Goal: Information Seeking & Learning: Learn about a topic

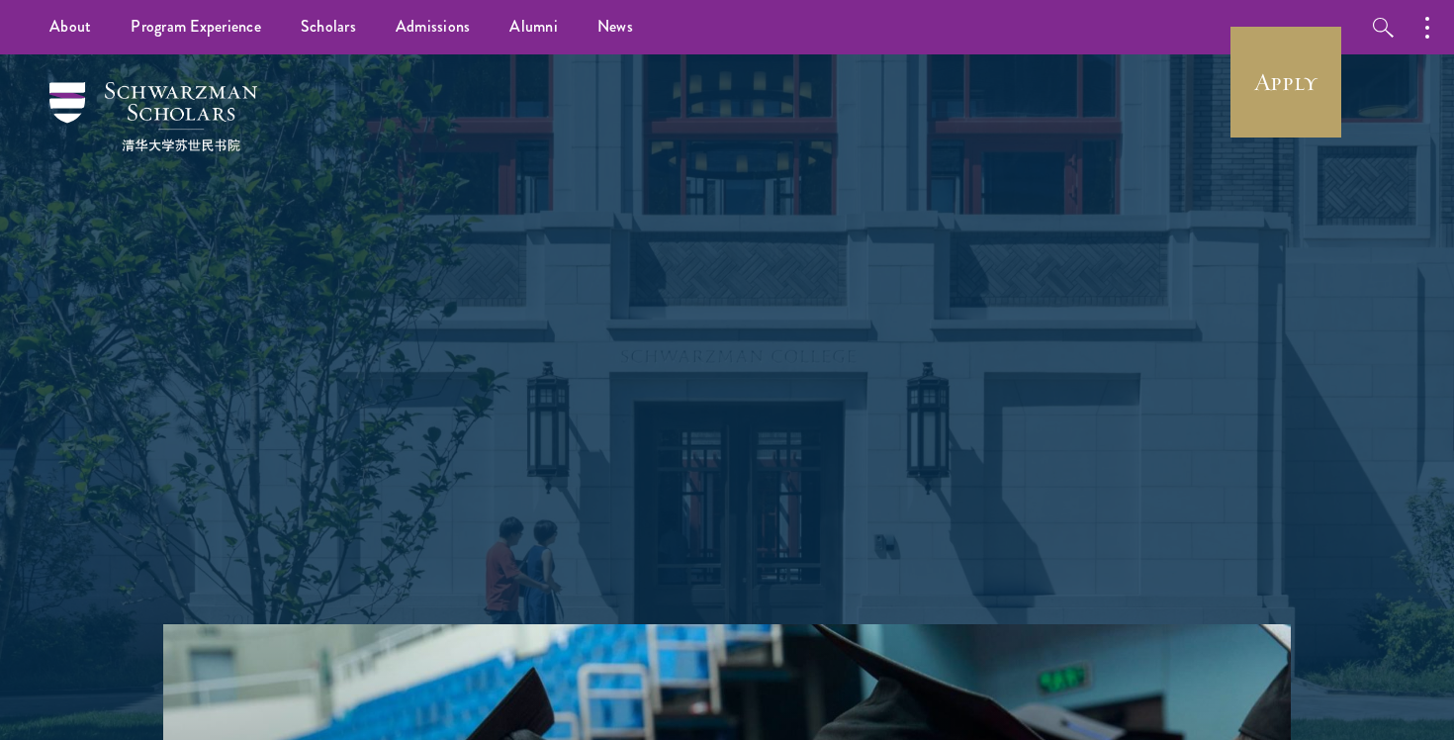
click at [323, 246] on div "Shape the future. Schwarzman Scholars is a prestigious one-year, fully funded m…" at bounding box center [727, 339] width 1256 height 570
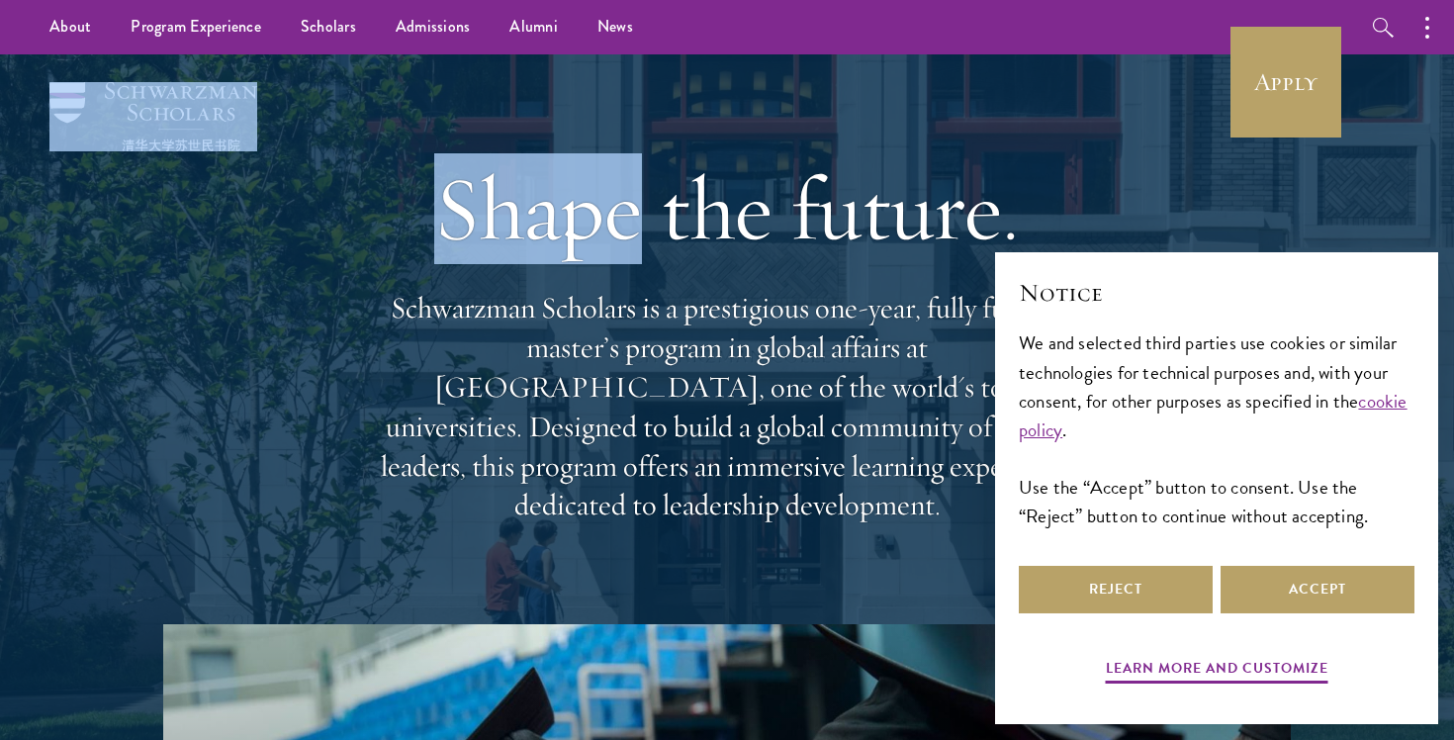
drag, startPoint x: 0, startPoint y: 0, endPoint x: 152, endPoint y: 92, distance: 178.0
click at [152, 92] on div "Shape the future. Schwarzman Scholars is a prestigious one-year, fully funded m…" at bounding box center [727, 339] width 1256 height 570
click at [283, 95] on div "Shape the future. Schwarzman Scholars is a prestigious one-year, fully funded m…" at bounding box center [727, 339] width 1256 height 570
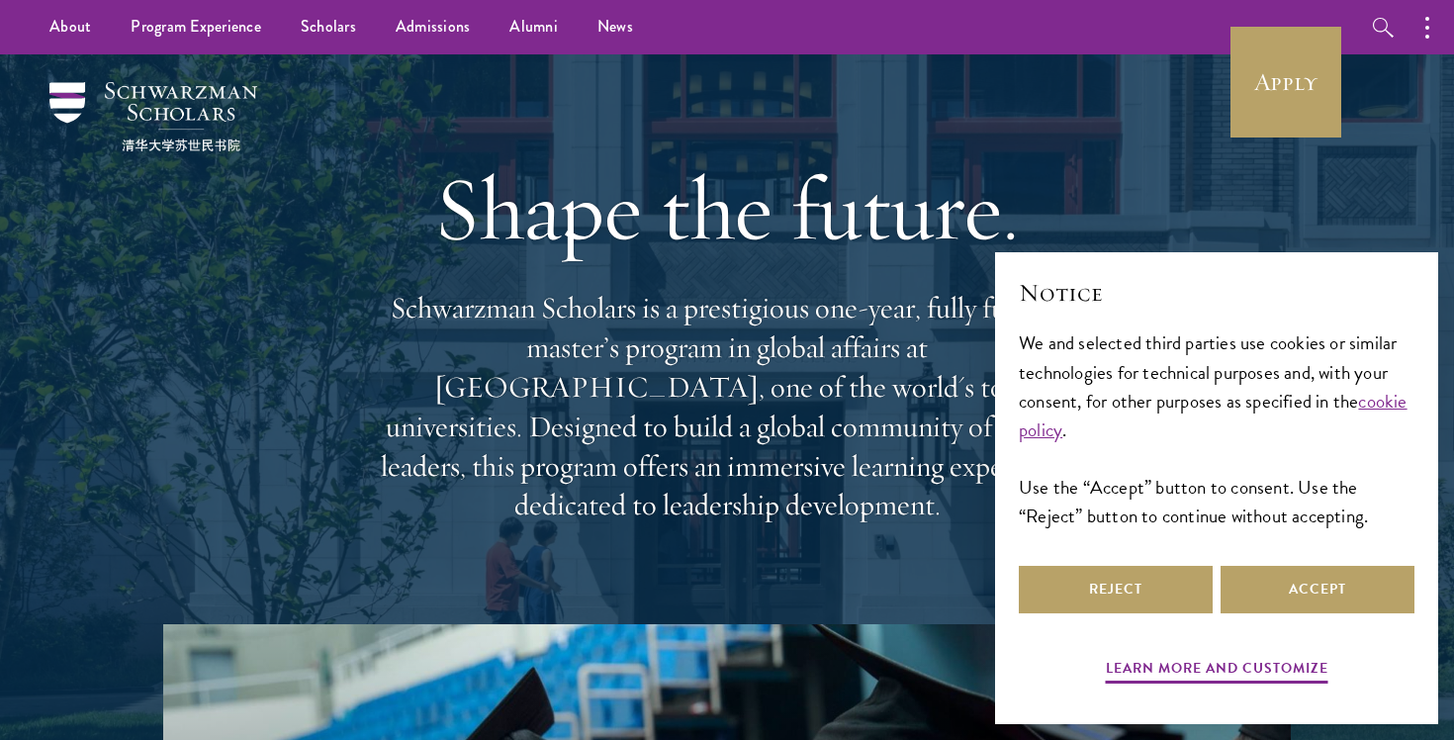
click at [283, 95] on div "Shape the future. Schwarzman Scholars is a prestigious one-year, fully funded m…" at bounding box center [727, 339] width 1256 height 570
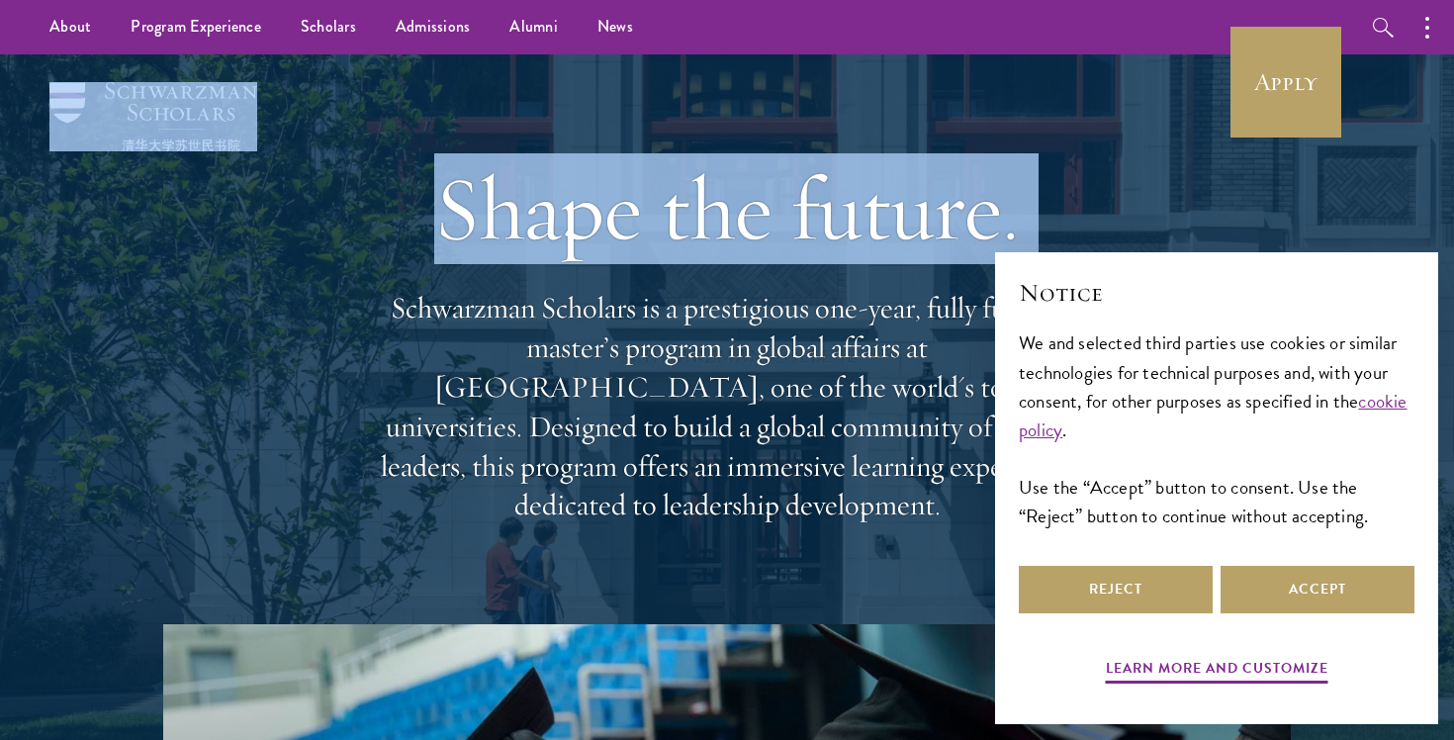
drag, startPoint x: 283, startPoint y: 95, endPoint x: 252, endPoint y: 84, distance: 32.5
click at [252, 84] on div "Shape the future. Schwarzman Scholars is a prestigious one-year, fully funded m…" at bounding box center [727, 339] width 1256 height 570
click at [588, 311] on p "Schwarzman Scholars is a prestigious one-year, fully funded master’s program in…" at bounding box center [727, 407] width 712 height 236
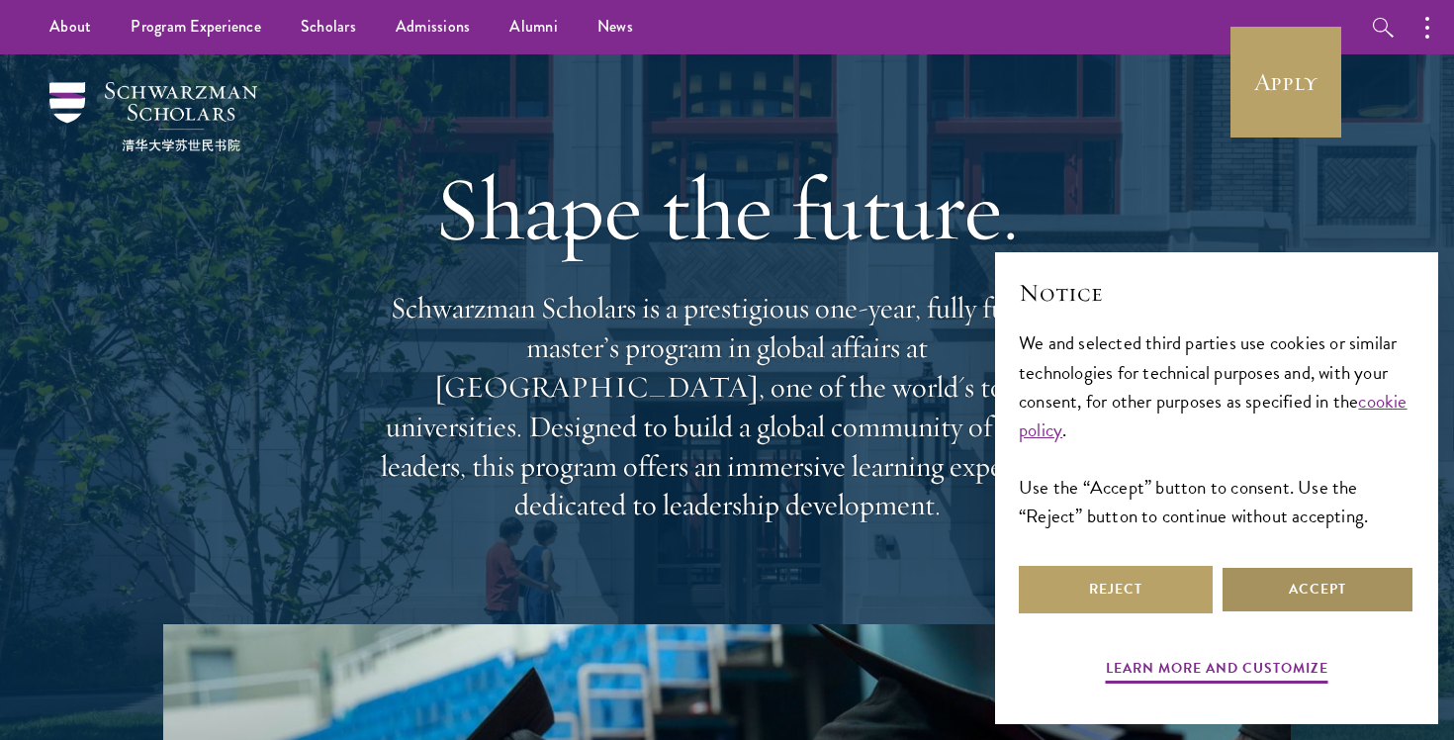
click at [1335, 588] on button "Accept" at bounding box center [1318, 589] width 194 height 47
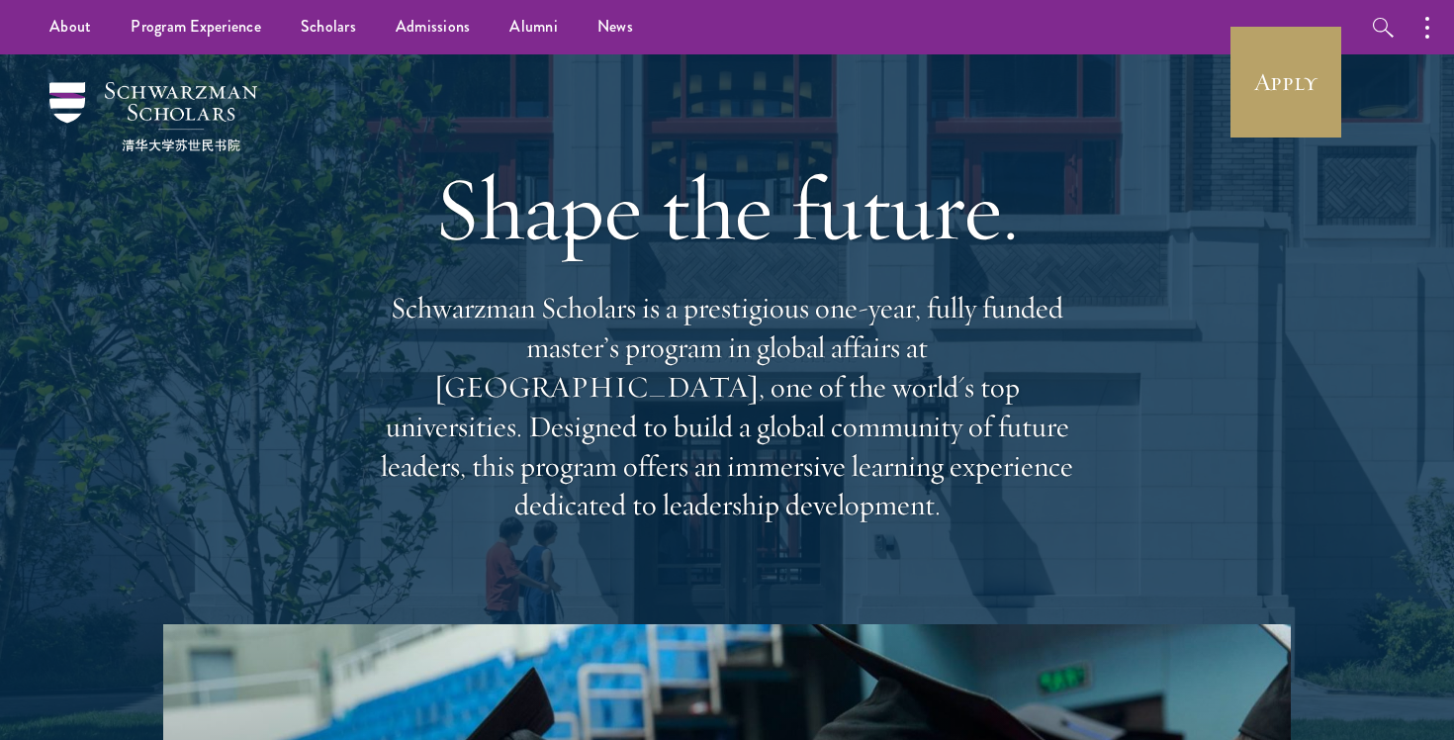
click at [1143, 521] on div "Shape the future. Schwarzman Scholars is a prestigious one-year, fully funded m…" at bounding box center [727, 339] width 1256 height 570
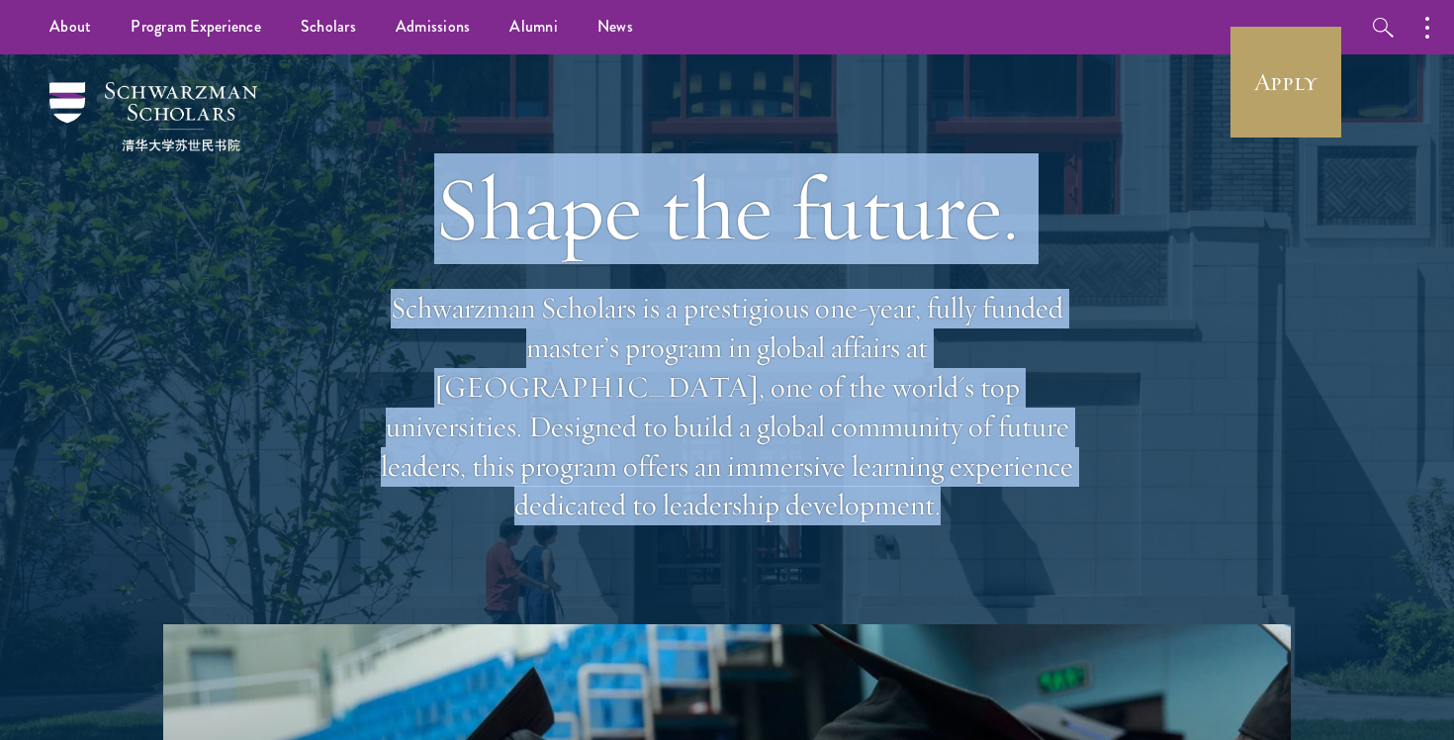
drag, startPoint x: 1143, startPoint y: 521, endPoint x: 609, endPoint y: 131, distance: 661.1
click at [609, 133] on div "Shape the future. Schwarzman Scholars is a prestigious one-year, fully funded m…" at bounding box center [727, 339] width 1256 height 570
click at [338, 93] on div "Shape the future. Schwarzman Scholars is a prestigious one-year, fully funded m…" at bounding box center [727, 339] width 1256 height 570
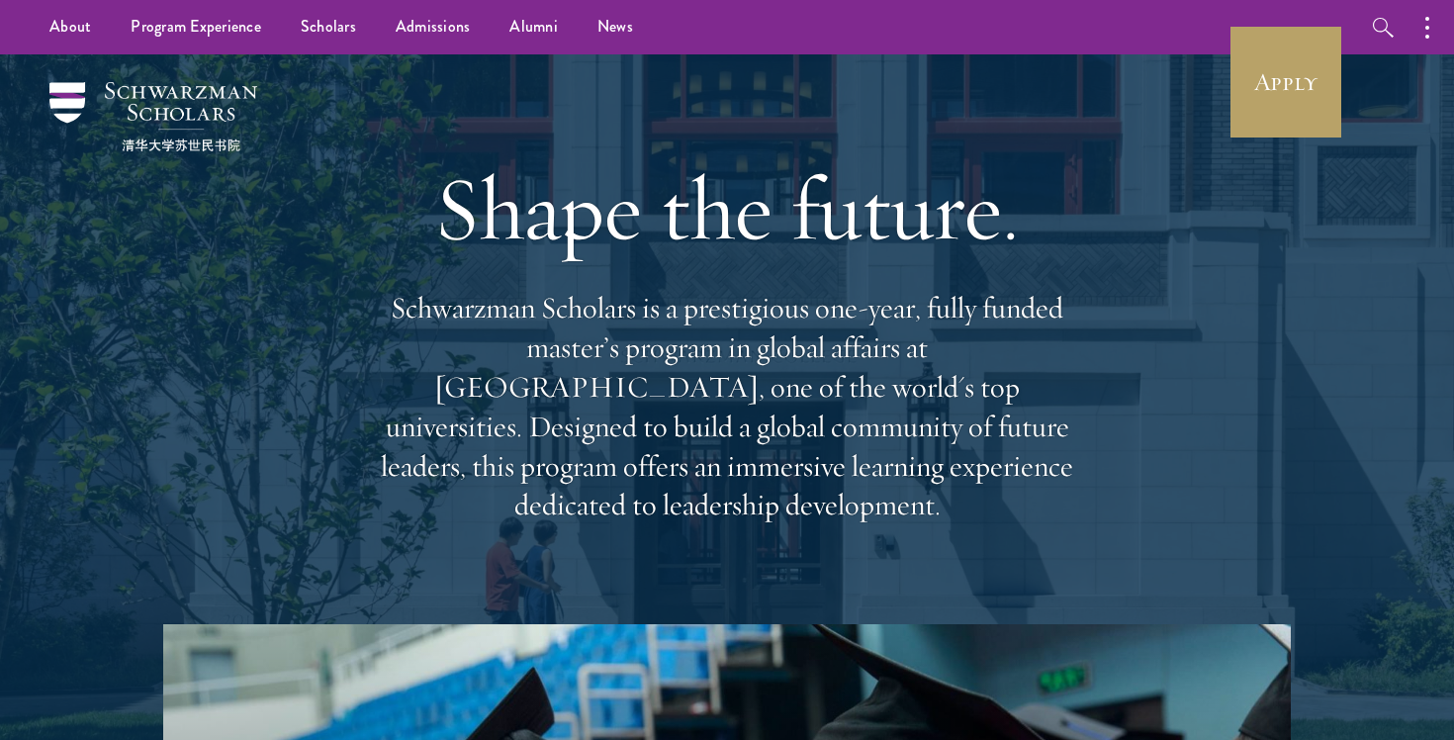
click at [338, 93] on div "Shape the future. Schwarzman Scholars is a prestigious one-year, fully funded m…" at bounding box center [727, 339] width 1256 height 570
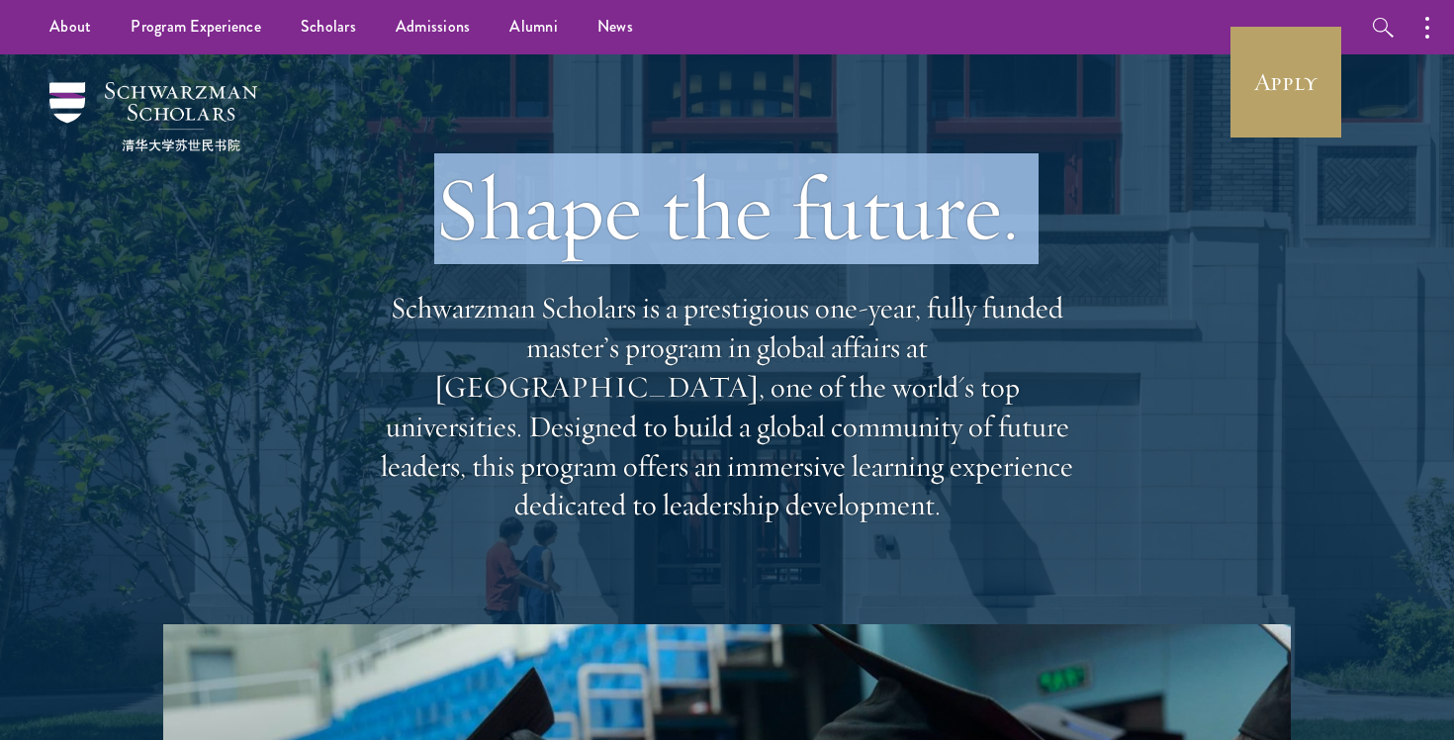
drag, startPoint x: 338, startPoint y: 93, endPoint x: 282, endPoint y: 80, distance: 57.8
click at [286, 80] on div "Shape the future. Schwarzman Scholars is a prestigious one-year, fully funded m…" at bounding box center [727, 339] width 1256 height 570
click at [282, 80] on div "Shape the future. Schwarzman Scholars is a prestigious one-year, fully funded m…" at bounding box center [727, 339] width 1256 height 570
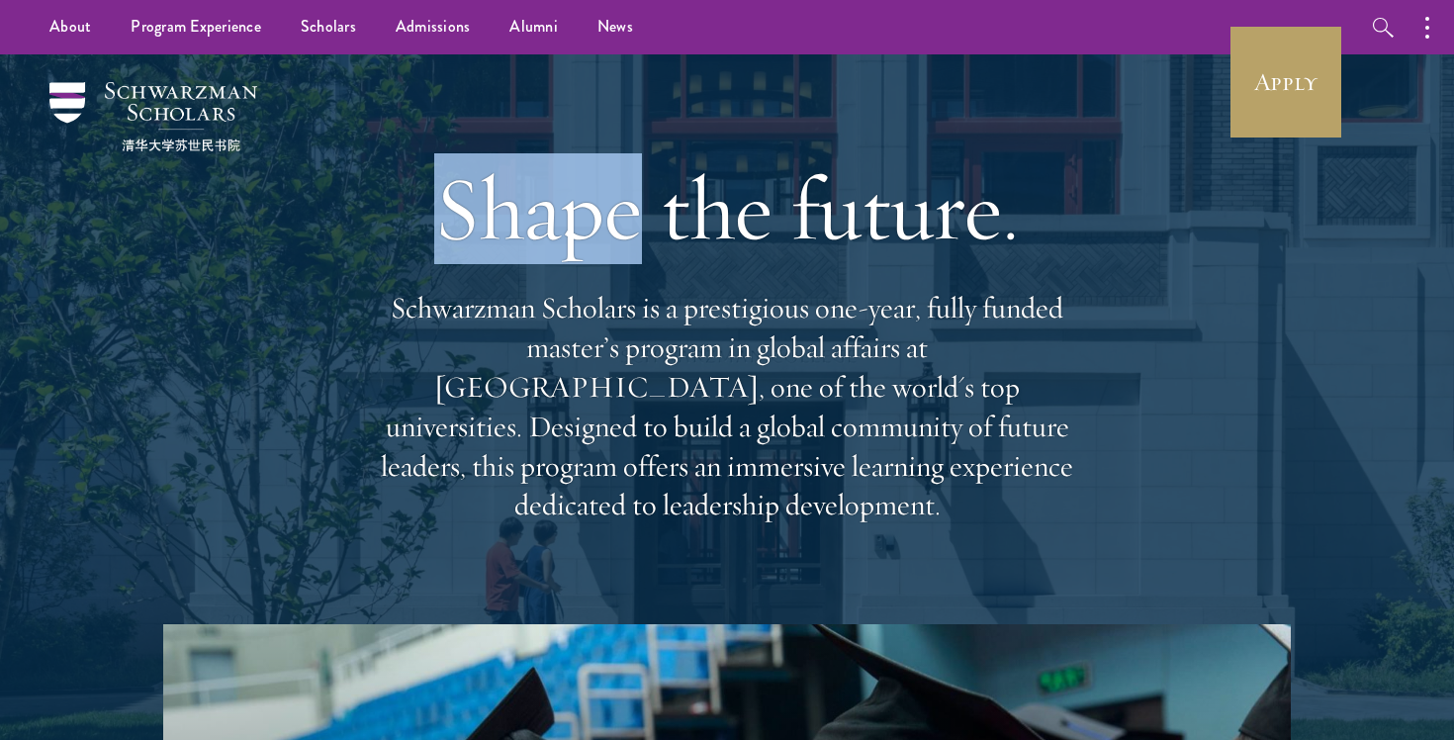
click at [282, 80] on div "Shape the future. Schwarzman Scholars is a prestigious one-year, fully funded m…" at bounding box center [727, 339] width 1256 height 570
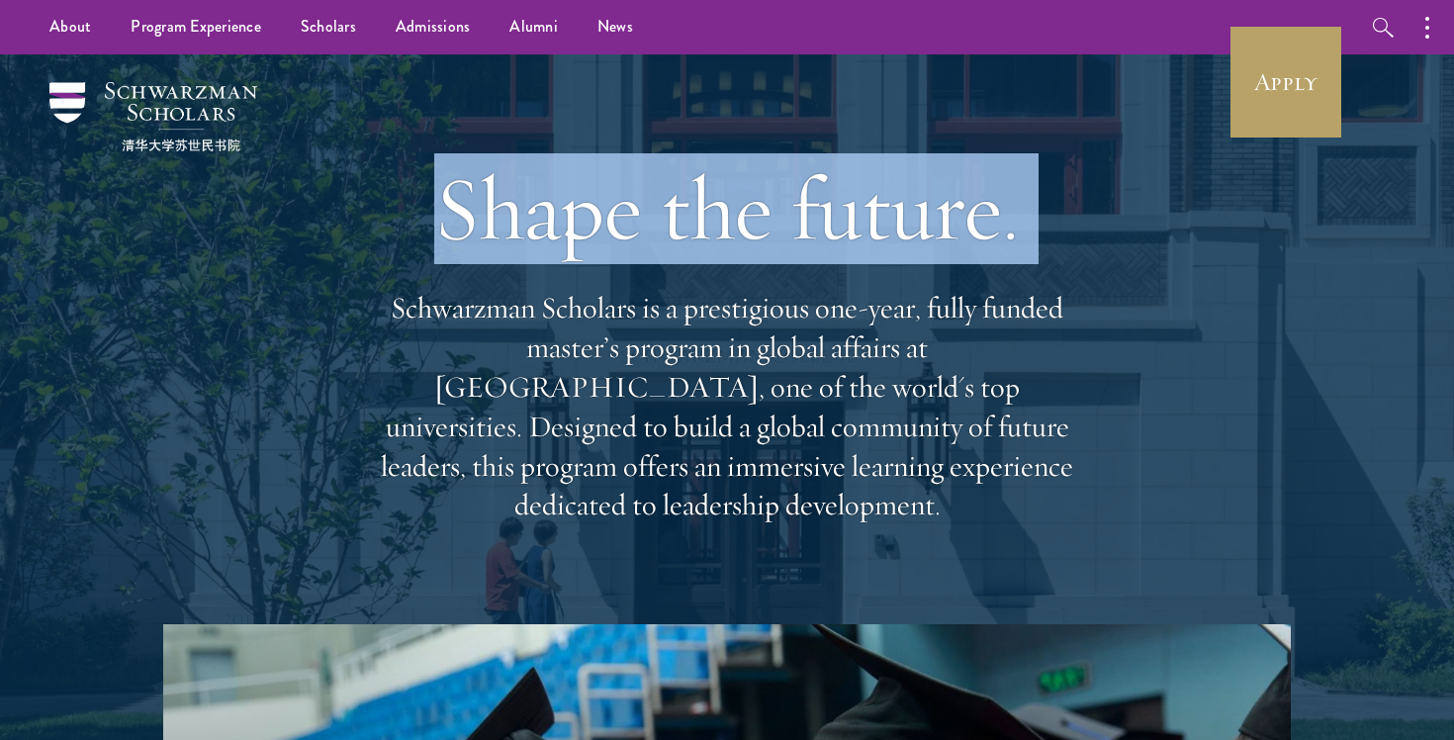
drag, startPoint x: 282, startPoint y: 80, endPoint x: 277, endPoint y: 66, distance: 14.7
click at [277, 66] on div "Shape the future. Schwarzman Scholars is a prestigious one-year, fully funded m…" at bounding box center [727, 339] width 1256 height 570
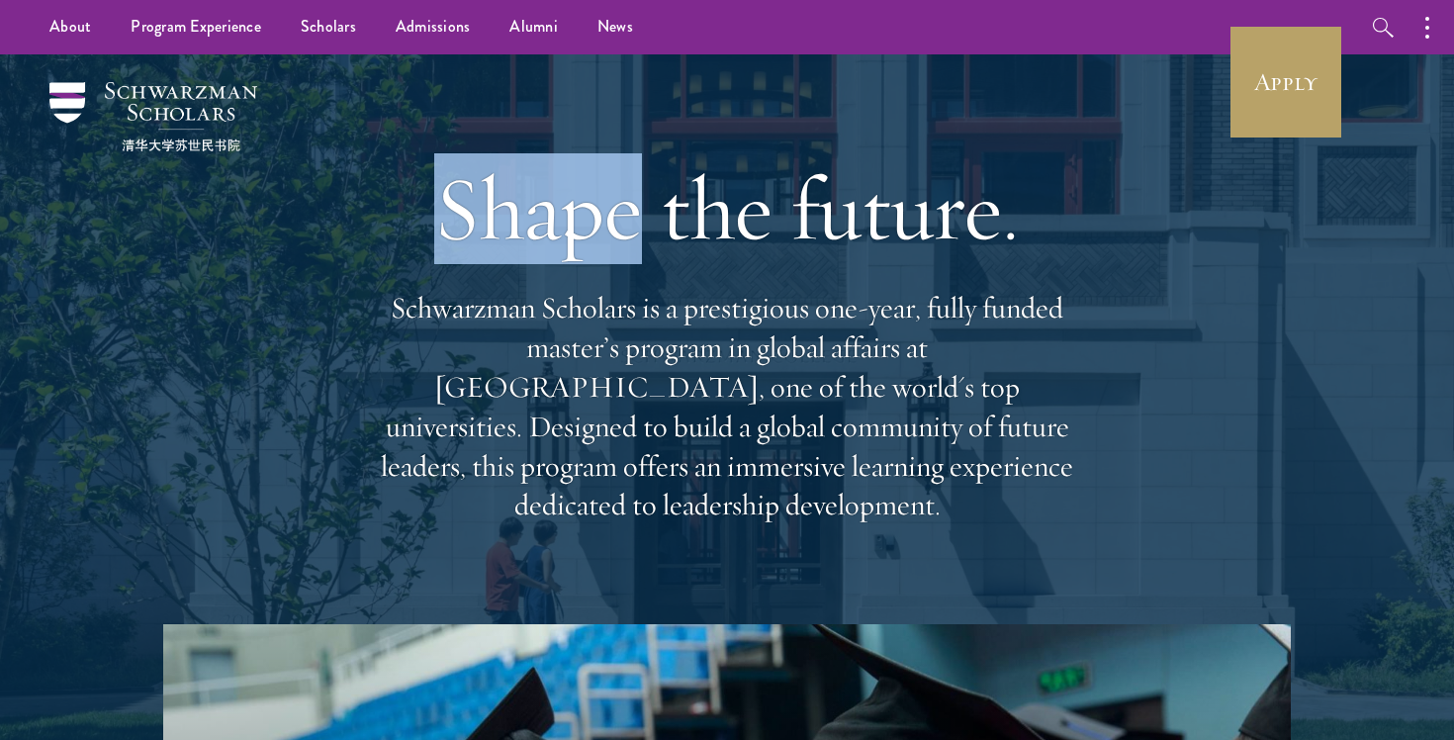
click at [277, 66] on div "Shape the future. Schwarzman Scholars is a prestigious one-year, fully funded m…" at bounding box center [727, 339] width 1256 height 570
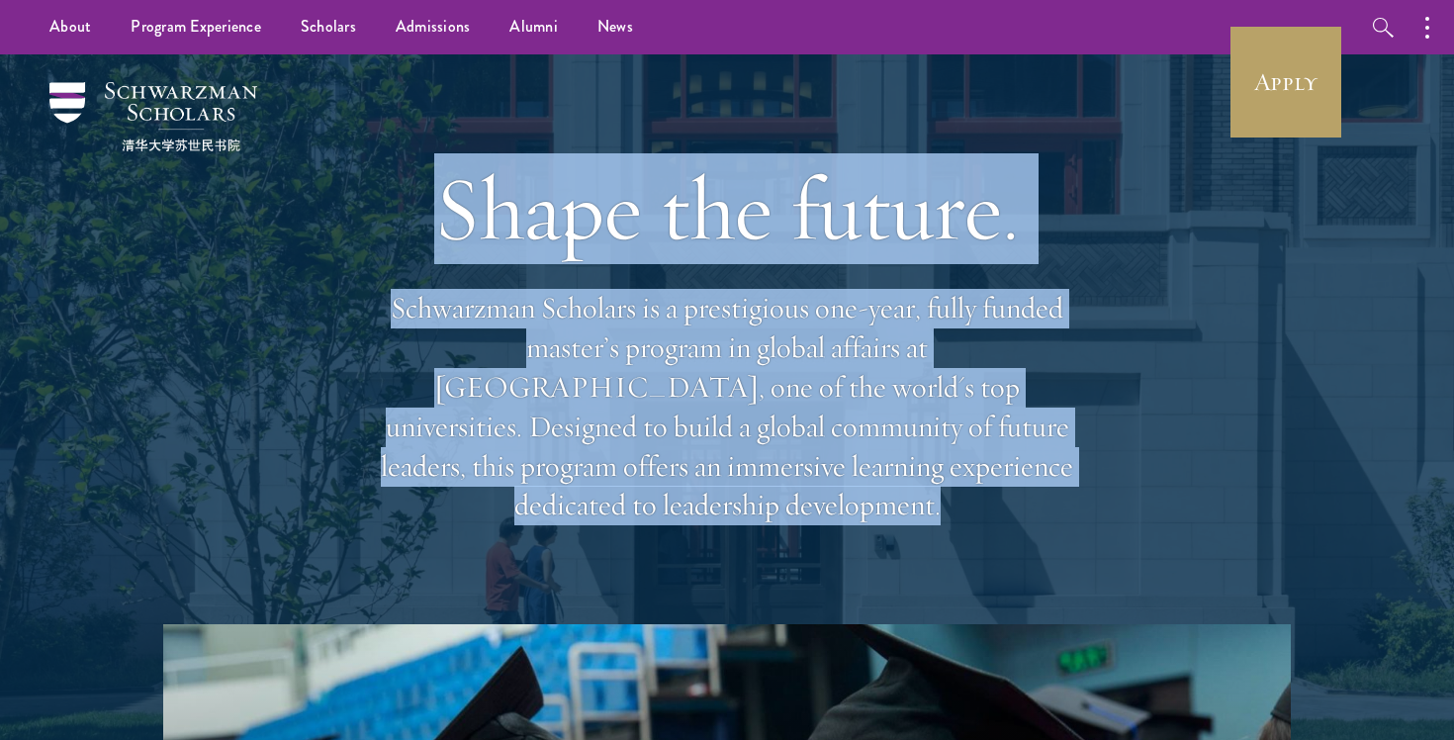
drag, startPoint x: 277, startPoint y: 66, endPoint x: 869, endPoint y: 678, distance: 850.8
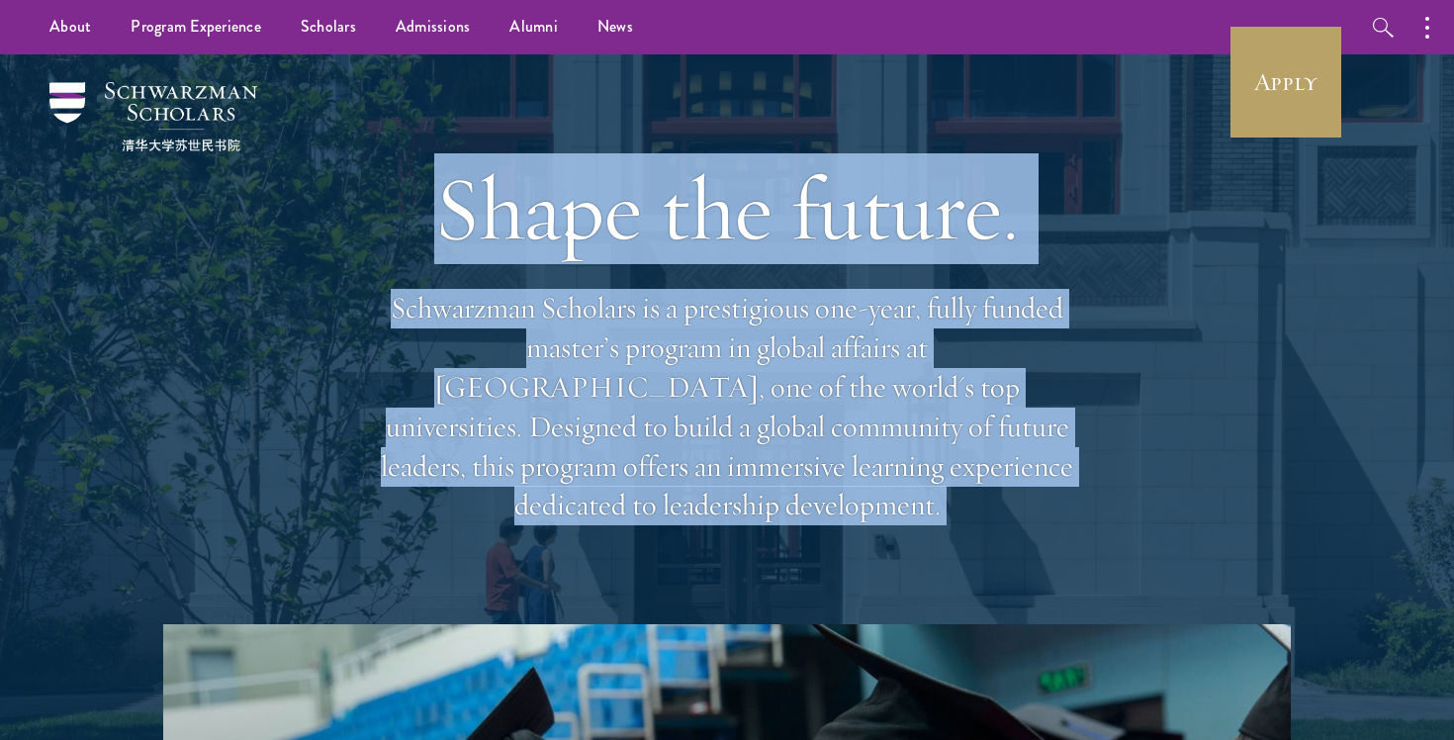
click at [958, 463] on p "Schwarzman Scholars is a prestigious one-year, fully funded master’s program in…" at bounding box center [727, 407] width 712 height 236
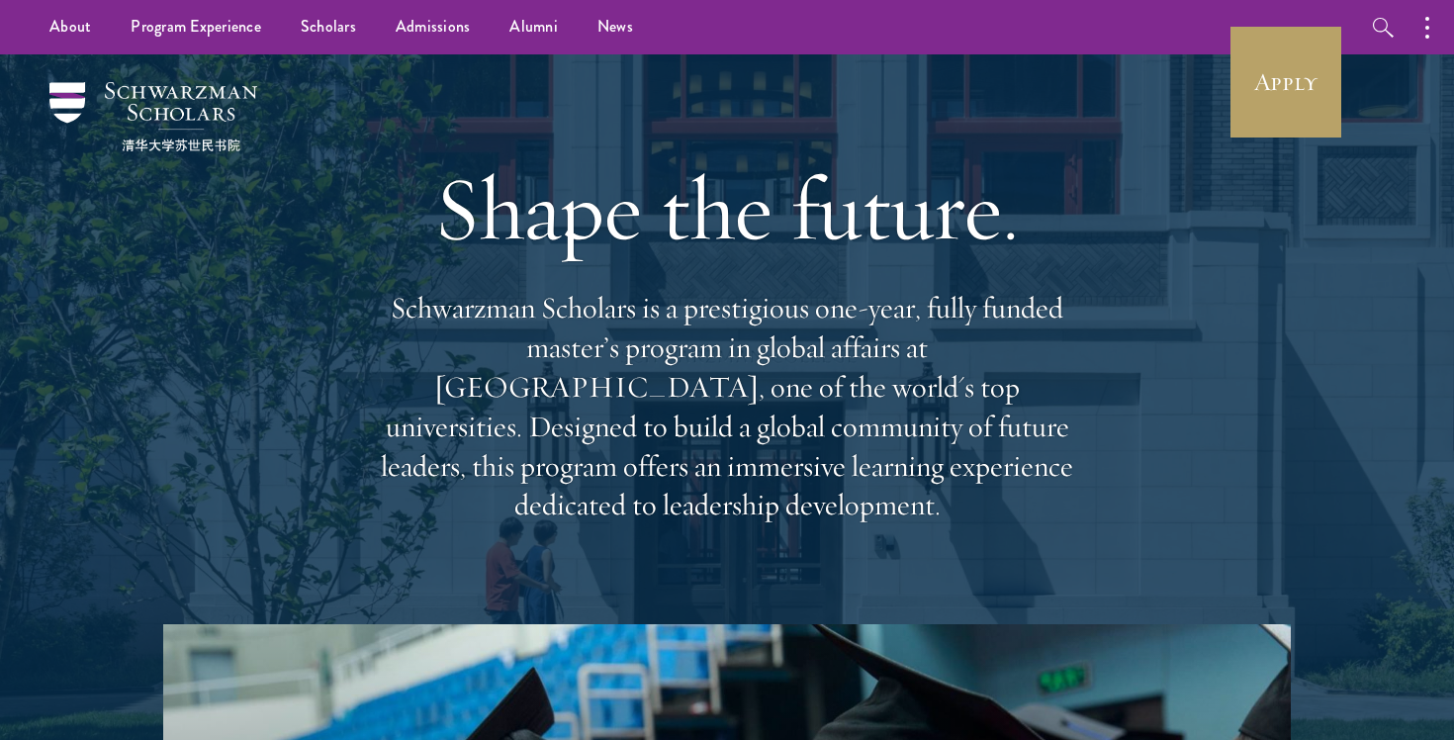
click at [958, 463] on p "Schwarzman Scholars is a prestigious one-year, fully funded master’s program in…" at bounding box center [727, 407] width 712 height 236
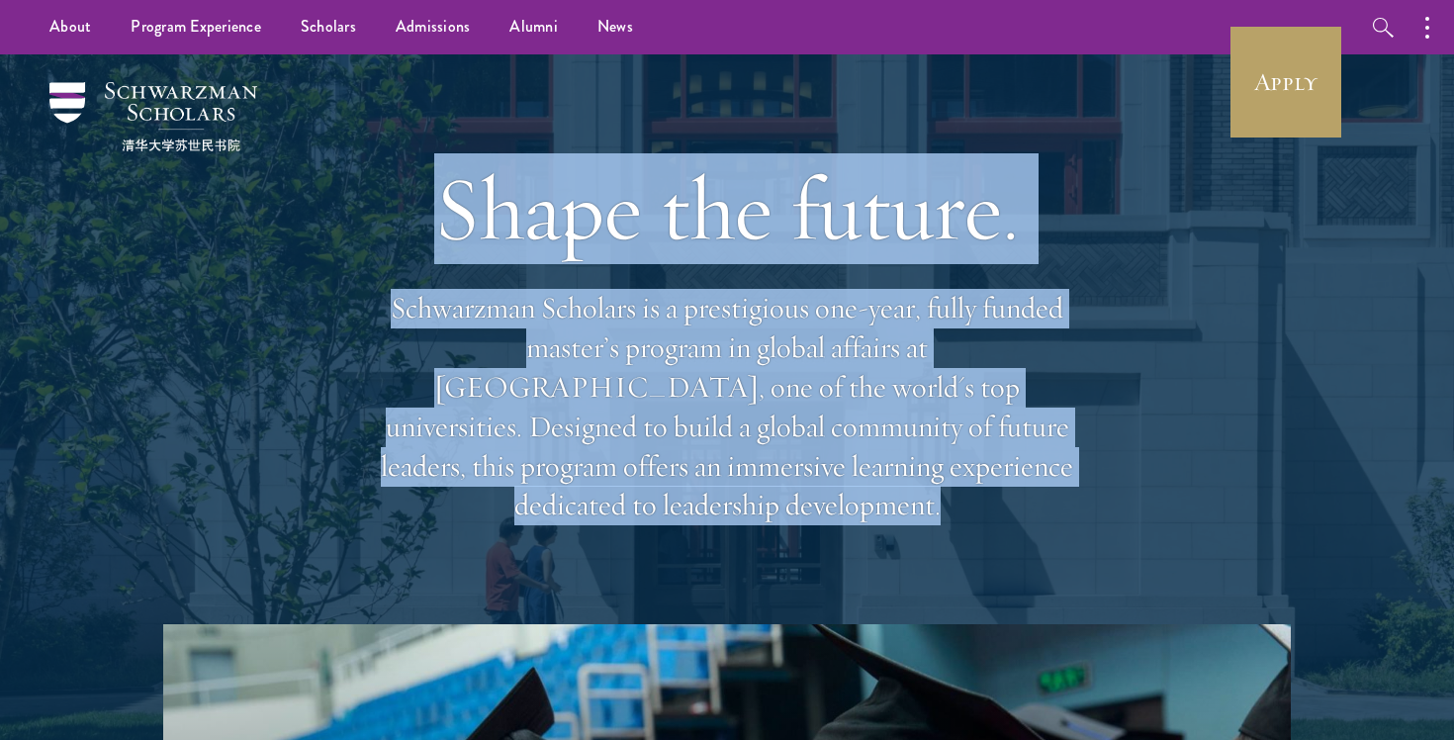
drag, startPoint x: 958, startPoint y: 463, endPoint x: 553, endPoint y: 104, distance: 541.0
click at [554, 104] on div "Shape the future. Schwarzman Scholars is a prestigious one-year, fully funded m…" at bounding box center [727, 339] width 712 height 570
click at [553, 104] on div "Shape the future. Schwarzman Scholars is a prestigious one-year, fully funded m…" at bounding box center [727, 339] width 712 height 570
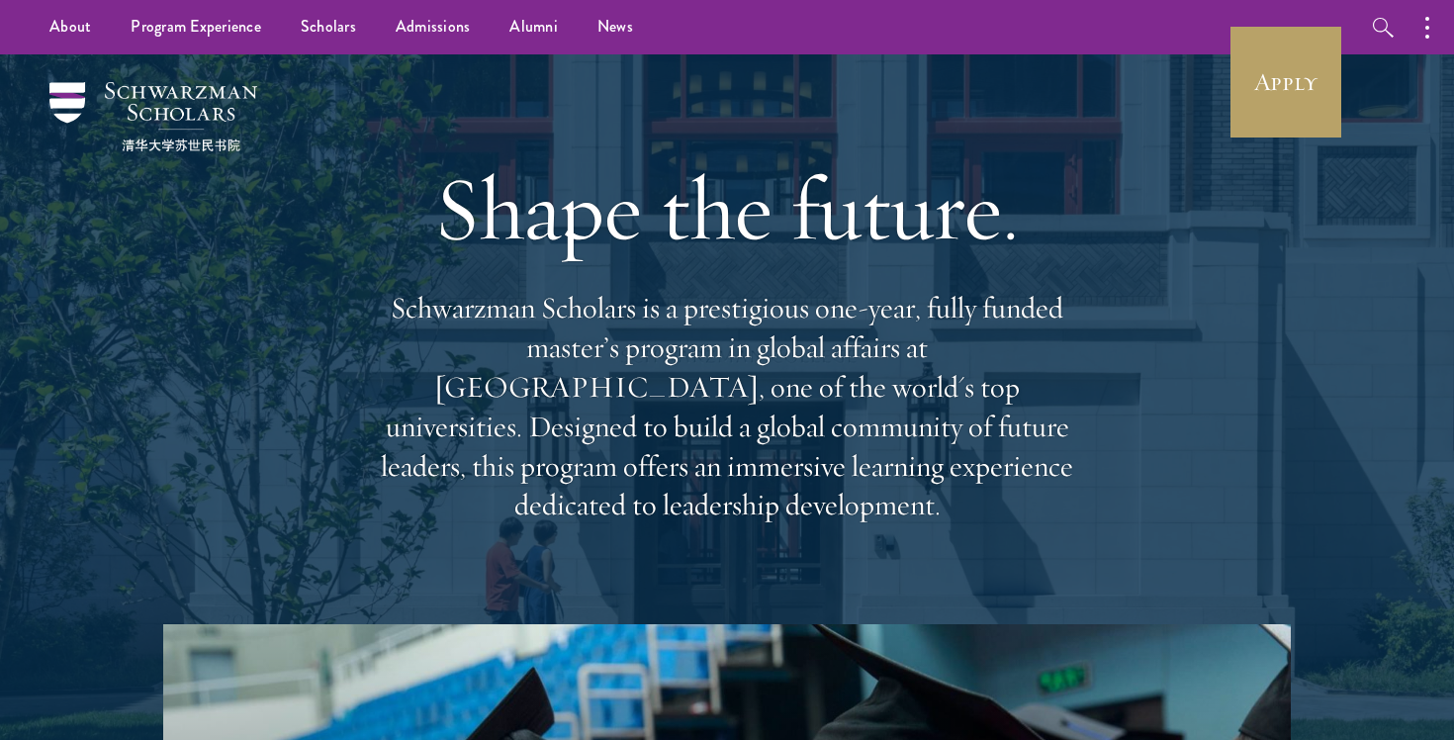
click at [553, 104] on div "Shape the future. Schwarzman Scholars is a prestigious one-year, fully funded m…" at bounding box center [727, 339] width 712 height 570
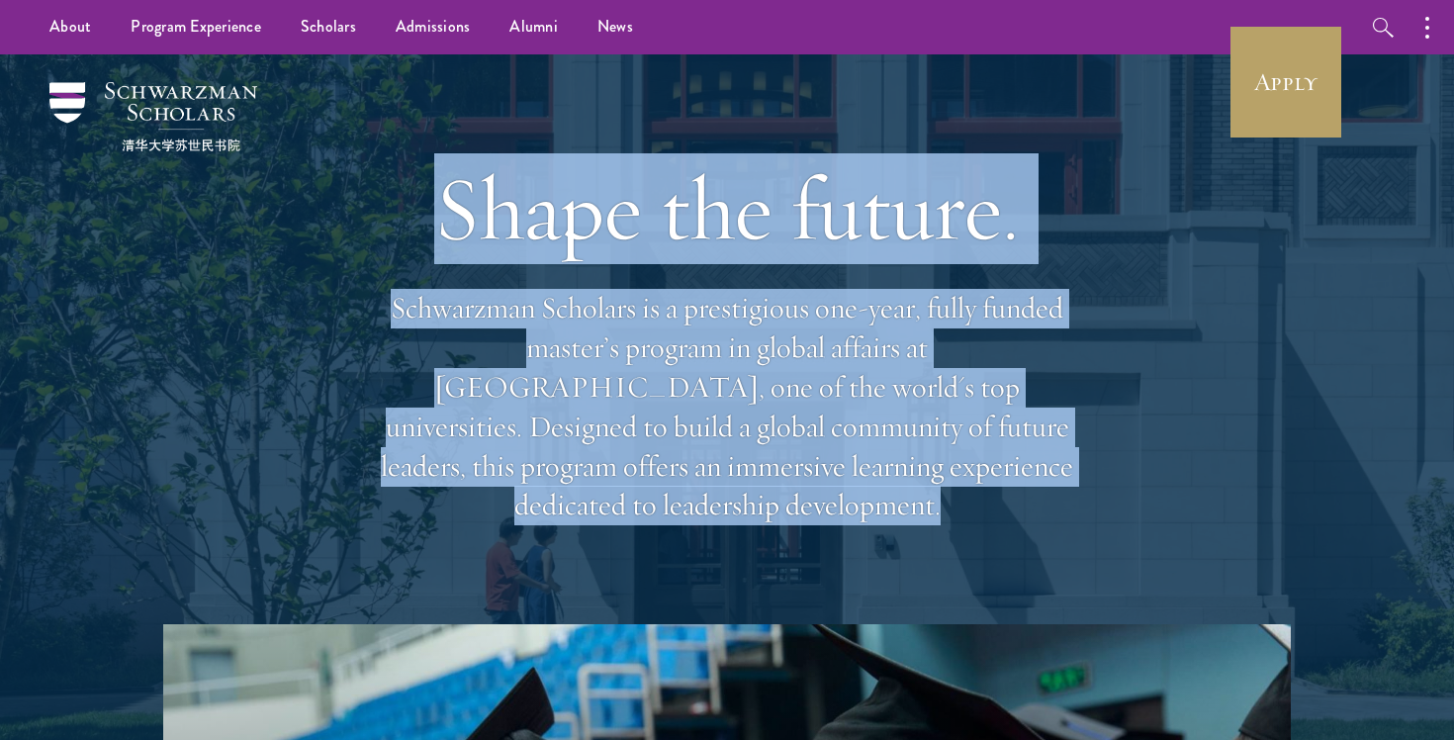
drag, startPoint x: 553, startPoint y: 104, endPoint x: 905, endPoint y: 558, distance: 574.7
click at [903, 554] on div "Shape the future. Schwarzman Scholars is a prestigious one-year, fully funded m…" at bounding box center [727, 339] width 712 height 570
click at [905, 558] on div "Shape the future. Schwarzman Scholars is a prestigious one-year, fully funded m…" at bounding box center [727, 339] width 712 height 570
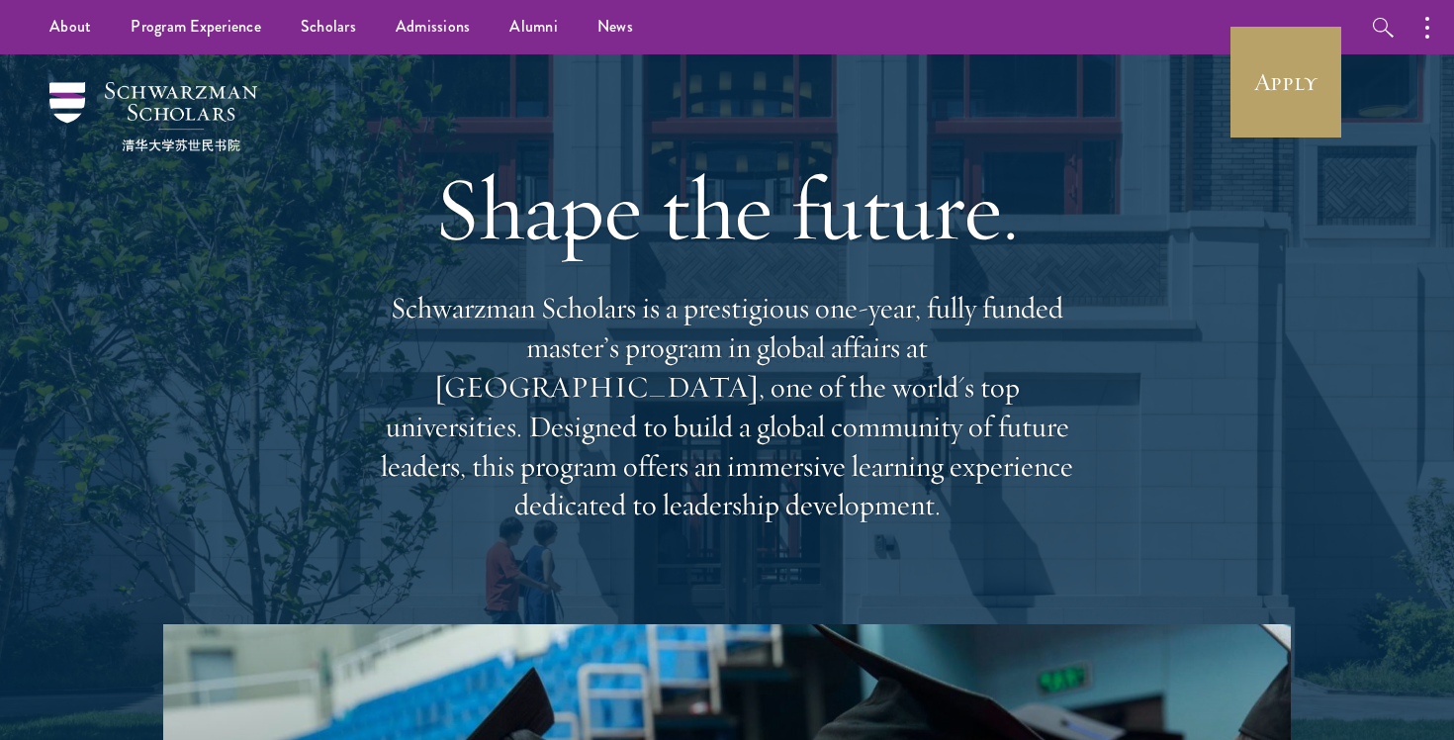
click at [676, 414] on p "Schwarzman Scholars is a prestigious one-year, fully funded master’s program in…" at bounding box center [727, 407] width 712 height 236
click at [676, 415] on p "Schwarzman Scholars is a prestigious one-year, fully funded master’s program in…" at bounding box center [727, 407] width 712 height 236
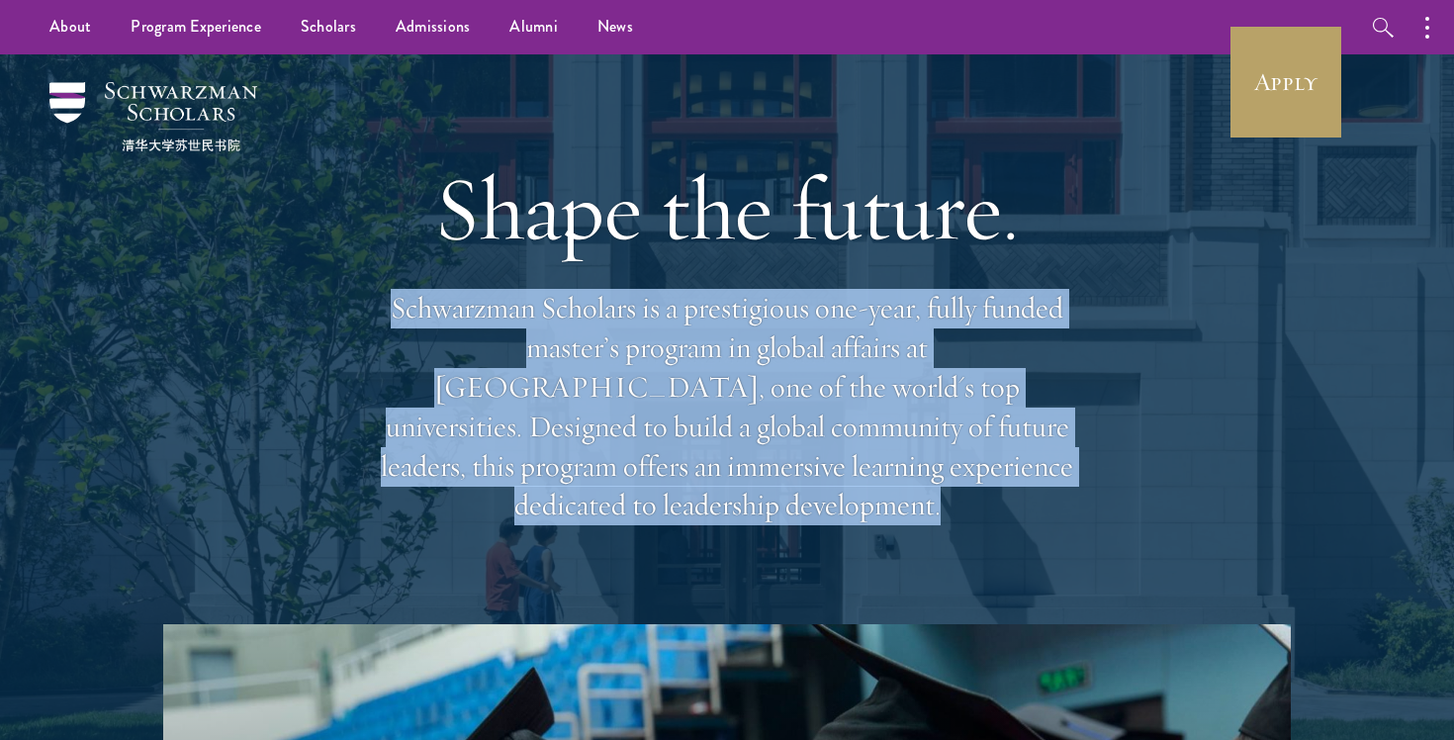
drag, startPoint x: 676, startPoint y: 411, endPoint x: 527, endPoint y: 229, distance: 234.9
click at [529, 231] on div "Shape the future. Schwarzman Scholars is a prestigious one-year, fully funded m…" at bounding box center [727, 339] width 712 height 570
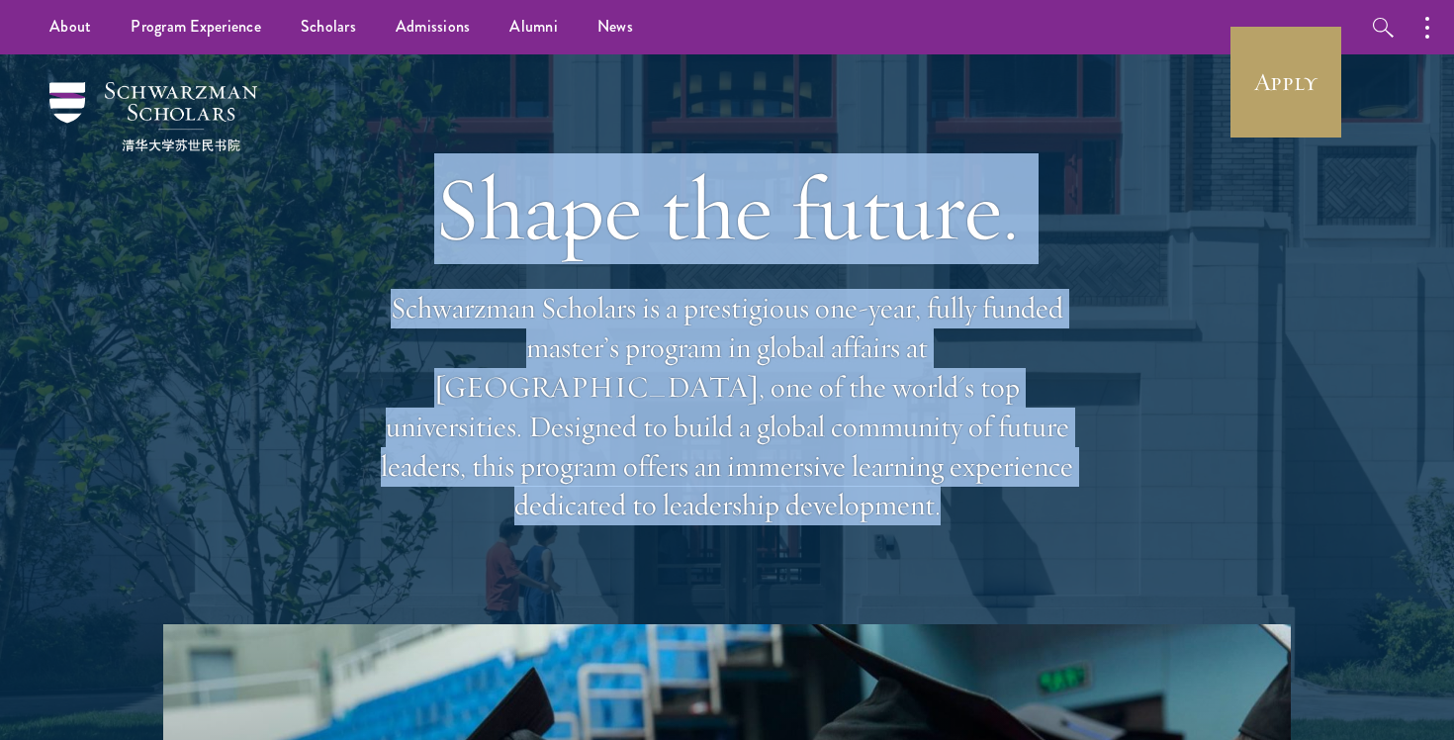
click at [527, 229] on h1 "Shape the future." at bounding box center [727, 208] width 712 height 111
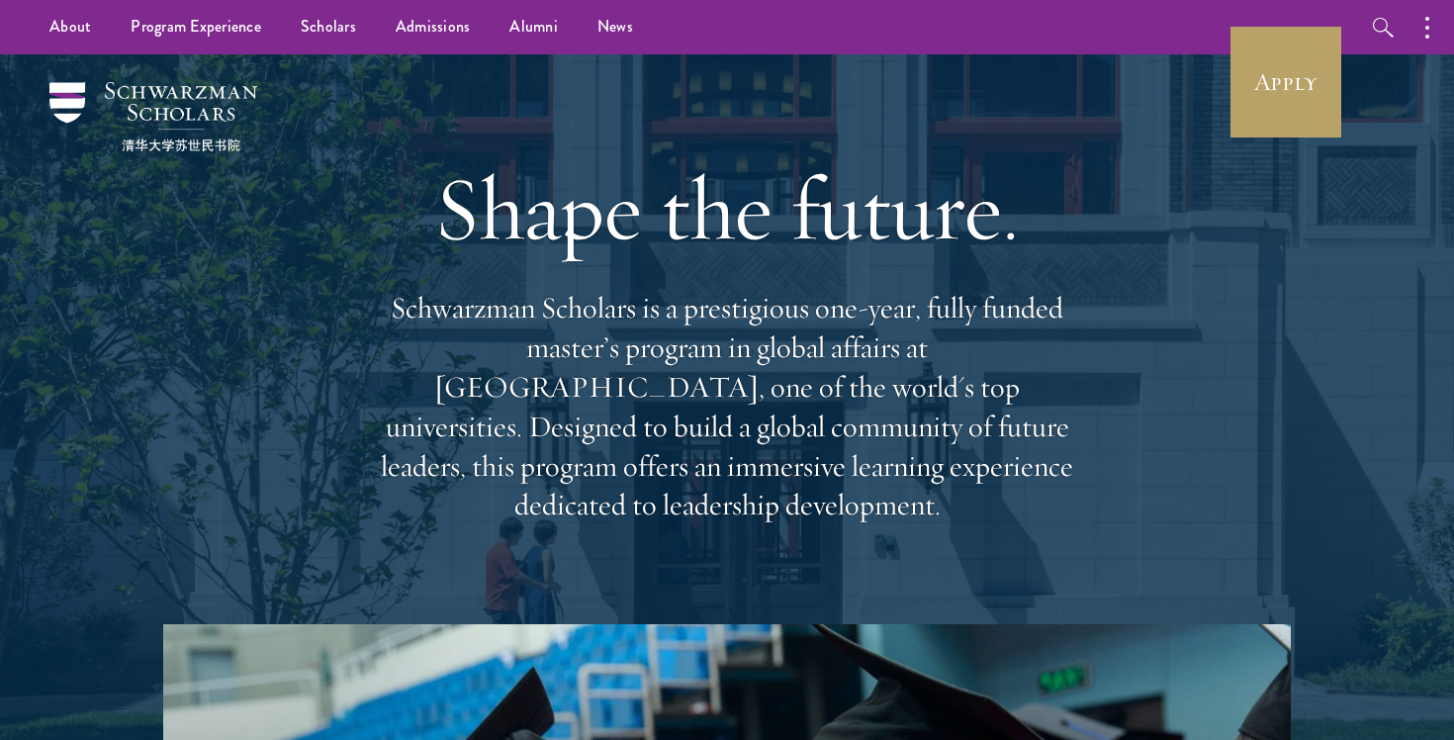
click at [527, 229] on h1 "Shape the future." at bounding box center [727, 208] width 712 height 111
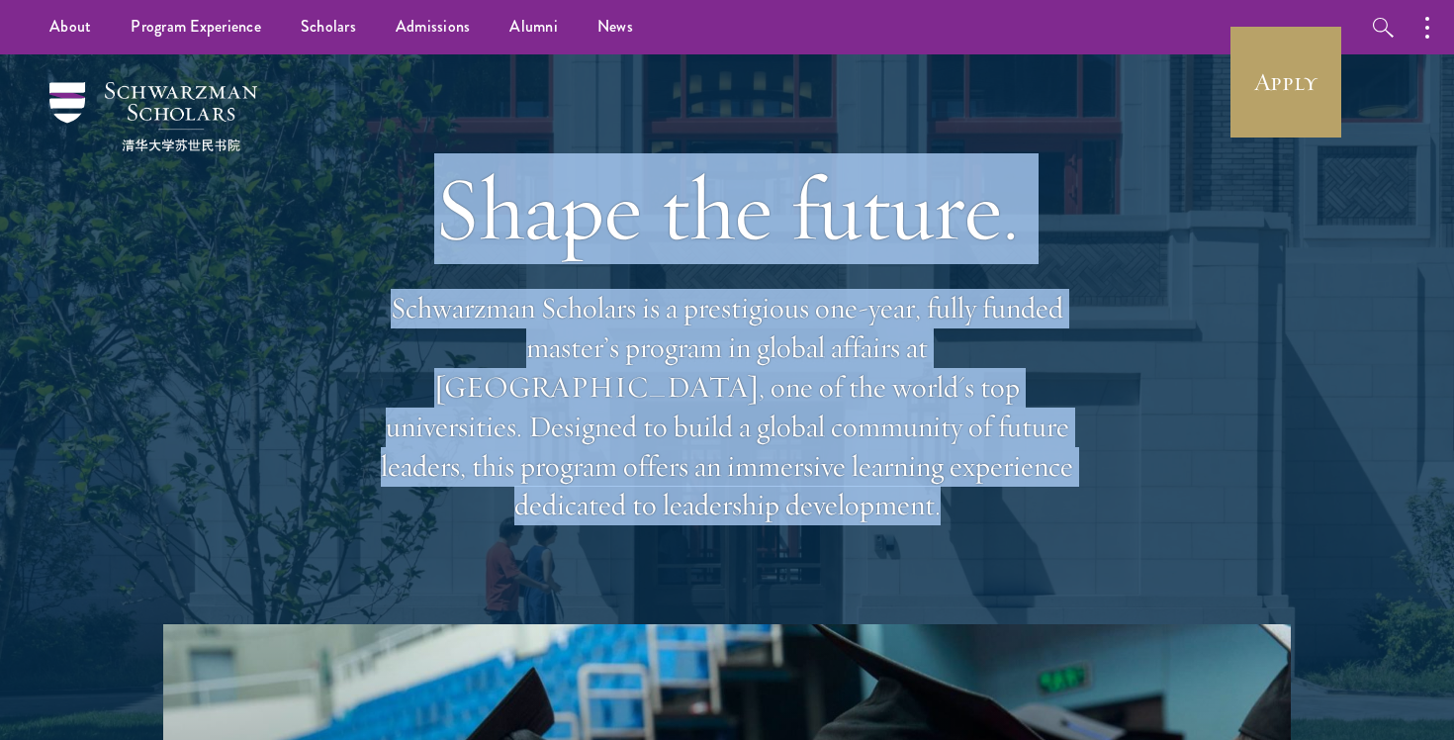
drag, startPoint x: 527, startPoint y: 229, endPoint x: 770, endPoint y: 453, distance: 330.4
click at [766, 450] on div "Shape the future. Schwarzman Scholars is a prestigious one-year, fully funded m…" at bounding box center [727, 339] width 712 height 570
click at [770, 453] on p "Schwarzman Scholars is a prestigious one-year, fully funded master’s program in…" at bounding box center [727, 407] width 712 height 236
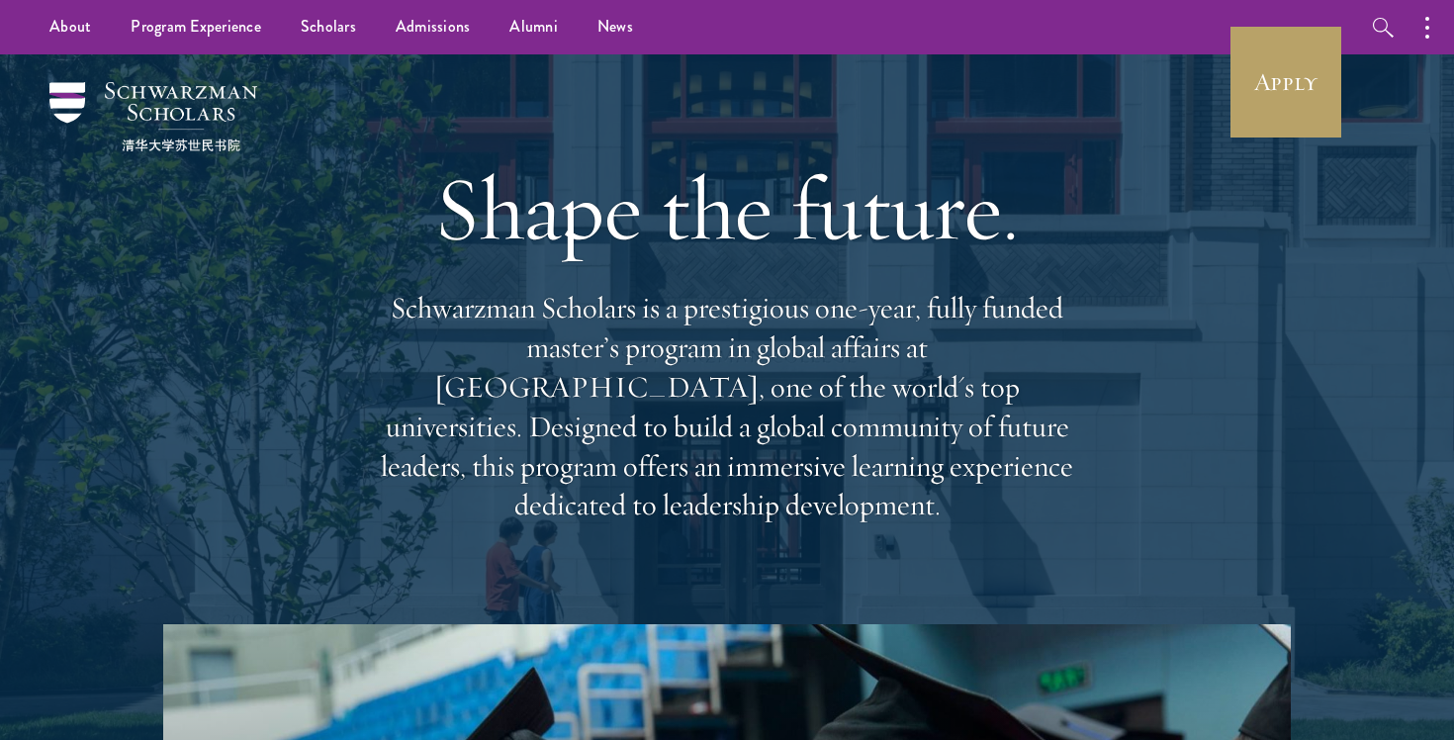
click at [770, 453] on p "Schwarzman Scholars is a prestigious one-year, fully funded master’s program in…" at bounding box center [727, 407] width 712 height 236
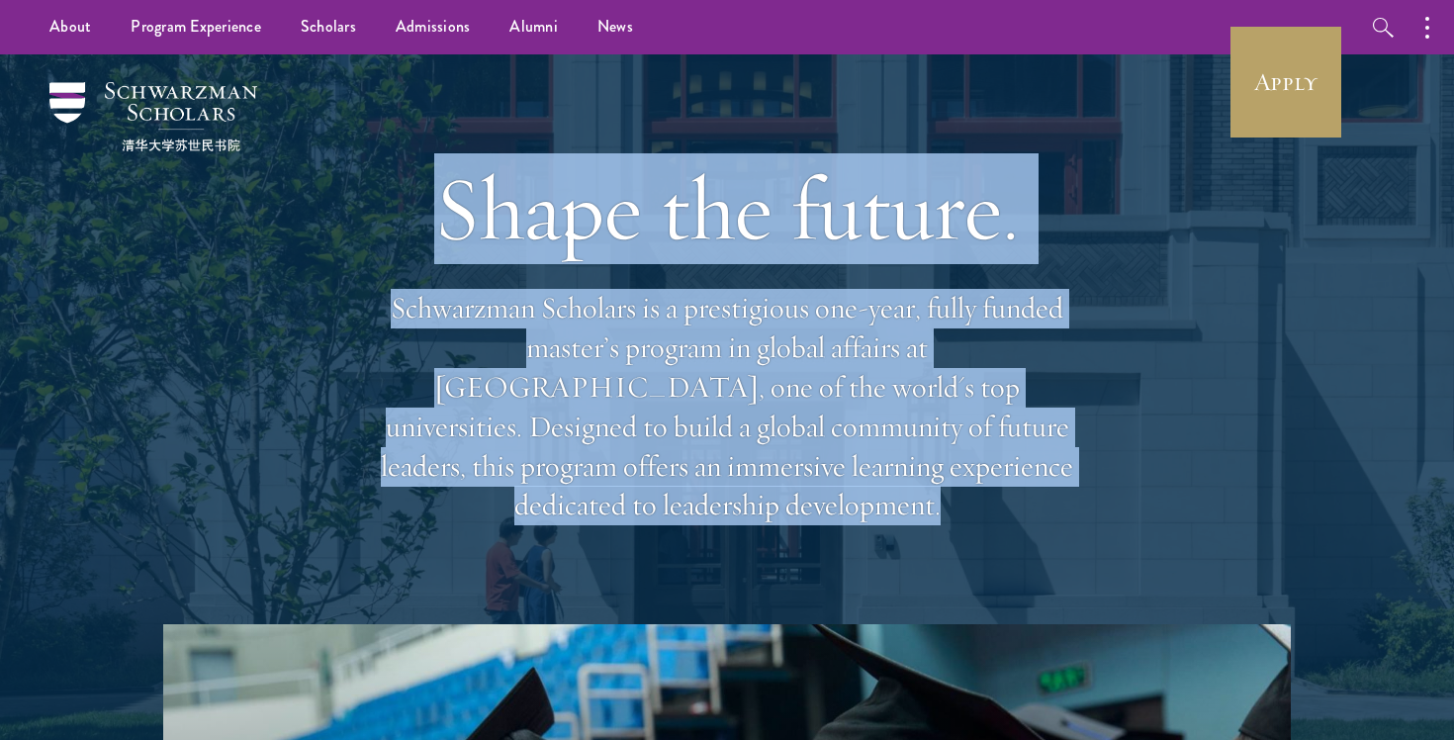
drag, startPoint x: 770, startPoint y: 453, endPoint x: 518, endPoint y: 191, distance: 363.1
click at [518, 191] on div "Shape the future. Schwarzman Scholars is a prestigious one-year, fully funded m…" at bounding box center [727, 339] width 712 height 570
click at [518, 191] on h1 "Shape the future." at bounding box center [727, 208] width 712 height 111
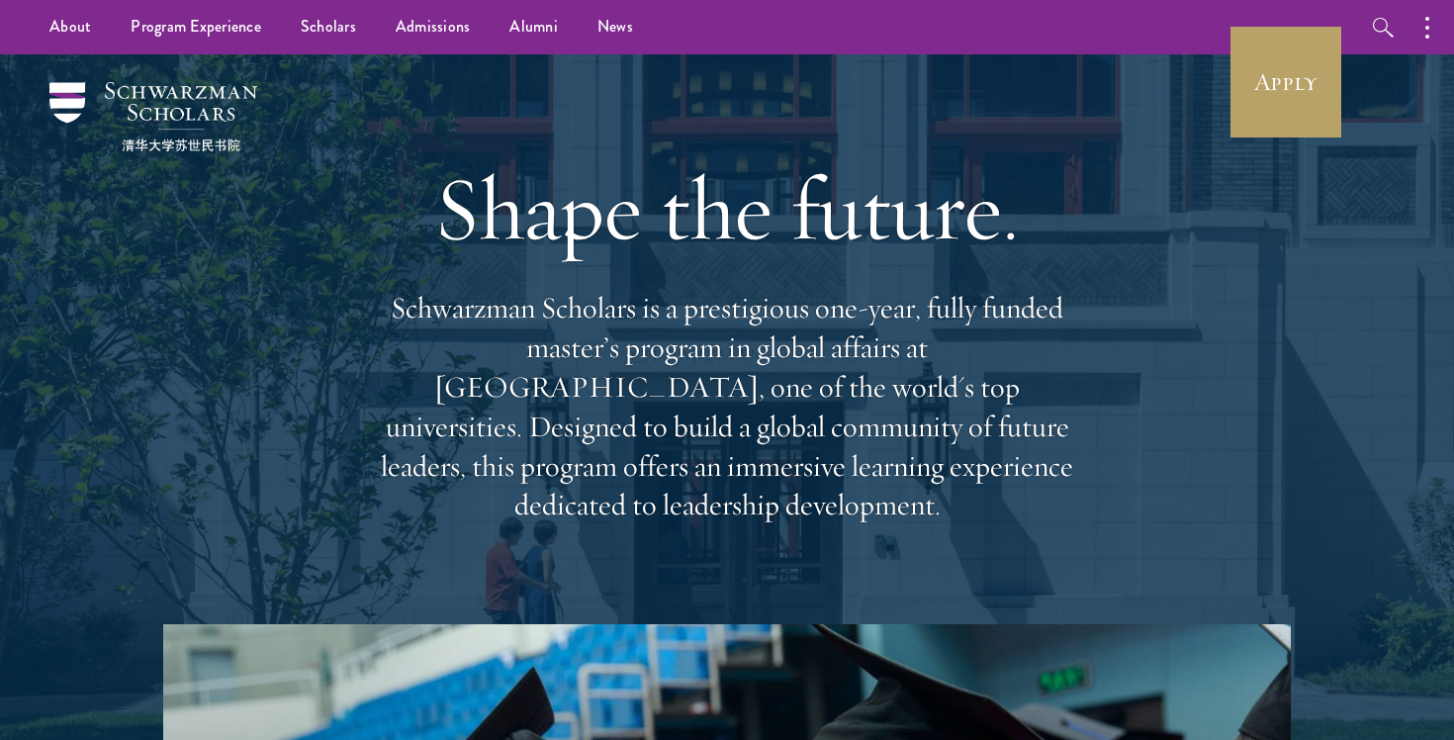
click at [518, 191] on h1 "Shape the future." at bounding box center [727, 208] width 712 height 111
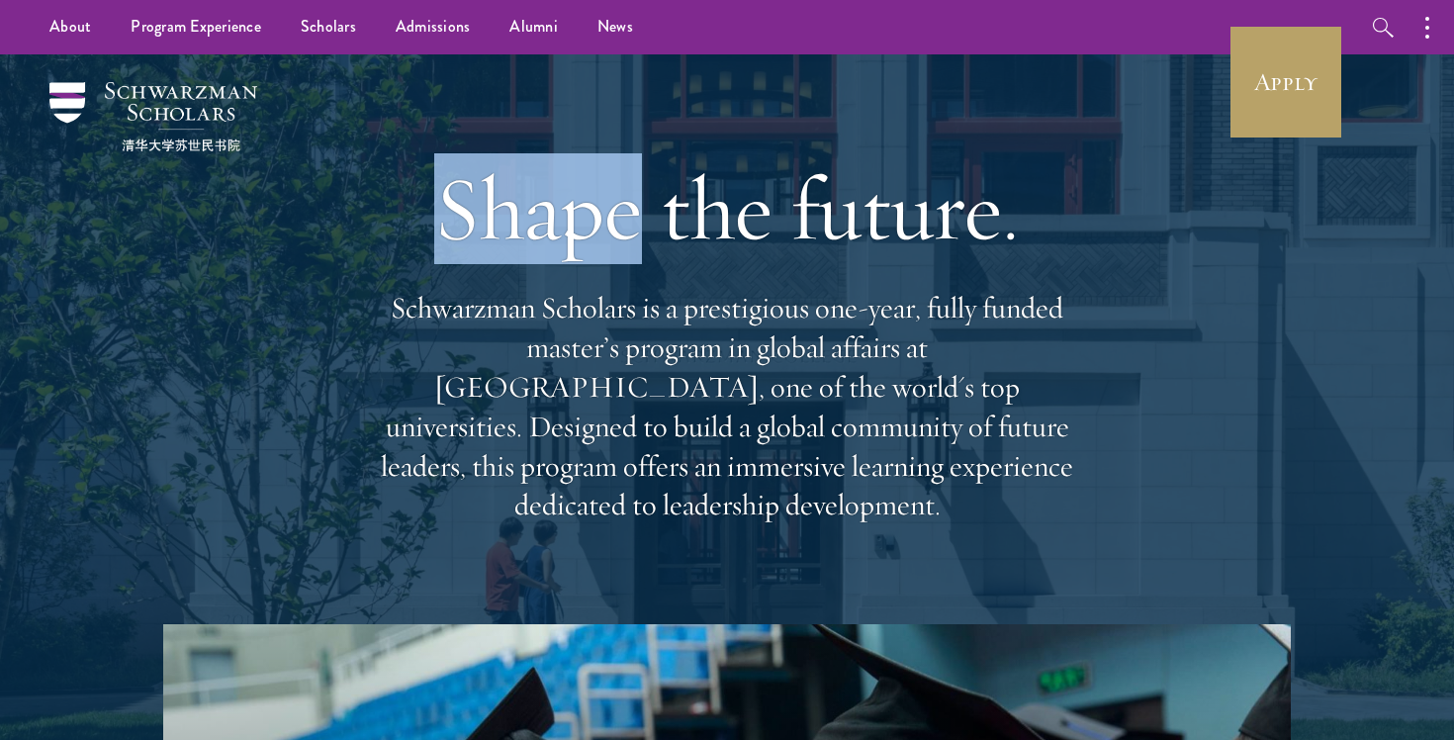
click at [518, 191] on h1 "Shape the future." at bounding box center [727, 208] width 712 height 111
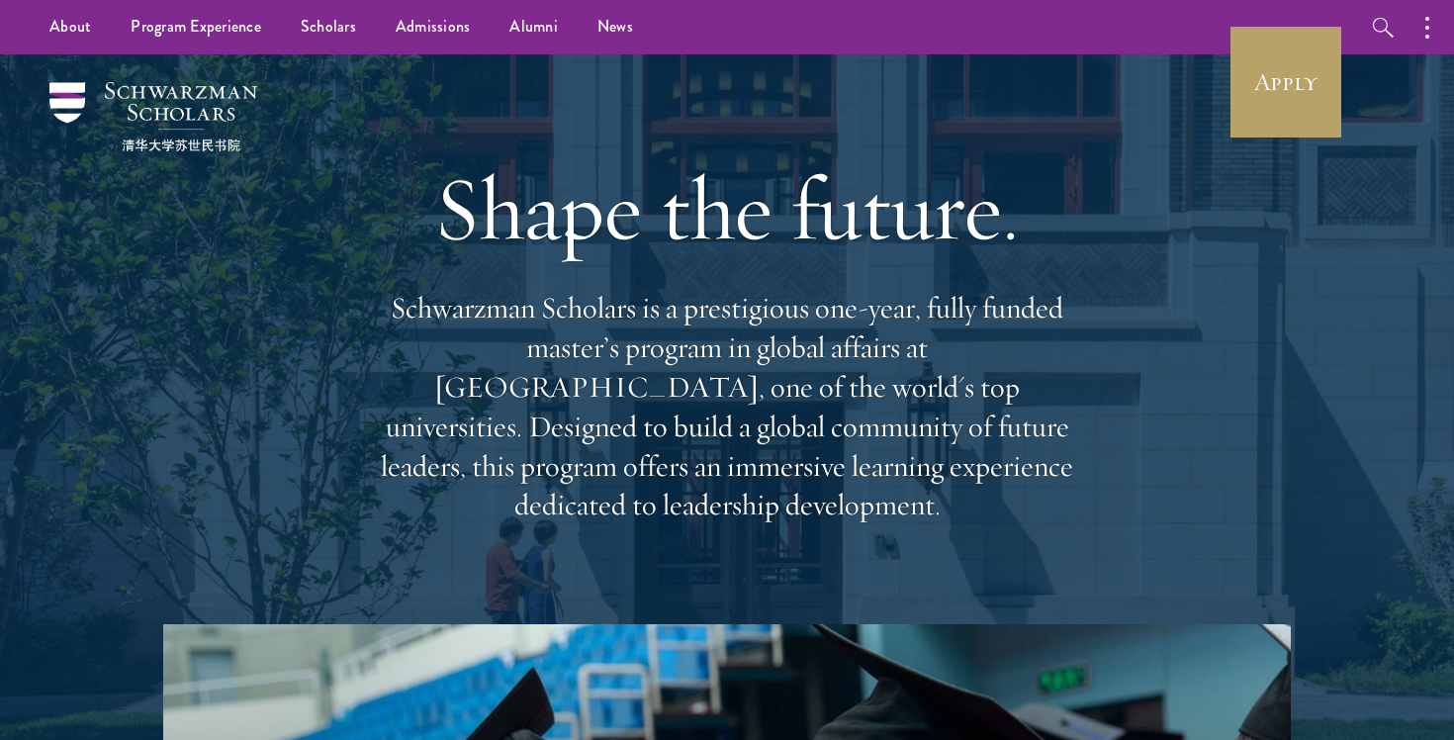
click at [518, 191] on h1 "Shape the future." at bounding box center [727, 208] width 712 height 111
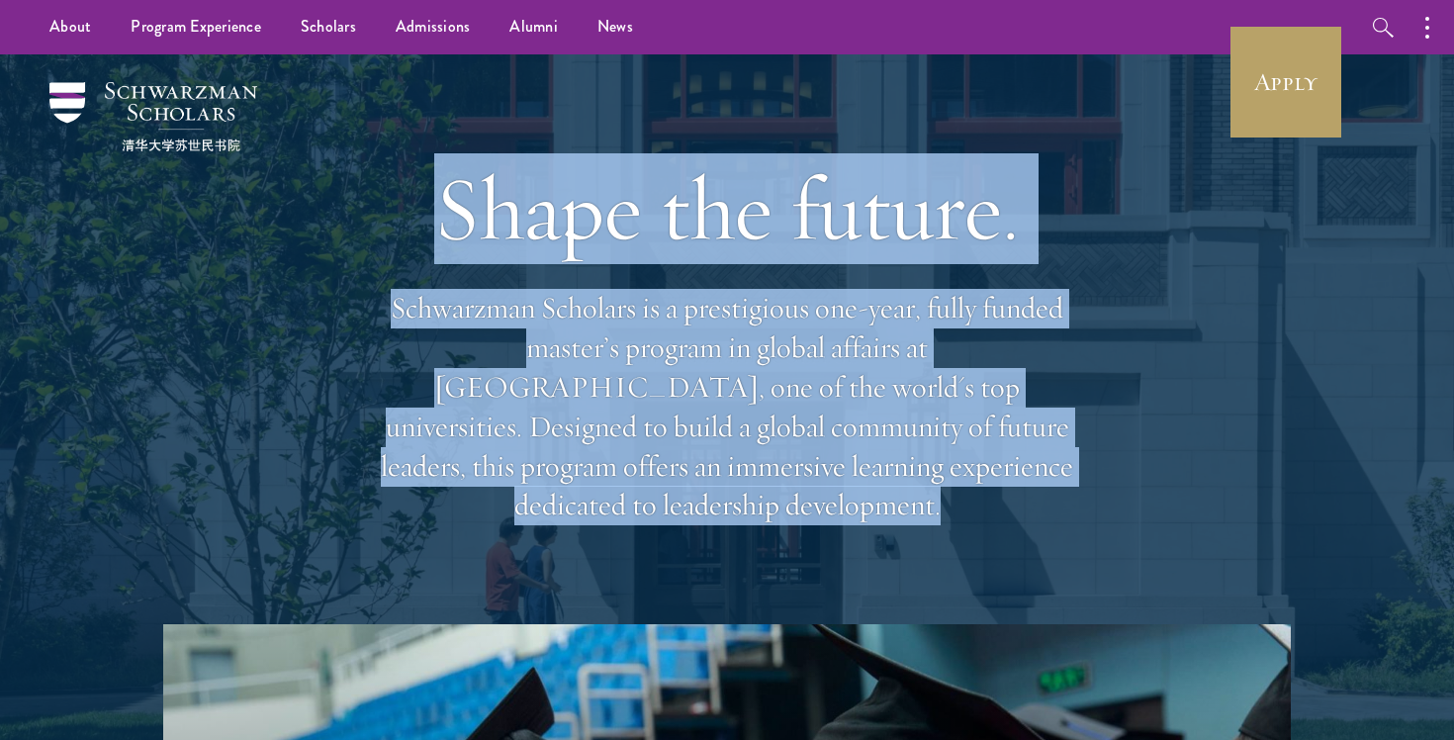
drag, startPoint x: 518, startPoint y: 191, endPoint x: 668, endPoint y: 467, distance: 313.9
click at [668, 467] on div "Shape the future. Schwarzman Scholars is a prestigious one-year, fully funded m…" at bounding box center [727, 339] width 712 height 570
click at [668, 467] on p "Schwarzman Scholars is a prestigious one-year, fully funded master’s program in…" at bounding box center [727, 407] width 712 height 236
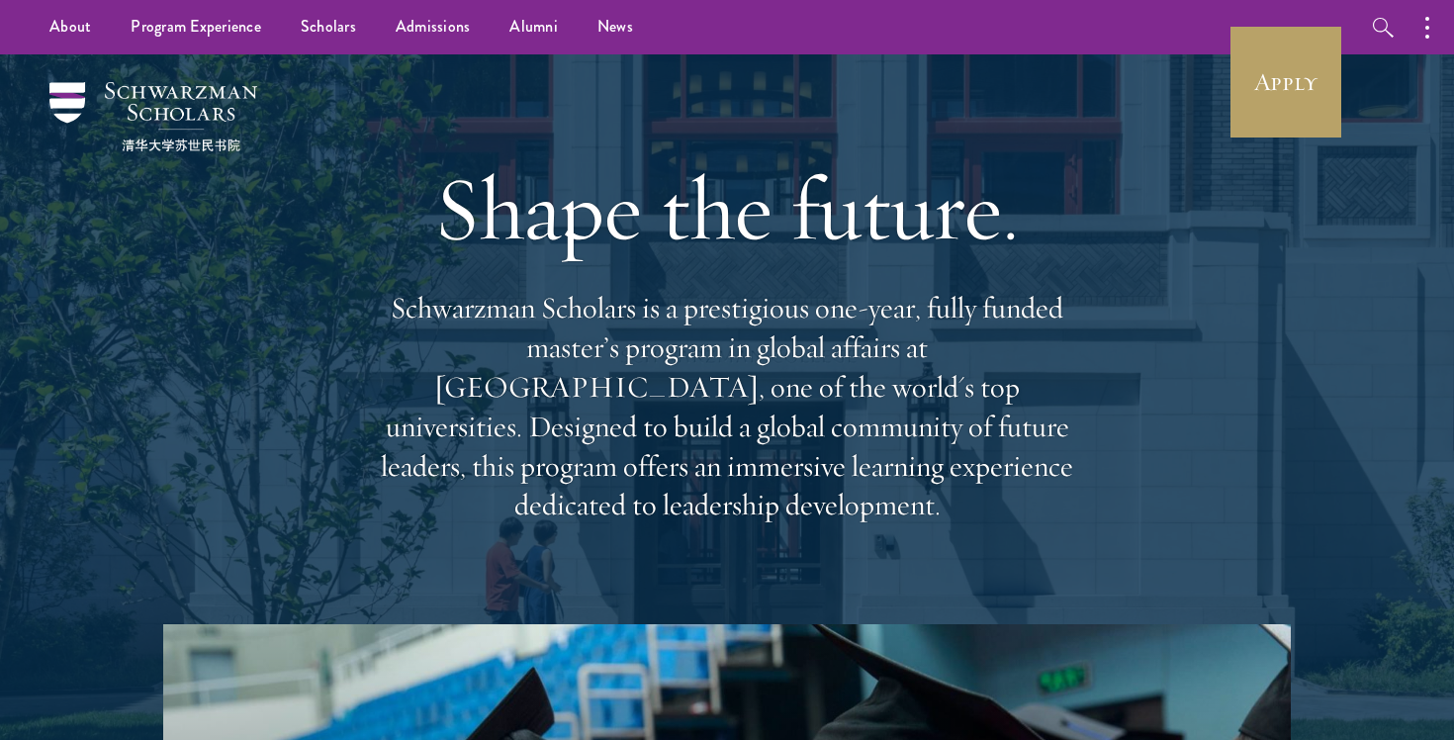
click at [668, 467] on p "Schwarzman Scholars is a prestigious one-year, fully funded master’s program in…" at bounding box center [727, 407] width 712 height 236
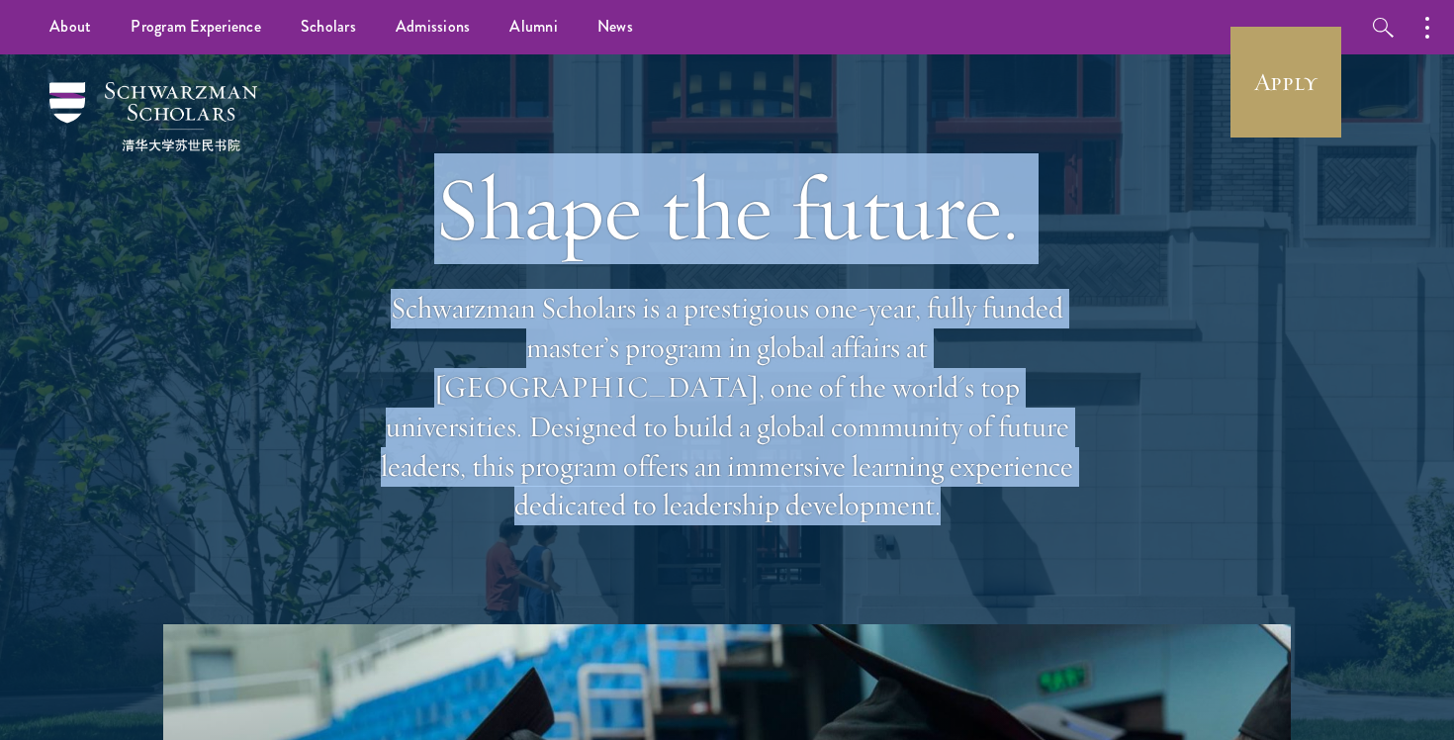
drag, startPoint x: 668, startPoint y: 467, endPoint x: 429, endPoint y: 134, distance: 409.9
click at [429, 134] on div "Shape the future. Schwarzman Scholars is a prestigious one-year, fully funded m…" at bounding box center [727, 339] width 712 height 570
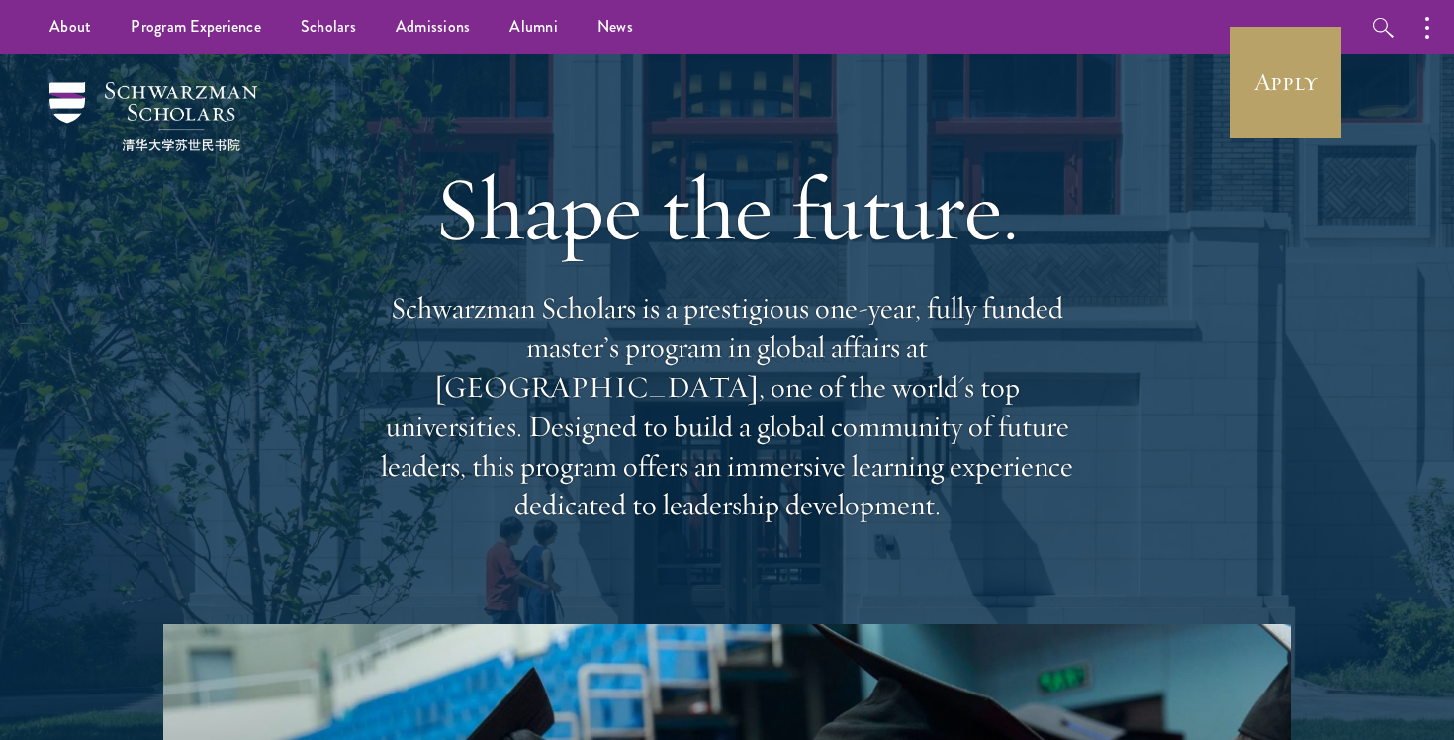
click at [429, 134] on div "Shape the future. Schwarzman Scholars is a prestigious one-year, fully funded m…" at bounding box center [727, 339] width 712 height 570
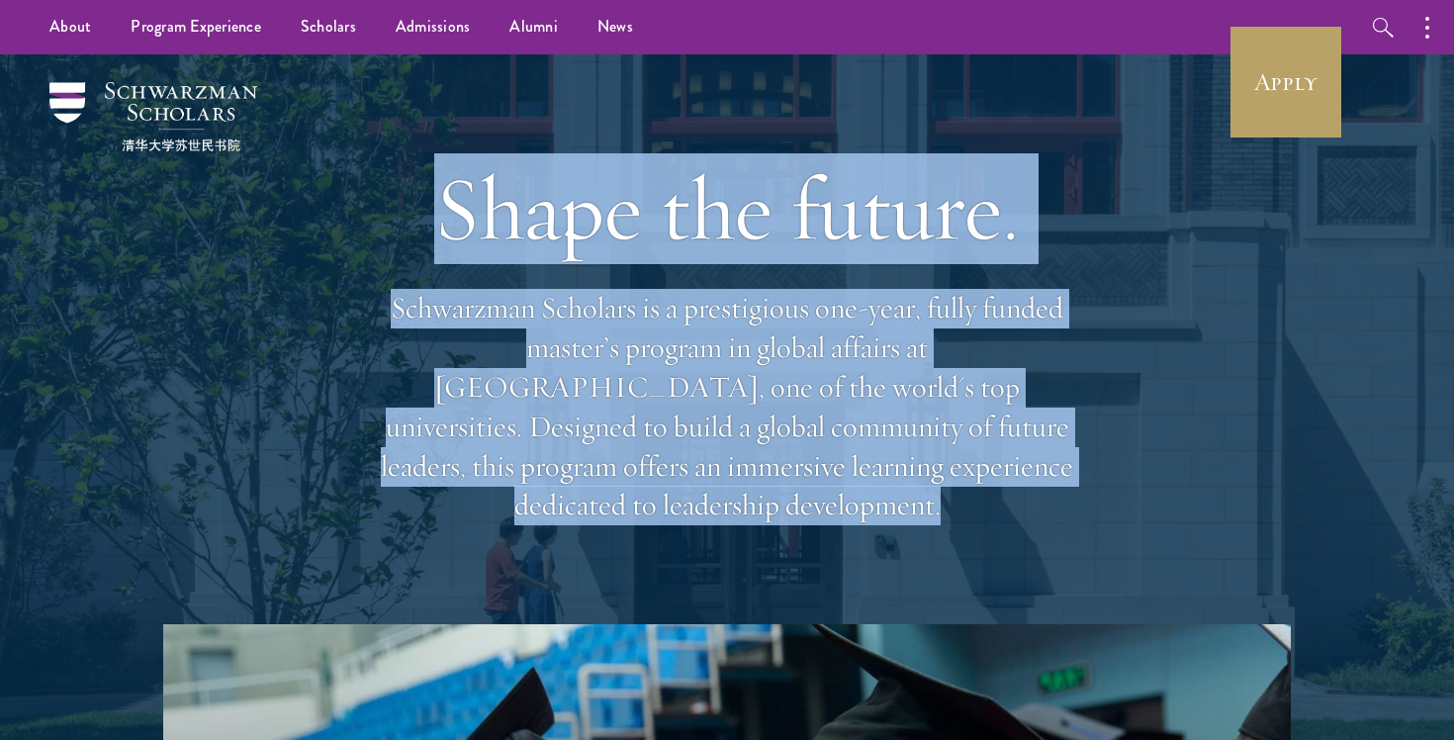
drag, startPoint x: 429, startPoint y: 134, endPoint x: 461, endPoint y: 278, distance: 147.9
click at [461, 278] on div "Shape the future. Schwarzman Scholars is a prestigious one-year, fully funded m…" at bounding box center [727, 339] width 712 height 570
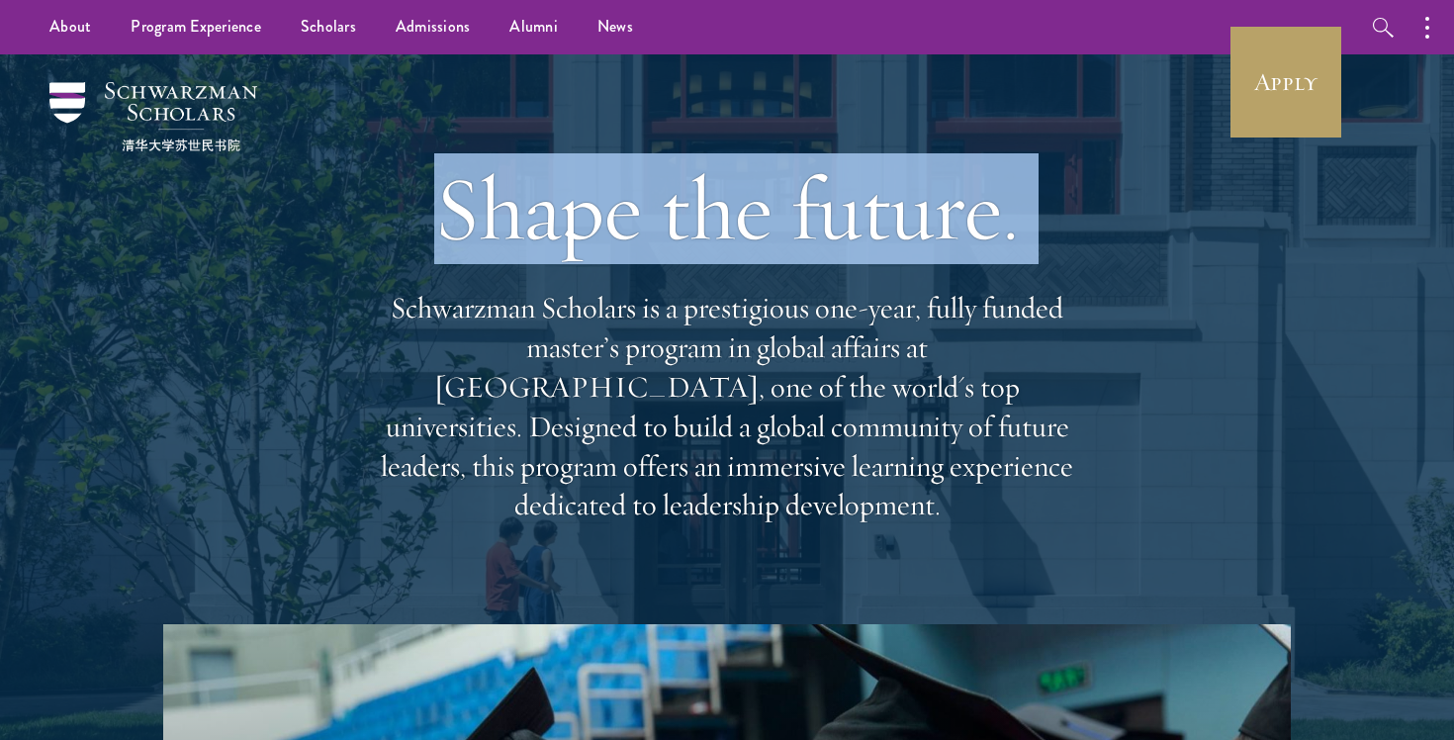
click at [468, 312] on p "Schwarzman Scholars is a prestigious one-year, fully funded master’s program in…" at bounding box center [727, 407] width 712 height 236
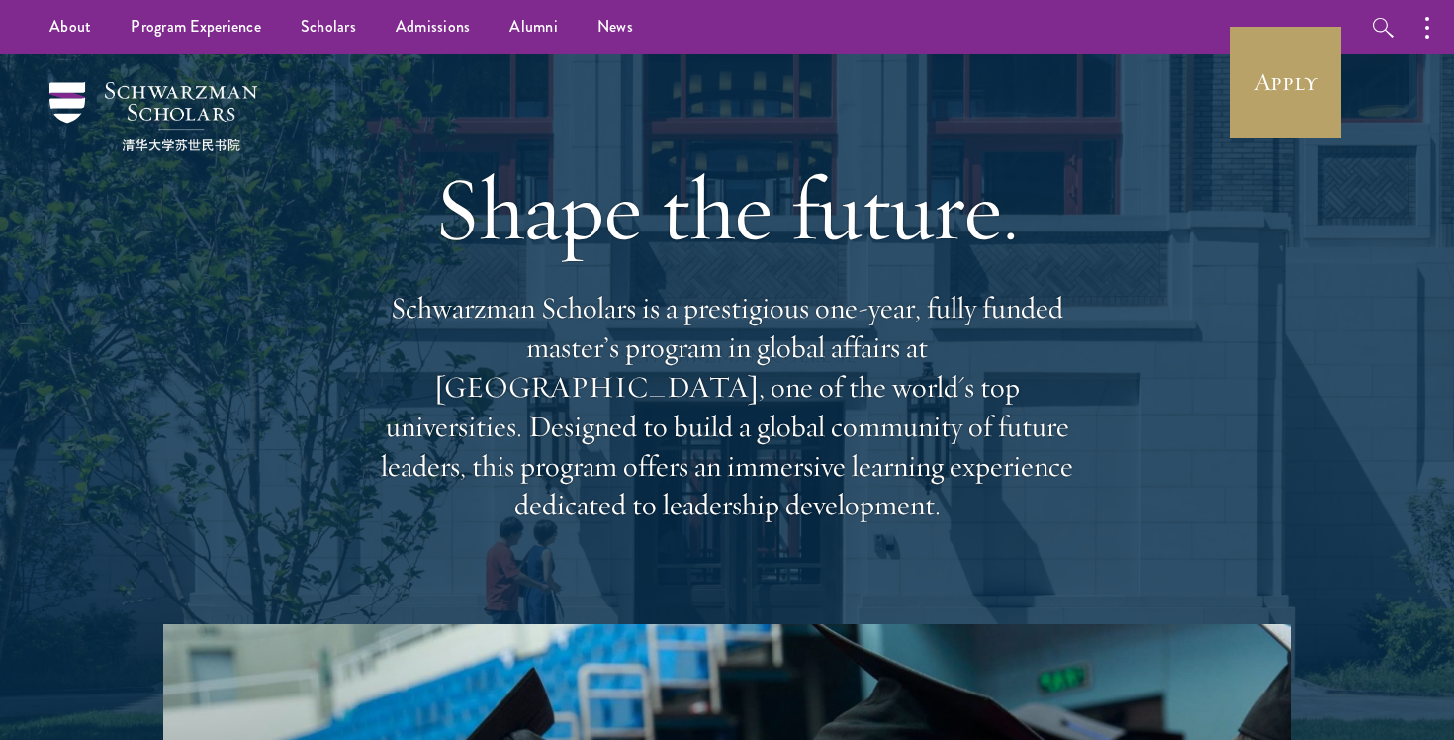
click at [468, 312] on p "Schwarzman Scholars is a prestigious one-year, fully funded master’s program in…" at bounding box center [727, 407] width 712 height 236
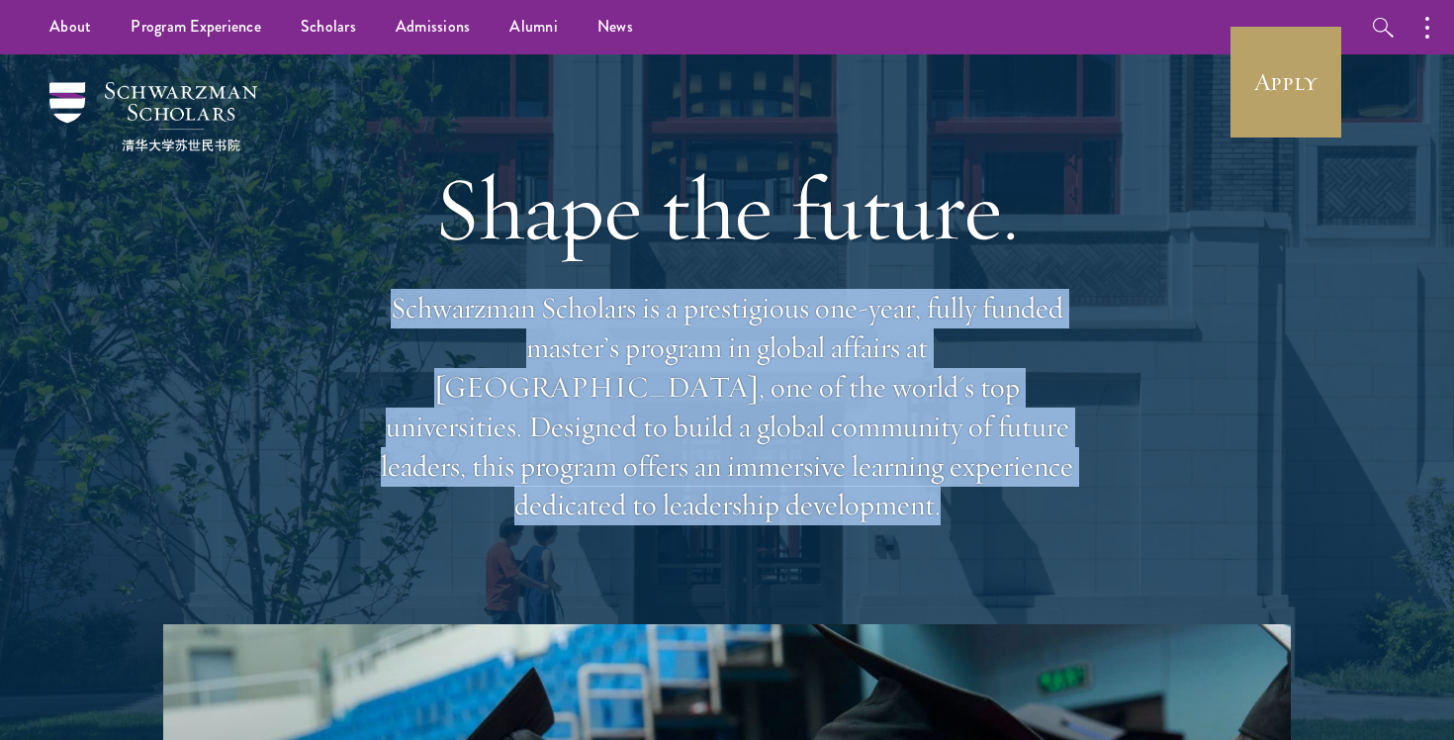
click at [468, 312] on p "Schwarzman Scholars is a prestigious one-year, fully funded master’s program in…" at bounding box center [727, 407] width 712 height 236
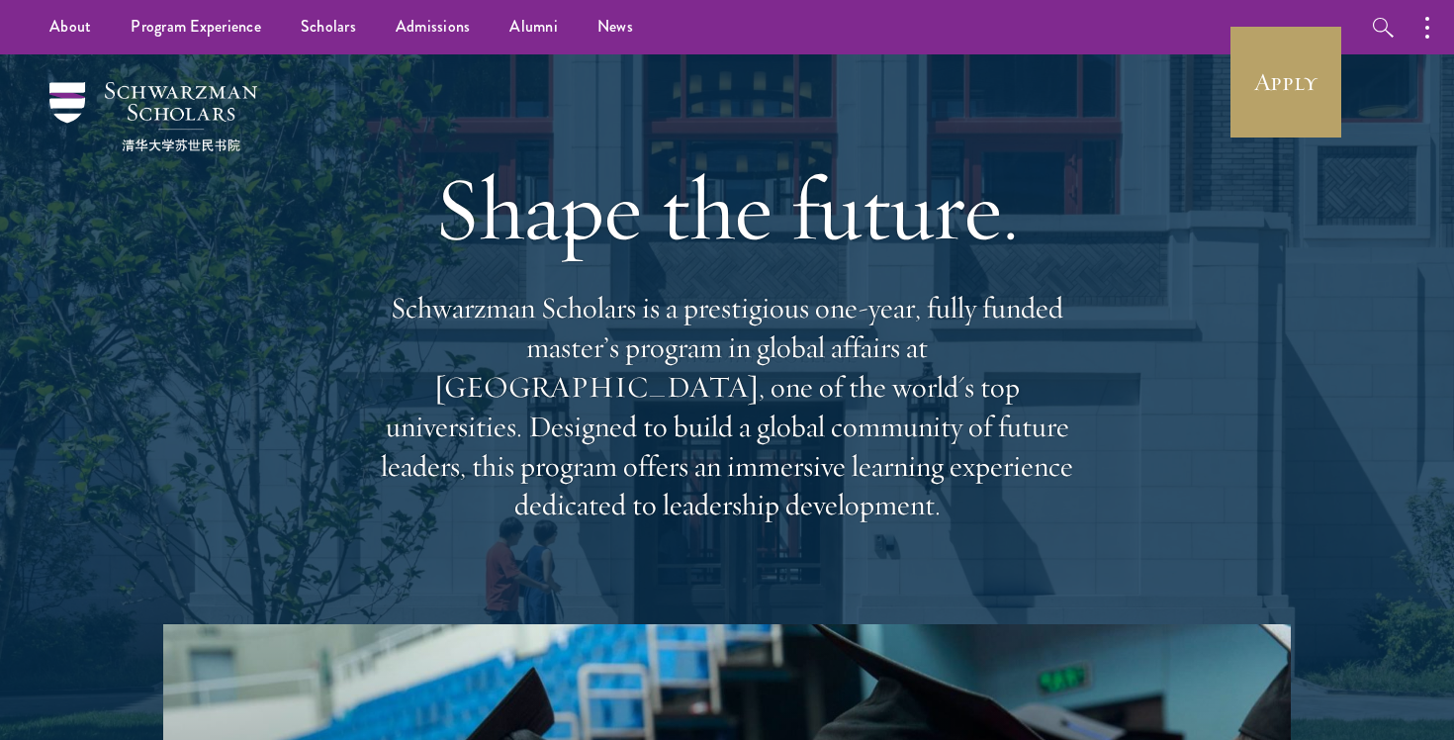
click at [468, 312] on p "Schwarzman Scholars is a prestigious one-year, fully funded master’s program in…" at bounding box center [727, 407] width 712 height 236
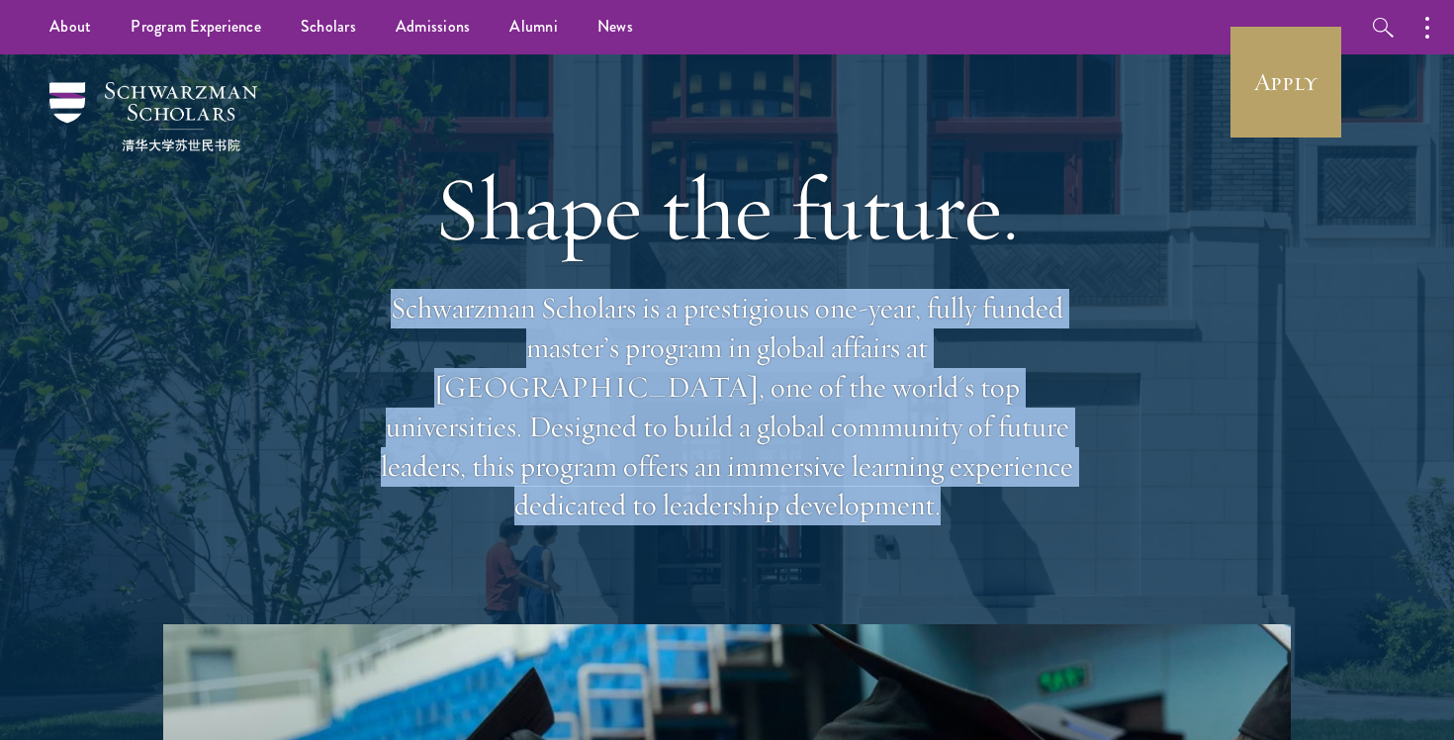
drag, startPoint x: 468, startPoint y: 312, endPoint x: 1047, endPoint y: 538, distance: 621.5
click at [1057, 542] on div "Shape the future. Schwarzman Scholars is a prestigious one-year, fully funded m…" at bounding box center [727, 339] width 712 height 570
click at [1047, 538] on div "Shape the future. Schwarzman Scholars is a prestigious one-year, fully funded m…" at bounding box center [727, 339] width 712 height 570
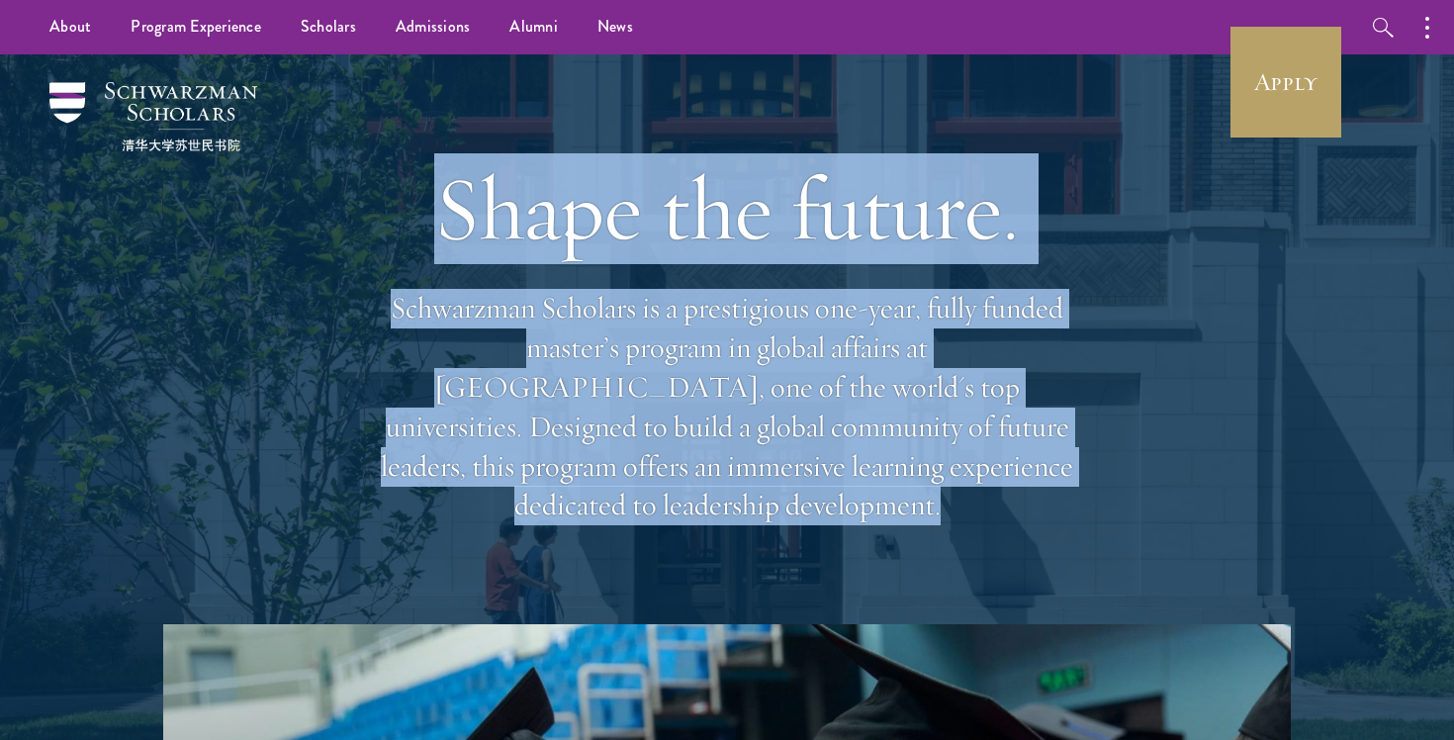
drag, startPoint x: 1047, startPoint y: 538, endPoint x: 361, endPoint y: 191, distance: 768.5
click at [361, 191] on div "Shape the future. Schwarzman Scholars is a prestigious one-year, fully funded m…" at bounding box center [727, 339] width 1256 height 570
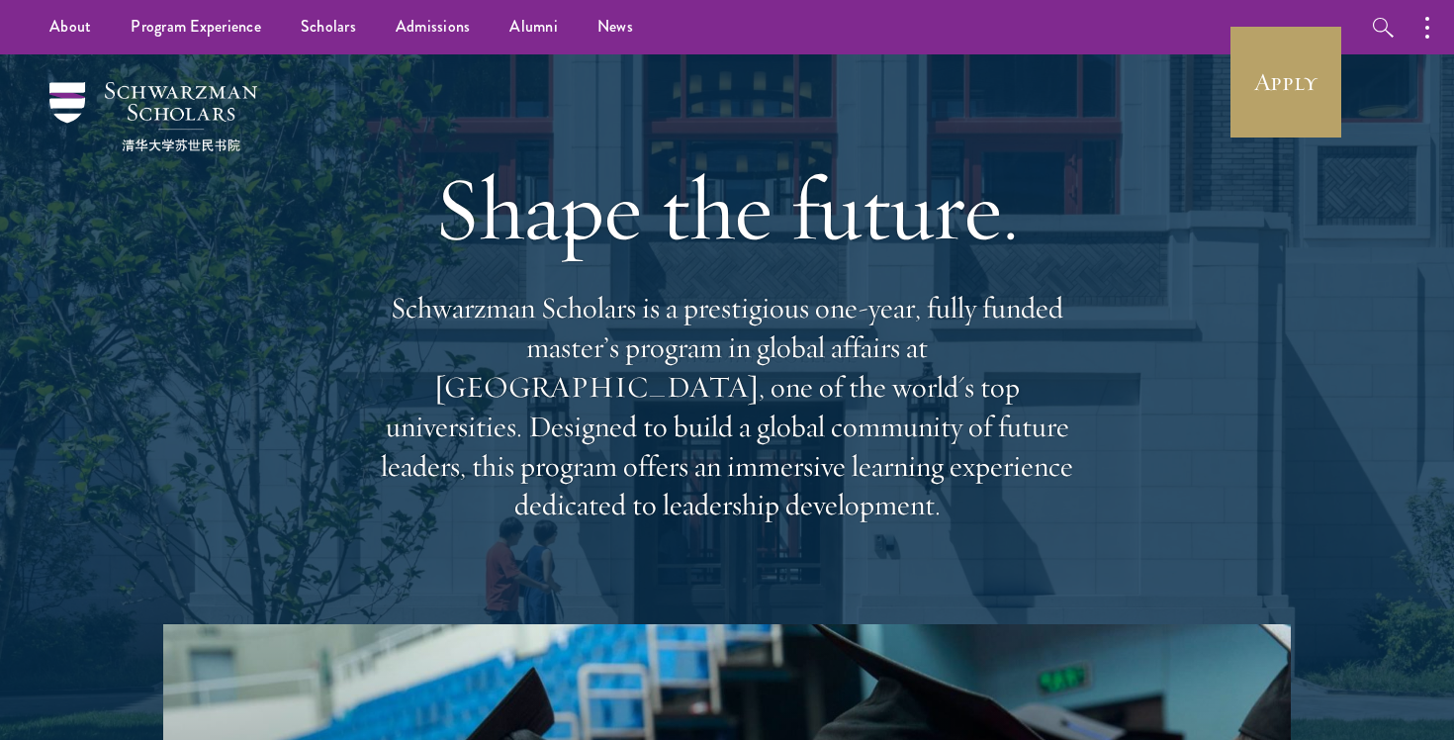
click at [361, 191] on div "Shape the future. Schwarzman Scholars is a prestigious one-year, fully funded m…" at bounding box center [727, 339] width 1256 height 570
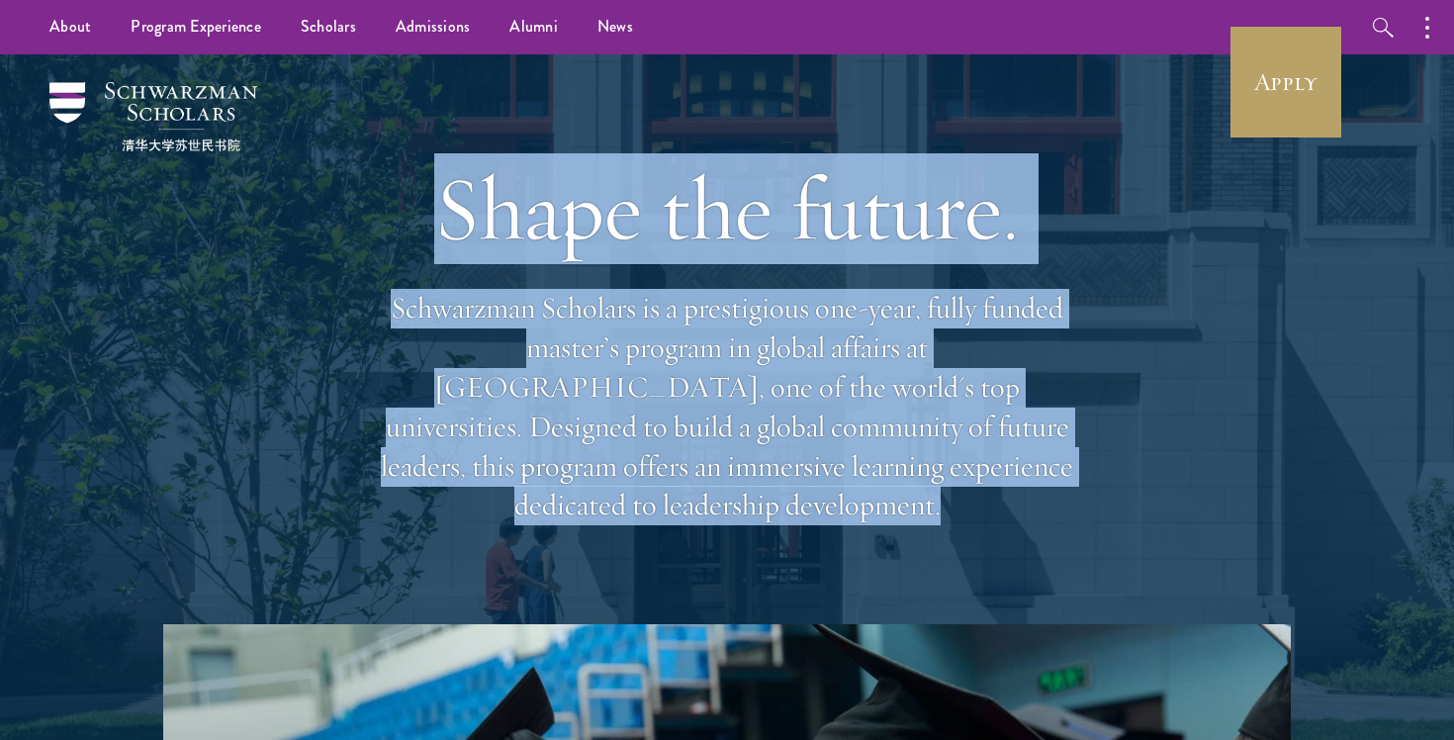
drag, startPoint x: 361, startPoint y: 191, endPoint x: 960, endPoint y: 469, distance: 659.9
click at [905, 443] on div "Shape the future. Schwarzman Scholars is a prestigious one-year, fully funded m…" at bounding box center [727, 339] width 1256 height 570
click at [960, 469] on p "Schwarzman Scholars is a prestigious one-year, fully funded master’s program in…" at bounding box center [727, 407] width 712 height 236
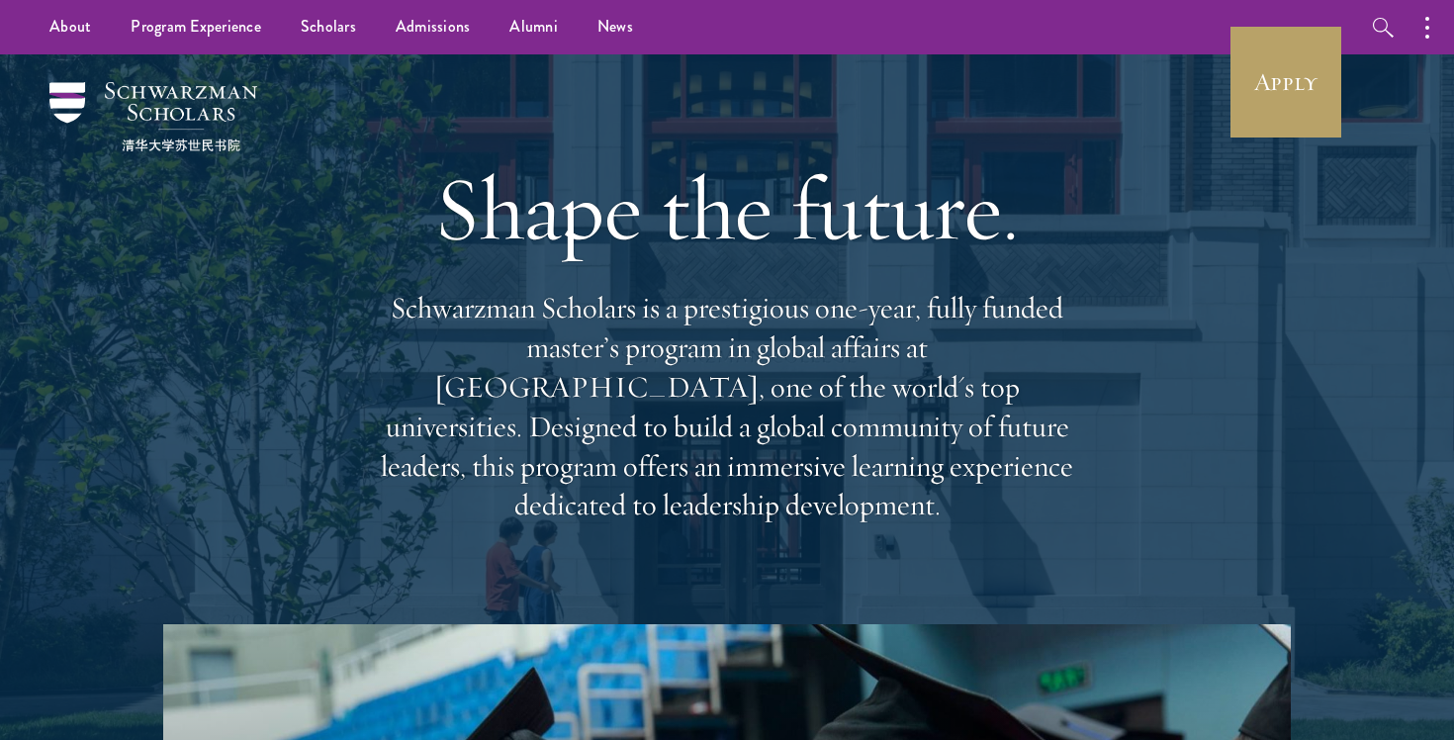
click at [960, 469] on p "Schwarzman Scholars is a prestigious one-year, fully funded master’s program in…" at bounding box center [727, 407] width 712 height 236
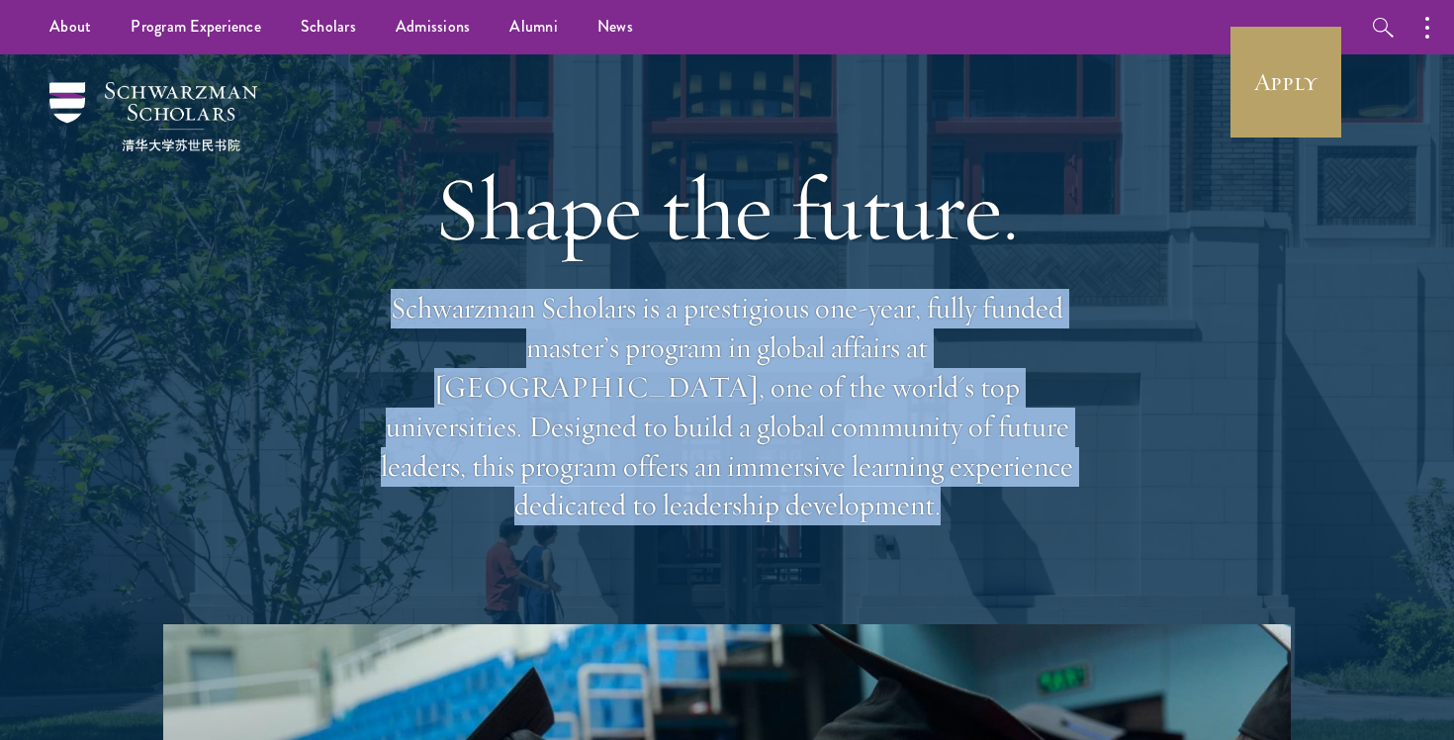
drag, startPoint x: 960, startPoint y: 469, endPoint x: 800, endPoint y: 279, distance: 247.9
click at [800, 279] on div "Shape the future. Schwarzman Scholars is a prestigious one-year, fully funded m…" at bounding box center [727, 339] width 712 height 570
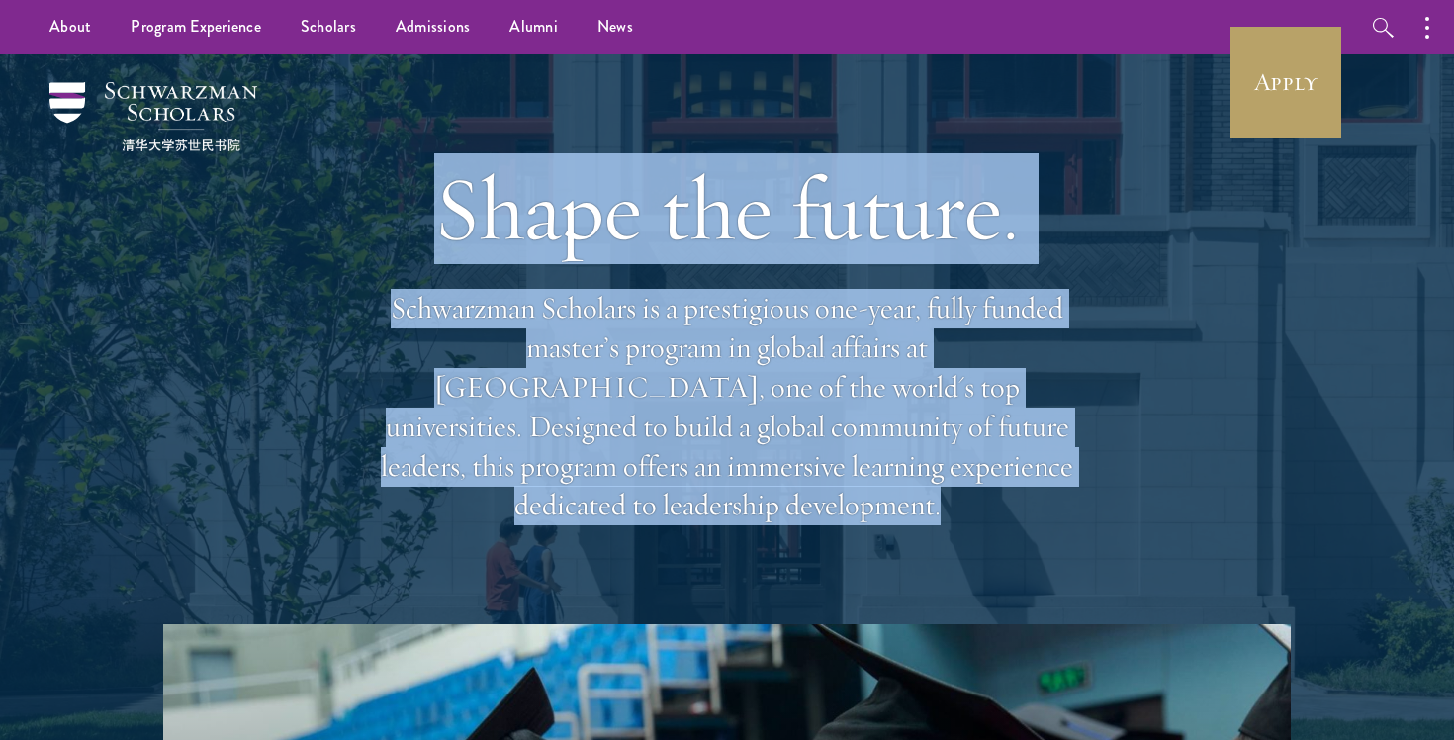
click at [800, 264] on h1 "Shape the future." at bounding box center [727, 208] width 712 height 111
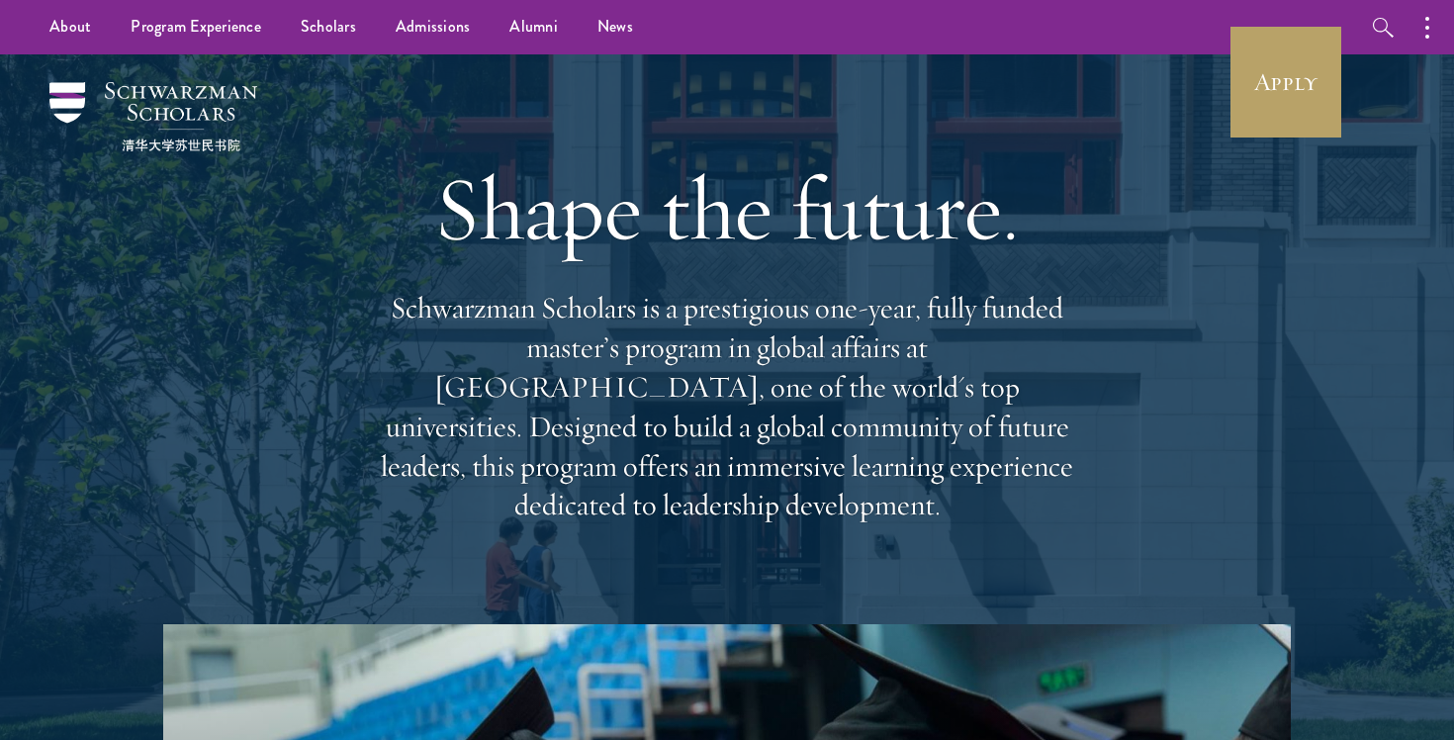
click at [800, 264] on h1 "Shape the future." at bounding box center [727, 208] width 712 height 111
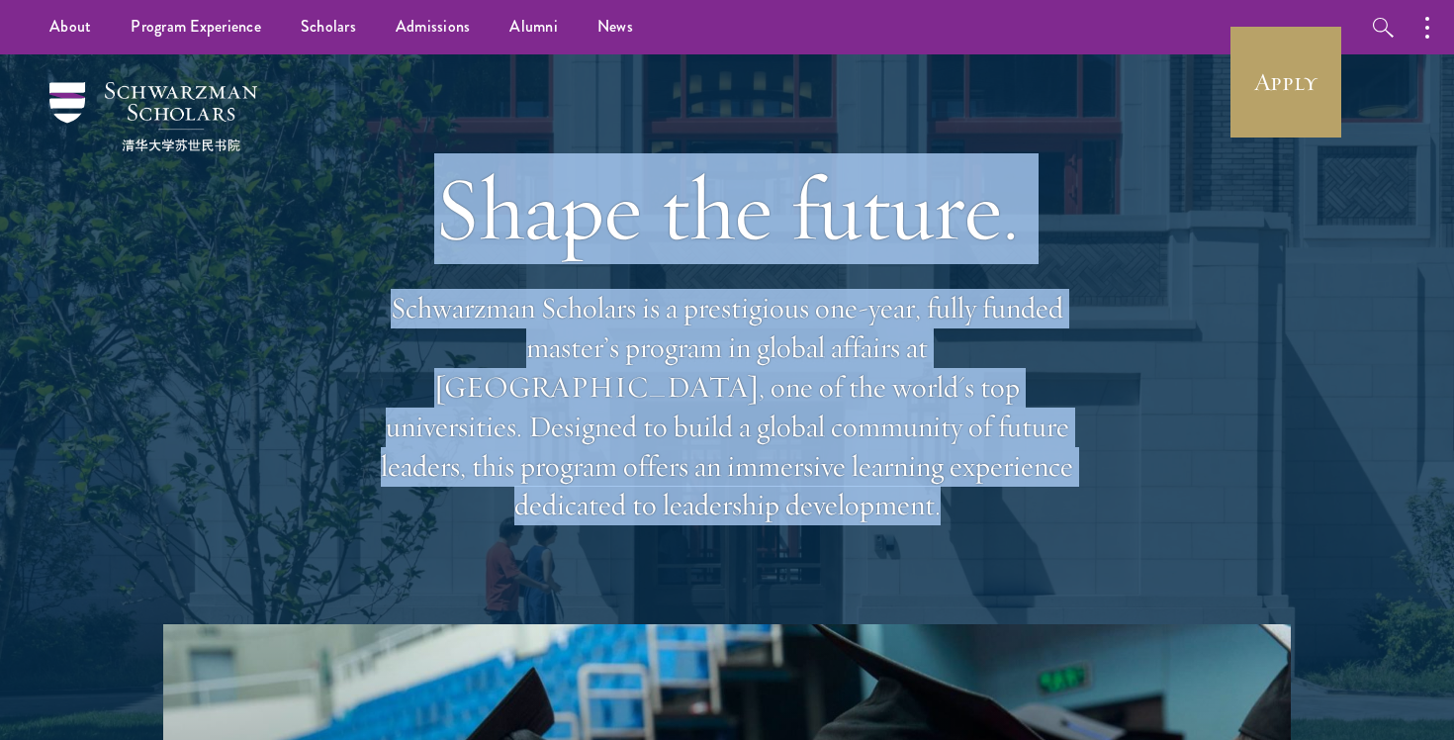
drag, startPoint x: 800, startPoint y: 266, endPoint x: 1055, endPoint y: 533, distance: 368.8
click at [1055, 533] on div "Shape the future. Schwarzman Scholars is a prestigious one-year, fully funded m…" at bounding box center [727, 339] width 712 height 570
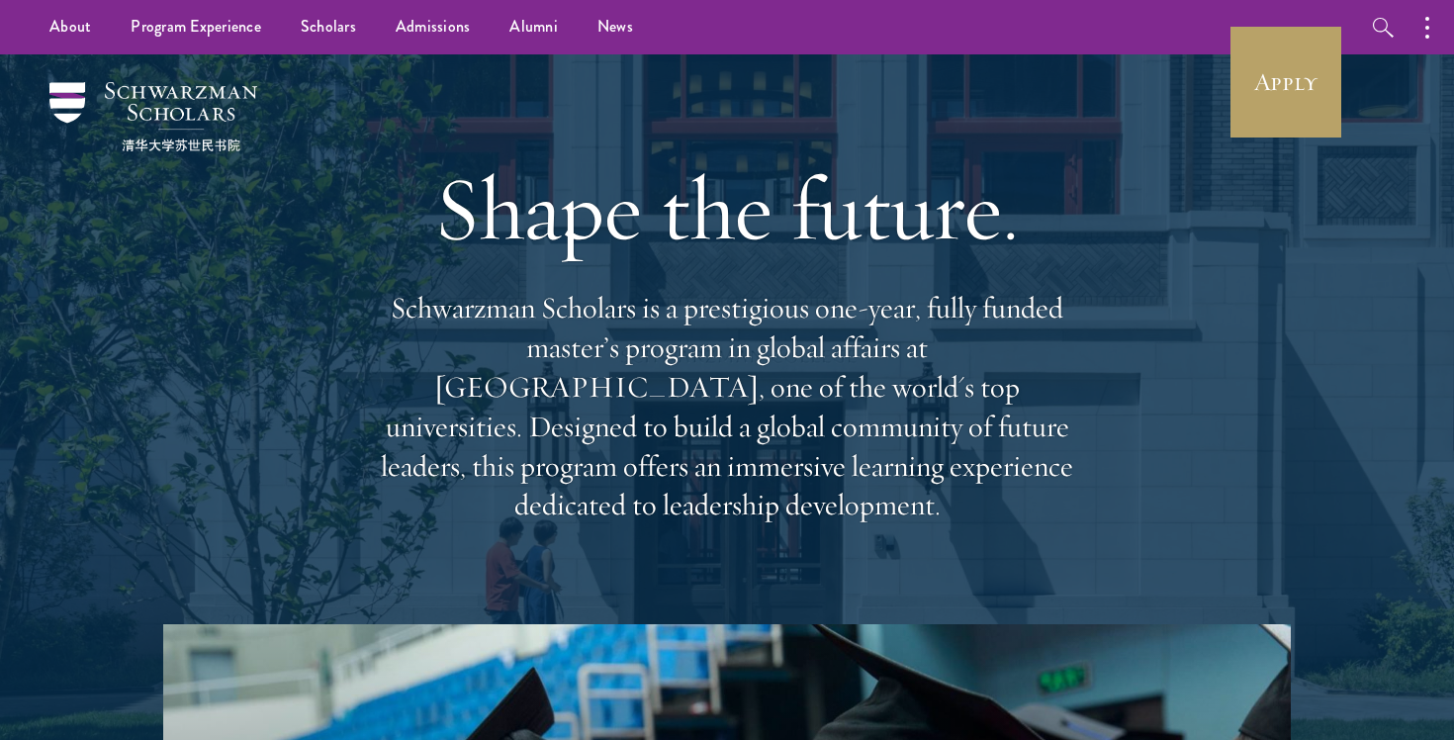
click at [1055, 533] on div "Shape the future. Schwarzman Scholars is a prestigious one-year, fully funded m…" at bounding box center [727, 339] width 712 height 570
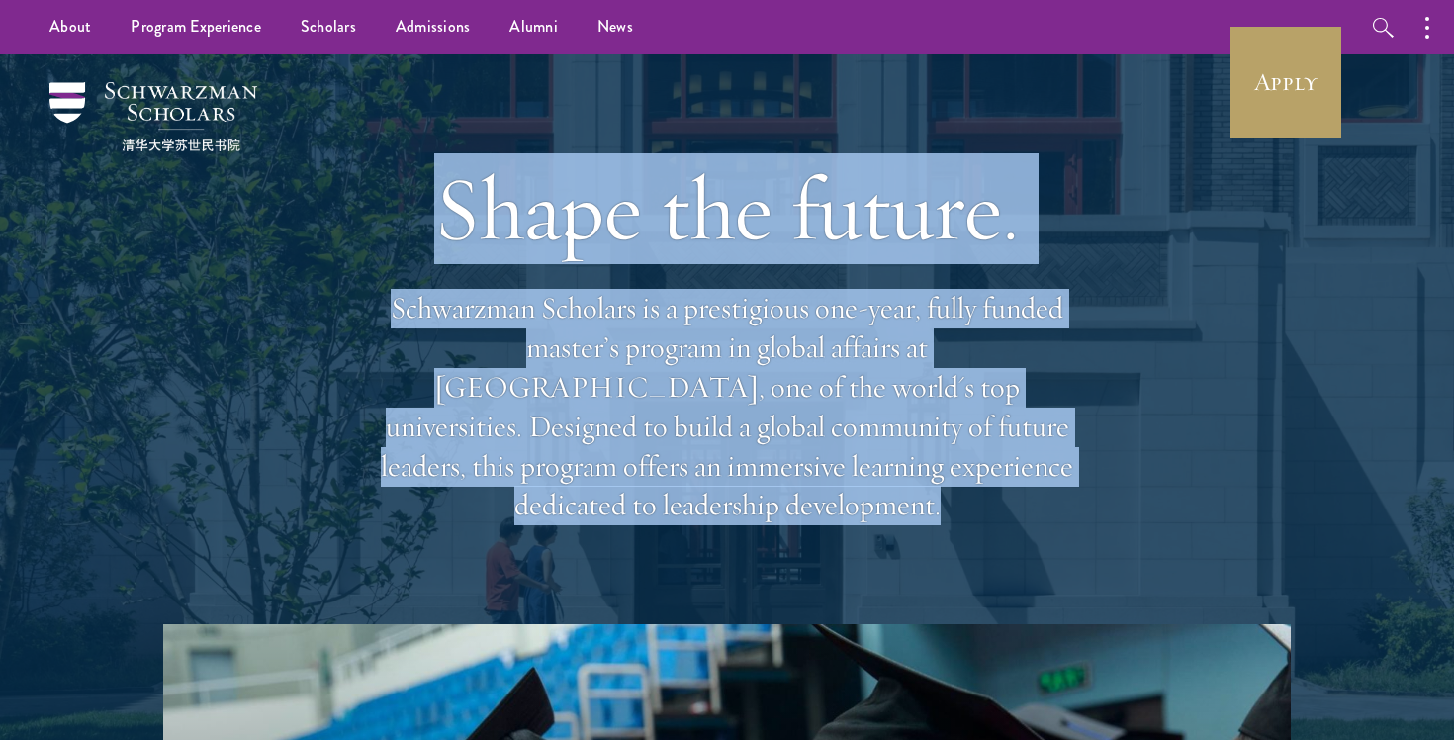
drag, startPoint x: 1055, startPoint y: 533, endPoint x: 754, endPoint y: 142, distance: 493.1
click at [754, 142] on div "Shape the future. Schwarzman Scholars is a prestigious one-year, fully funded m…" at bounding box center [727, 339] width 712 height 570
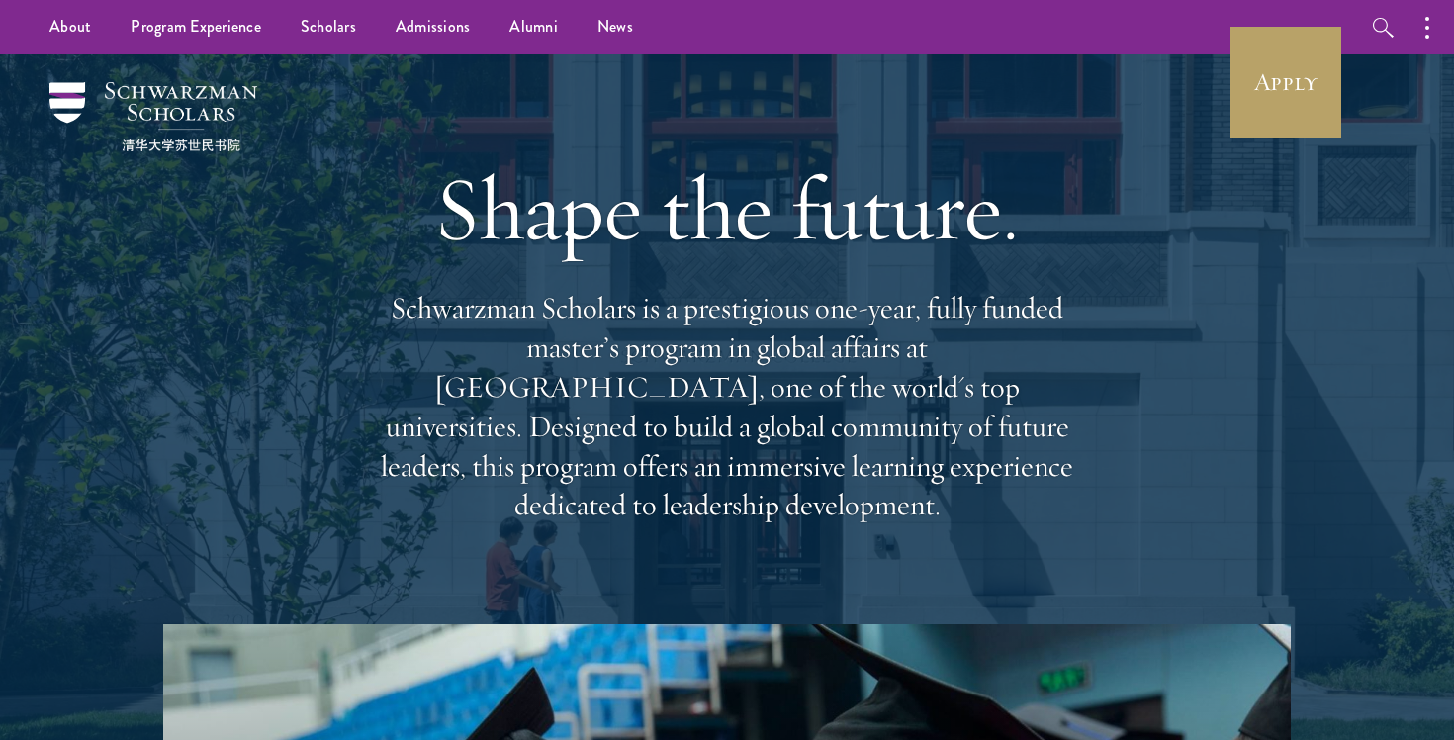
click at [754, 142] on div "Shape the future. Schwarzman Scholars is a prestigious one-year, fully funded m…" at bounding box center [727, 339] width 712 height 570
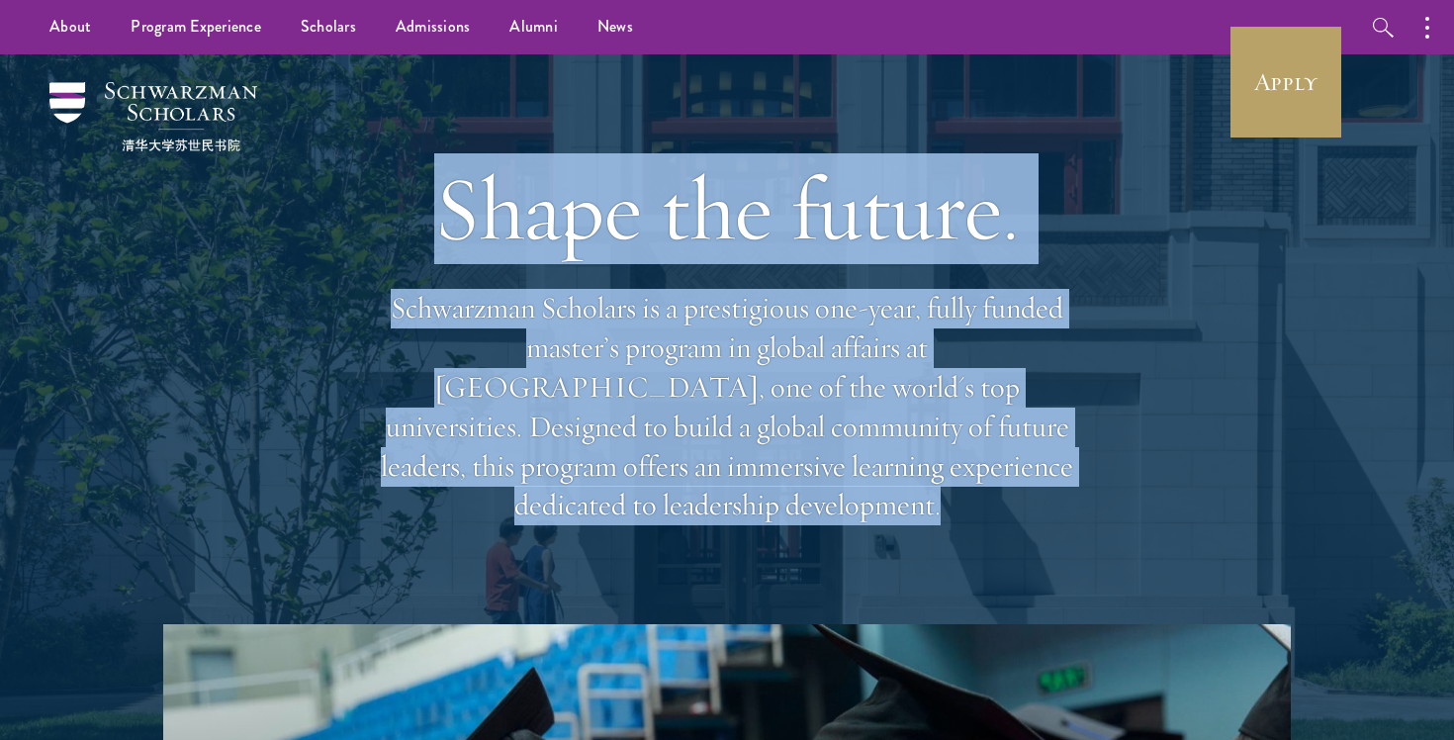
drag, startPoint x: 754, startPoint y: 142, endPoint x: 927, endPoint y: 427, distance: 333.4
click at [927, 427] on div "Shape the future. Schwarzman Scholars is a prestigious one-year, fully funded m…" at bounding box center [727, 339] width 712 height 570
click at [927, 427] on p "Schwarzman Scholars is a prestigious one-year, fully funded master’s program in…" at bounding box center [727, 407] width 712 height 236
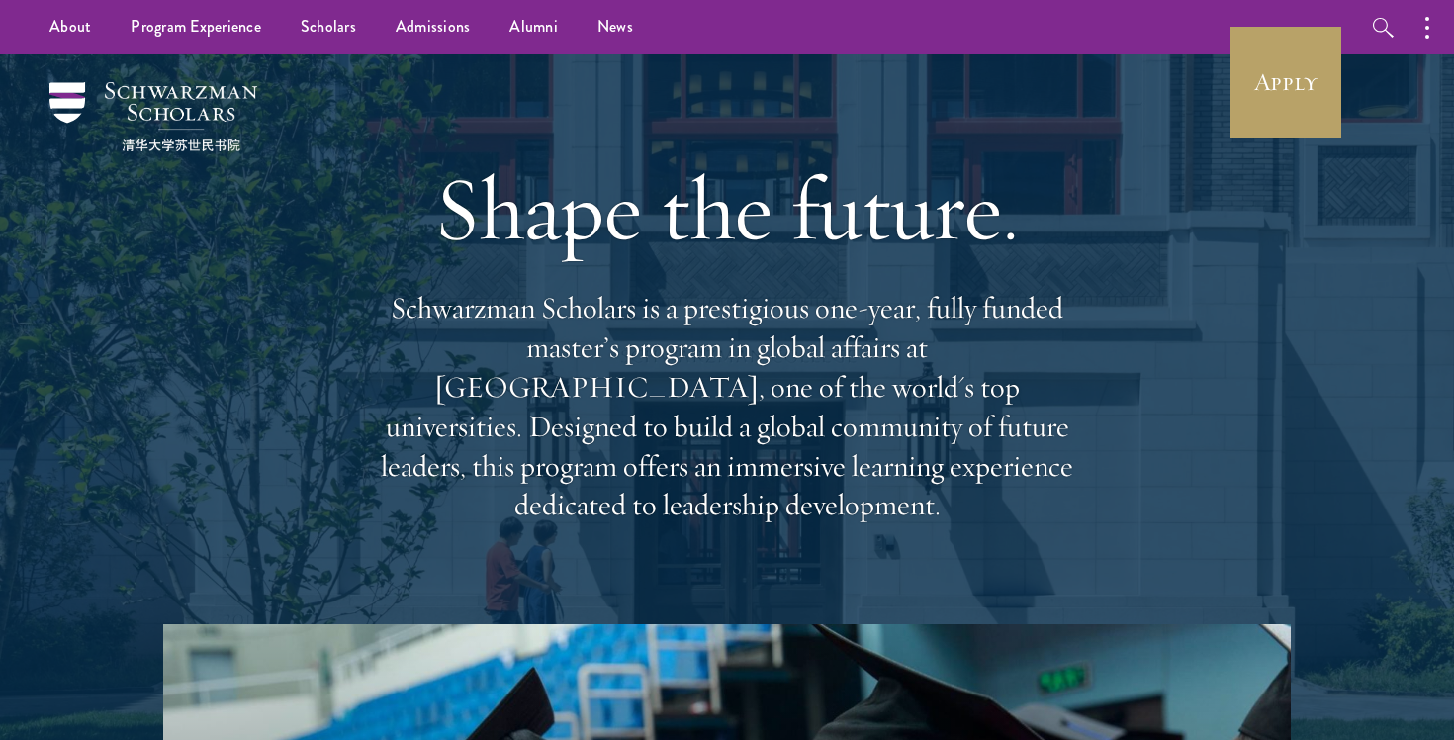
click at [927, 427] on p "Schwarzman Scholars is a prestigious one-year, fully funded master’s program in…" at bounding box center [727, 407] width 712 height 236
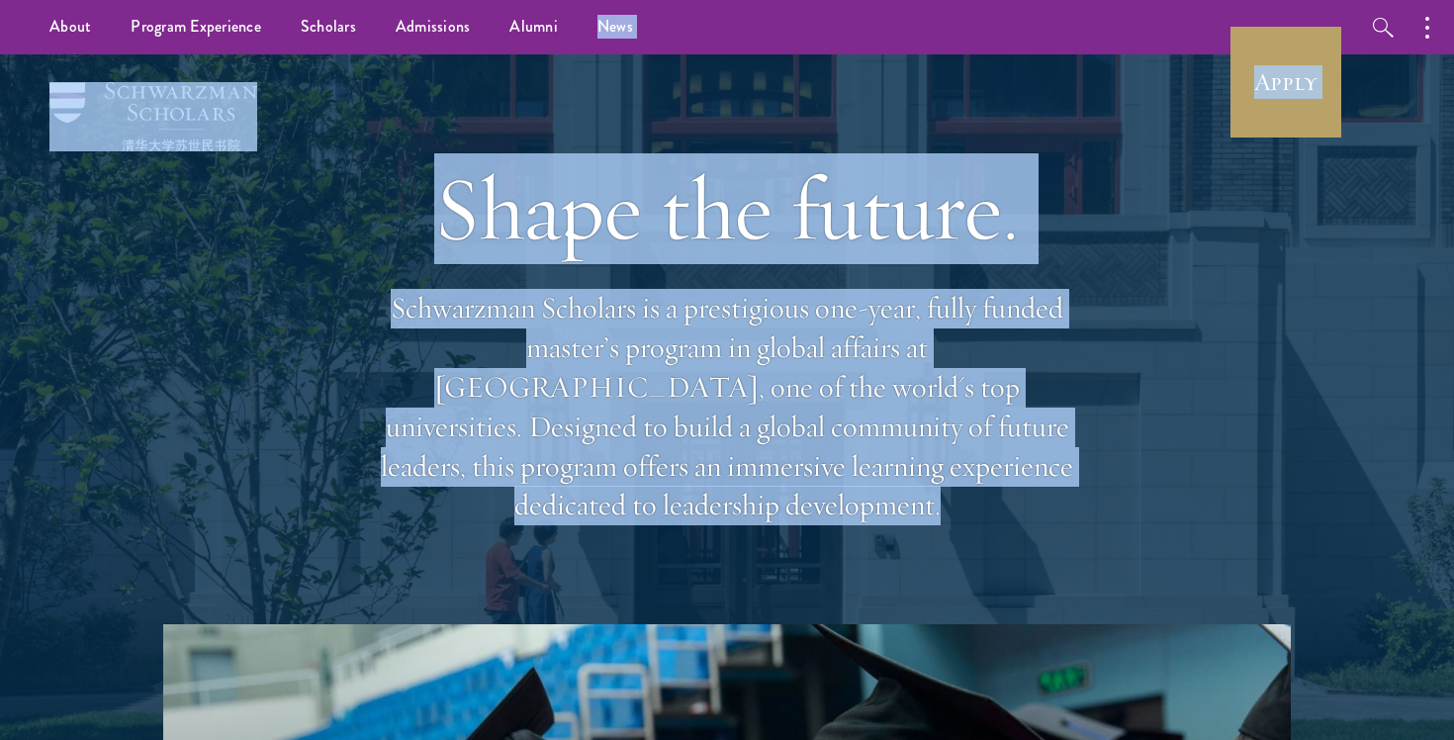
drag, startPoint x: 927, startPoint y: 427, endPoint x: 753, endPoint y: -17, distance: 477.1
click at [870, 545] on div "Shape the future. Schwarzman Scholars is a prestigious one-year, fully funded m…" at bounding box center [727, 339] width 712 height 570
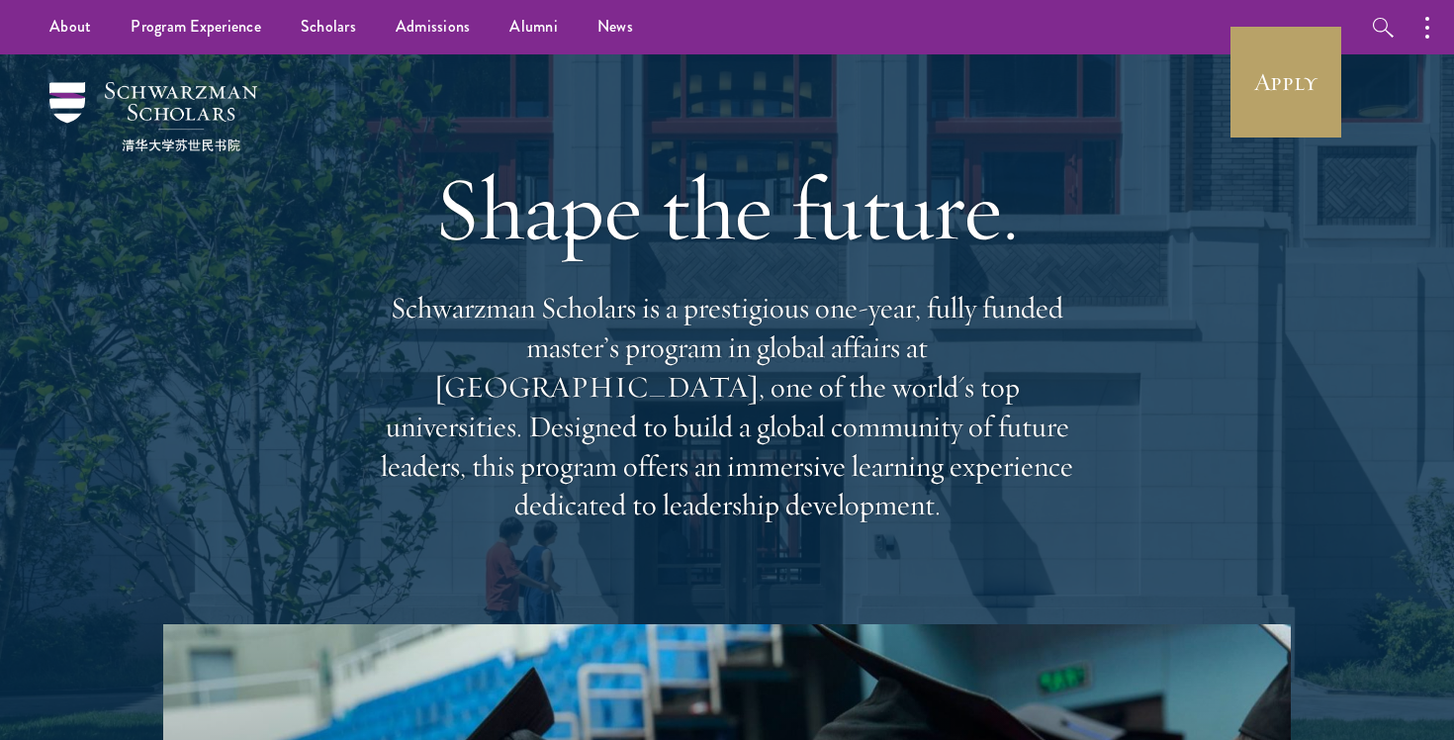
click at [870, 545] on div "Shape the future. Schwarzman Scholars is a prestigious one-year, fully funded m…" at bounding box center [727, 339] width 712 height 570
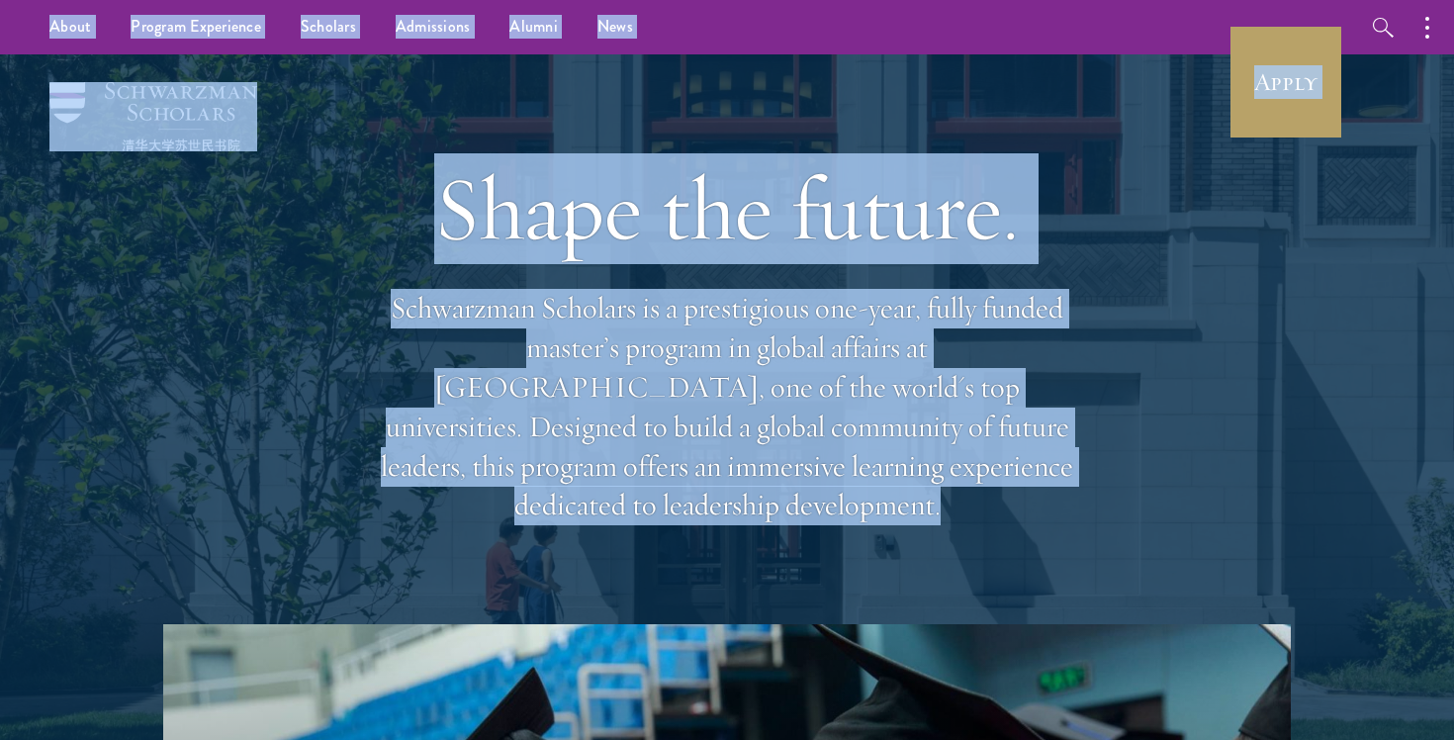
drag, startPoint x: 870, startPoint y: 545, endPoint x: 4, endPoint y: -24, distance: 1035.8
click at [23, 39] on nav "About Overview Leadership Donors Program Experience Overview Curriculum Student…" at bounding box center [509, 27] width 1018 height 54
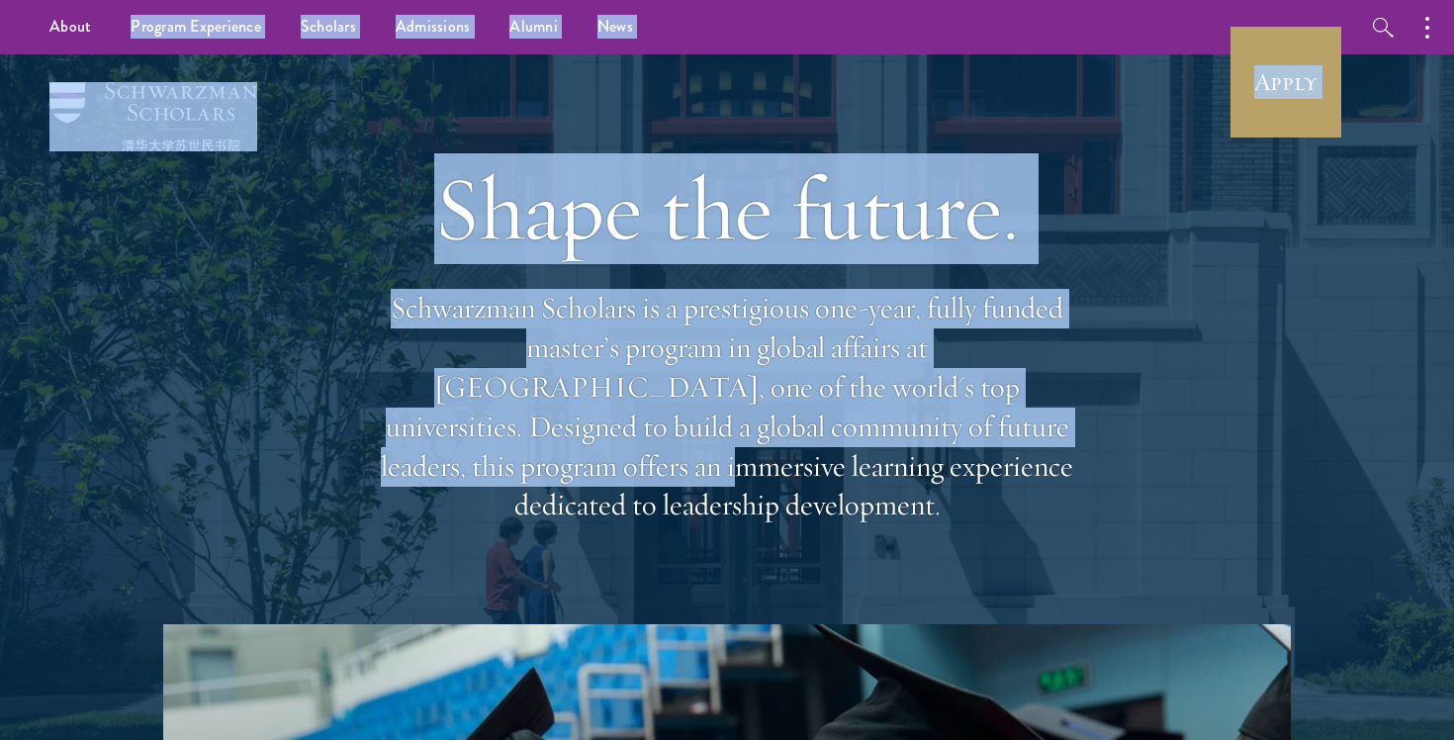
drag, startPoint x: 23, startPoint y: 39, endPoint x: 966, endPoint y: 461, distance: 1033.1
click at [981, 463] on p "Schwarzman Scholars is a prestigious one-year, fully funded master’s program in…" at bounding box center [727, 407] width 712 height 236
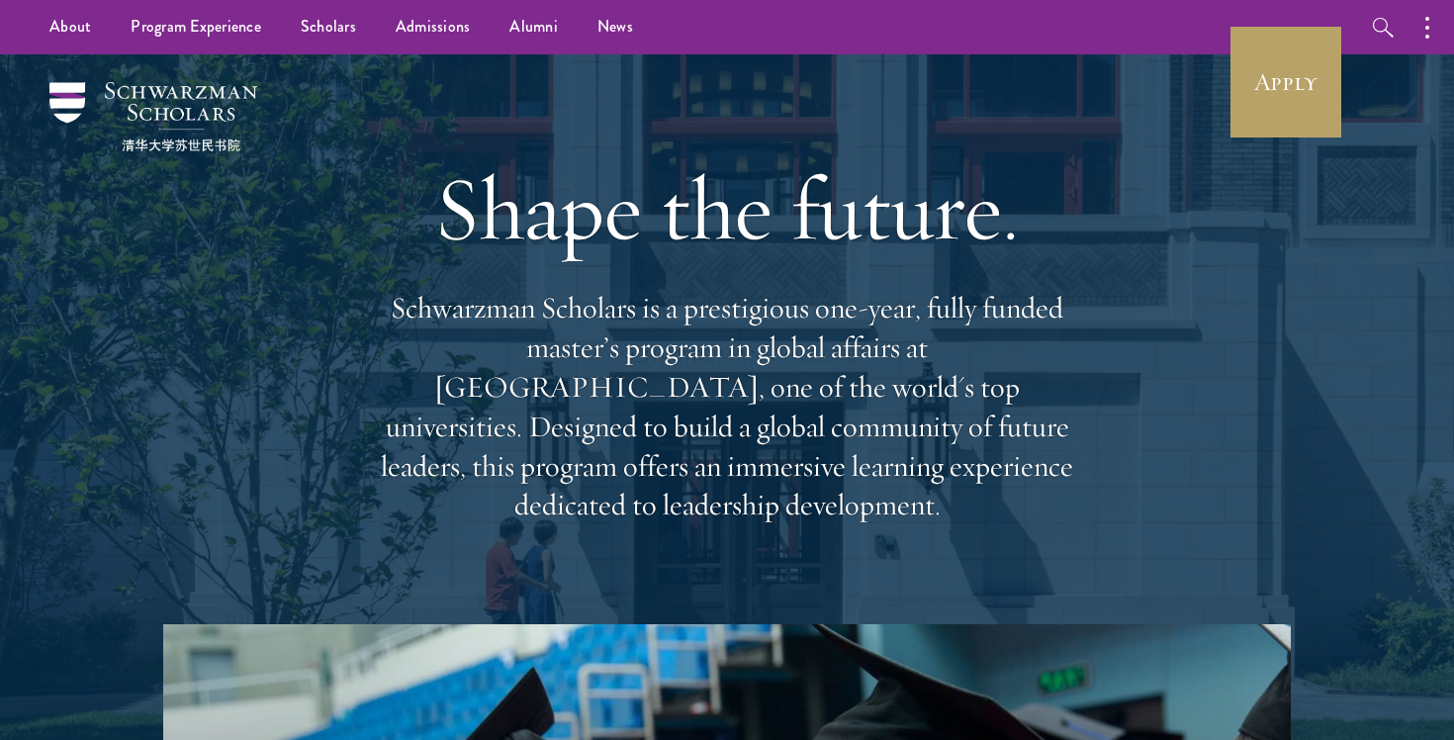
click at [981, 463] on p "Schwarzman Scholars is a prestigious one-year, fully funded master’s program in…" at bounding box center [727, 407] width 712 height 236
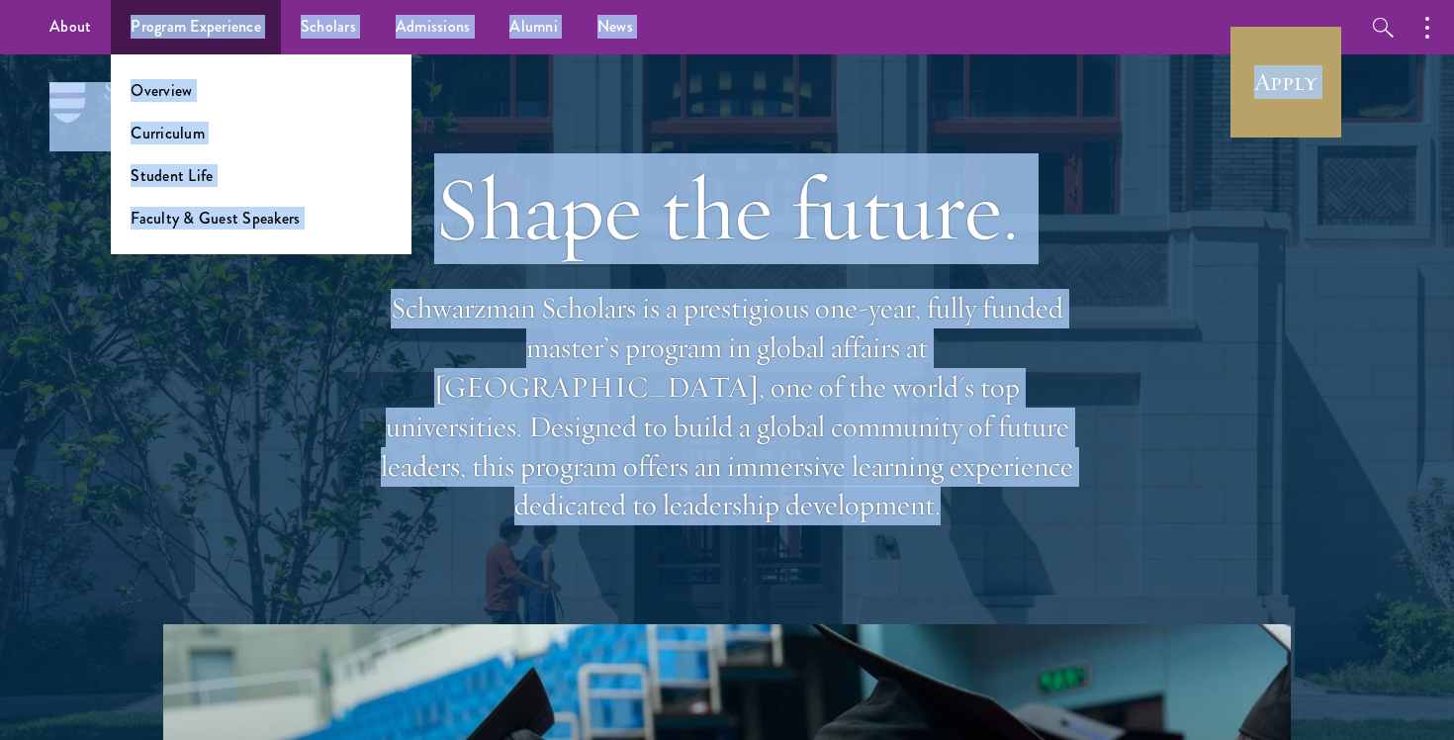
drag, startPoint x: 981, startPoint y: 463, endPoint x: 117, endPoint y: 42, distance: 961.9
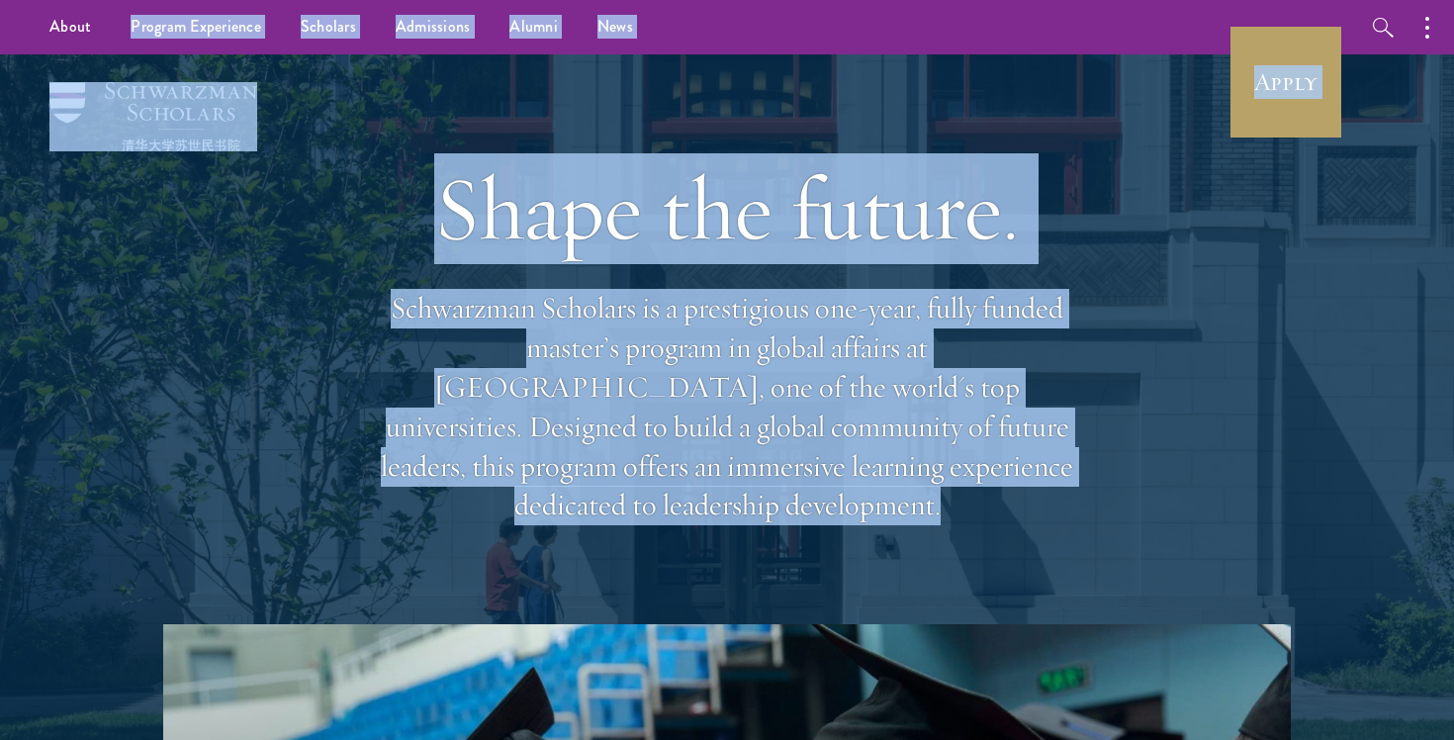
click at [693, 210] on h1 "Shape the future." at bounding box center [727, 208] width 712 height 111
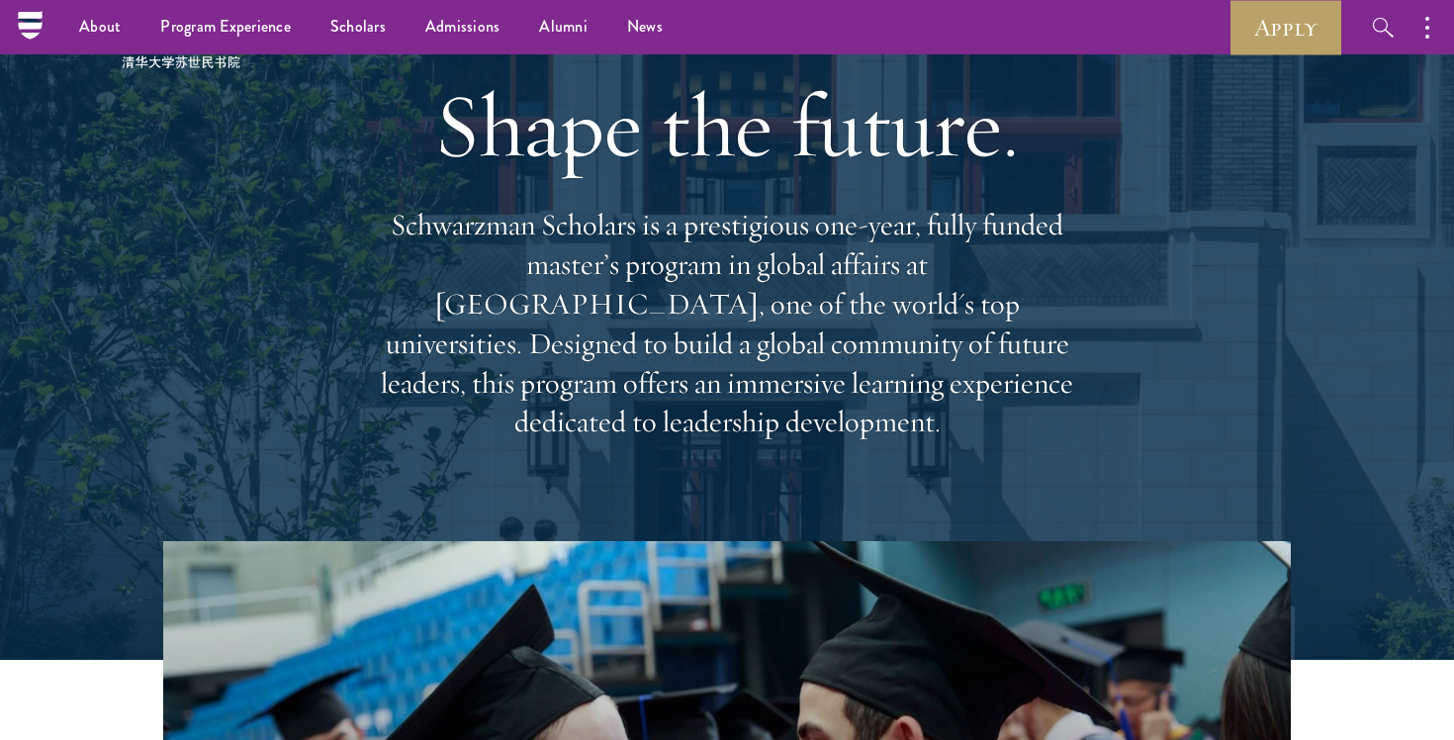
scroll to position [40, 0]
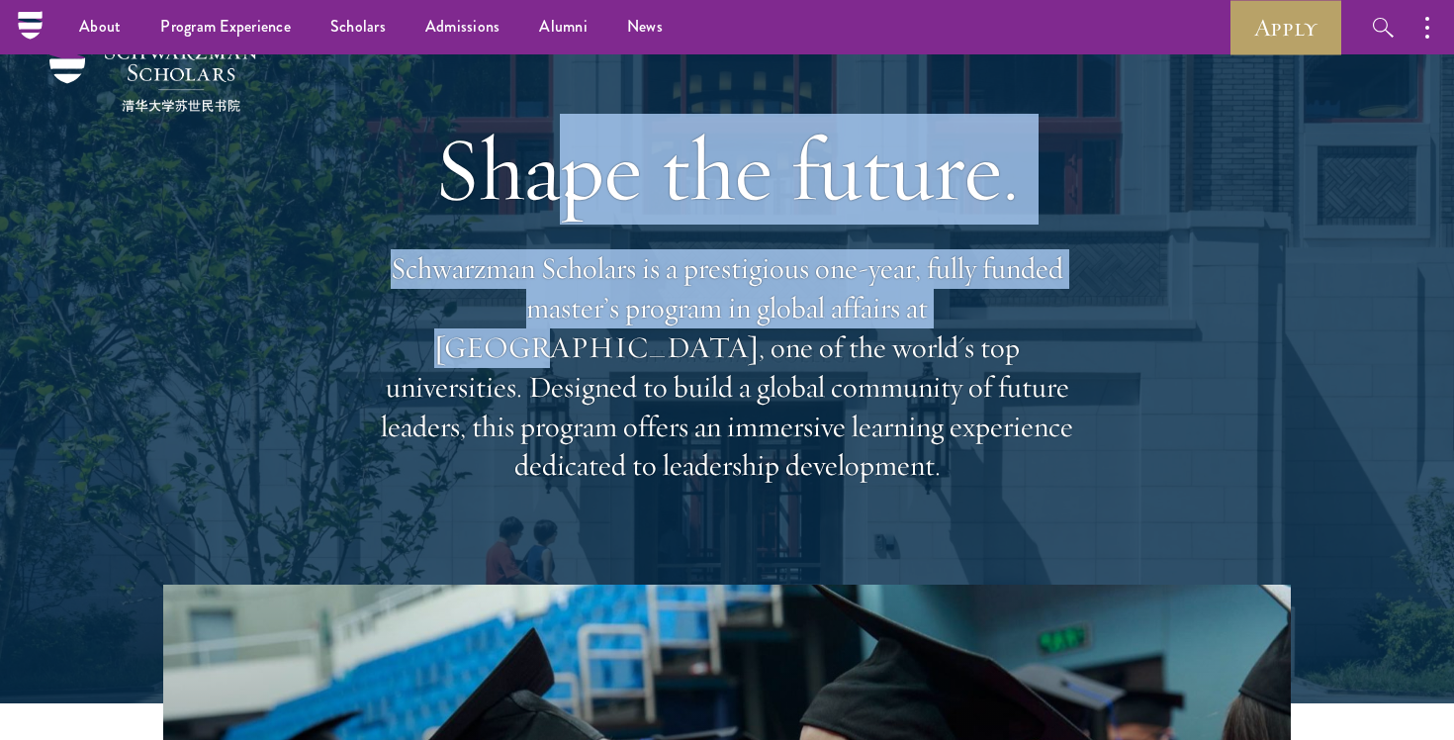
drag, startPoint x: 867, startPoint y: 322, endPoint x: 547, endPoint y: 233, distance: 331.5
click at [548, 233] on div "Shape the future. Schwarzman Scholars is a prestigious one-year, fully funded m…" at bounding box center [727, 300] width 712 height 570
click at [547, 225] on h1 "Shape the future." at bounding box center [727, 169] width 712 height 111
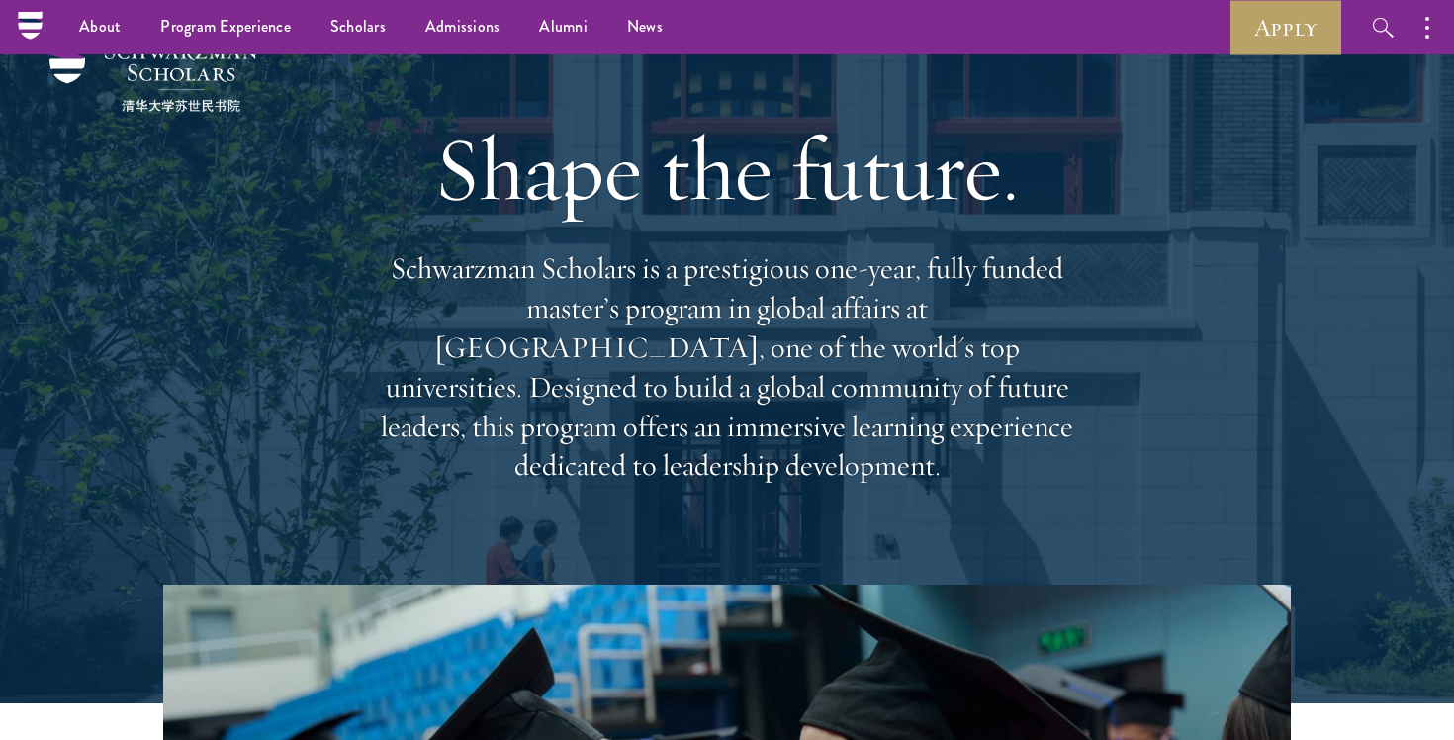
click at [547, 225] on h1 "Shape the future." at bounding box center [727, 169] width 712 height 111
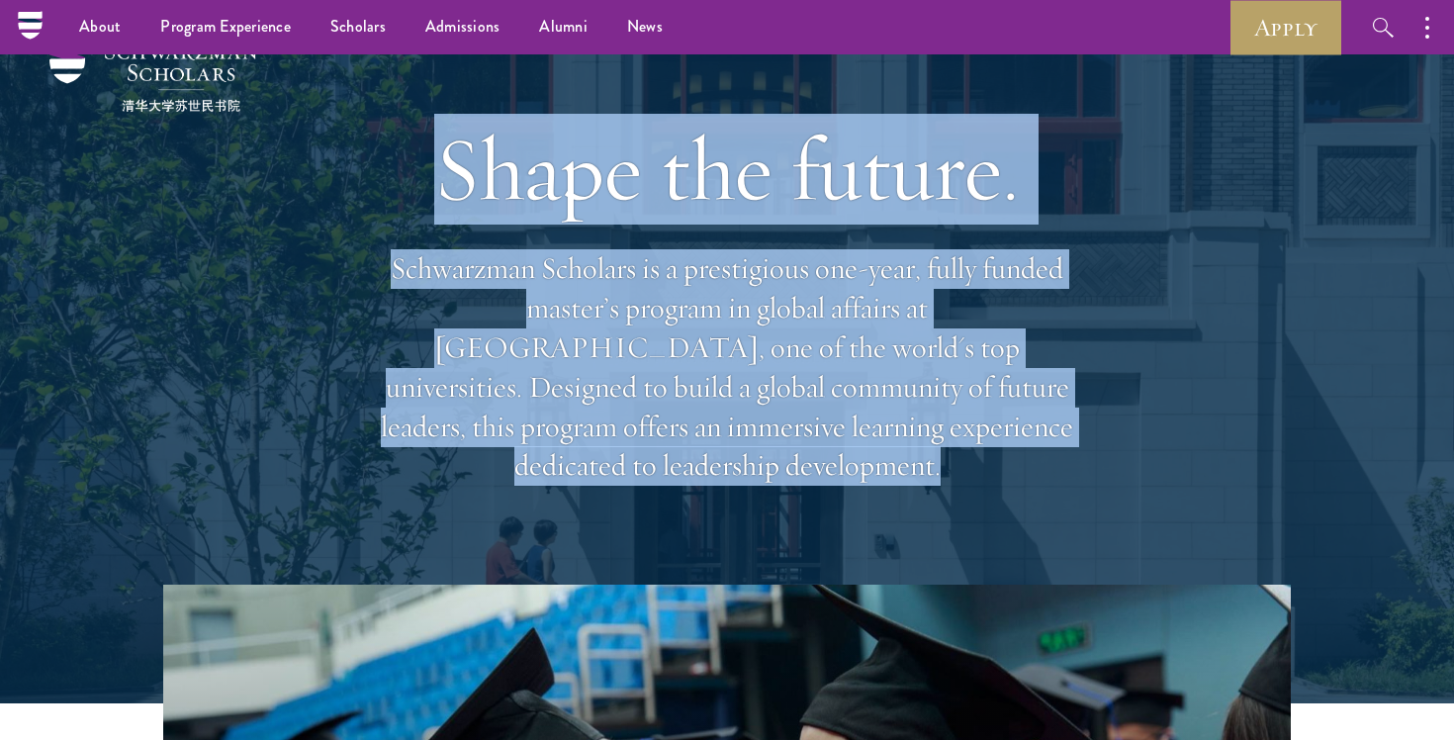
drag, startPoint x: 547, startPoint y: 233, endPoint x: 668, endPoint y: 398, distance: 203.8
click at [668, 398] on div "Shape the future. Schwarzman Scholars is a prestigious one-year, fully funded m…" at bounding box center [727, 300] width 712 height 570
click at [668, 398] on p "Schwarzman Scholars is a prestigious one-year, fully funded master’s program in…" at bounding box center [727, 367] width 712 height 236
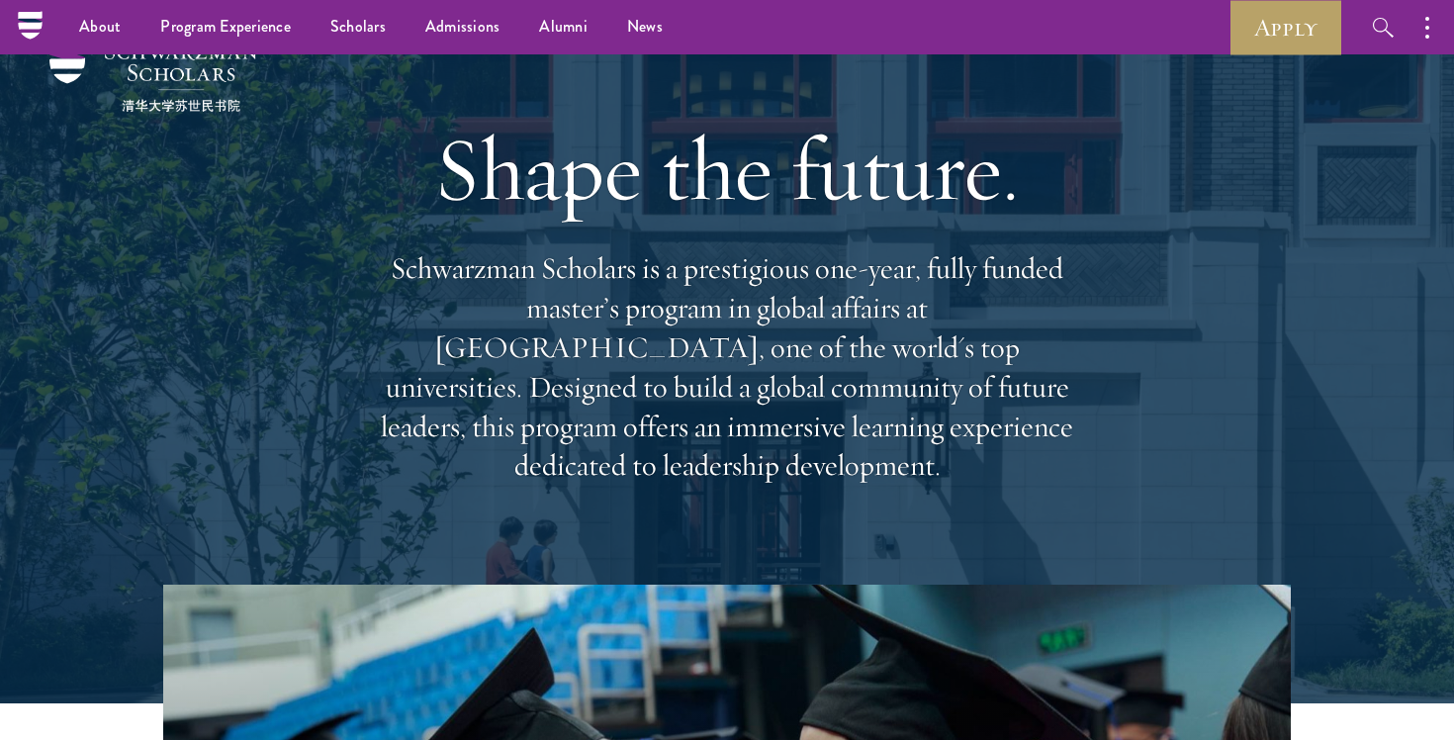
click at [668, 398] on p "Schwarzman Scholars is a prestigious one-year, fully funded master’s program in…" at bounding box center [727, 367] width 712 height 236
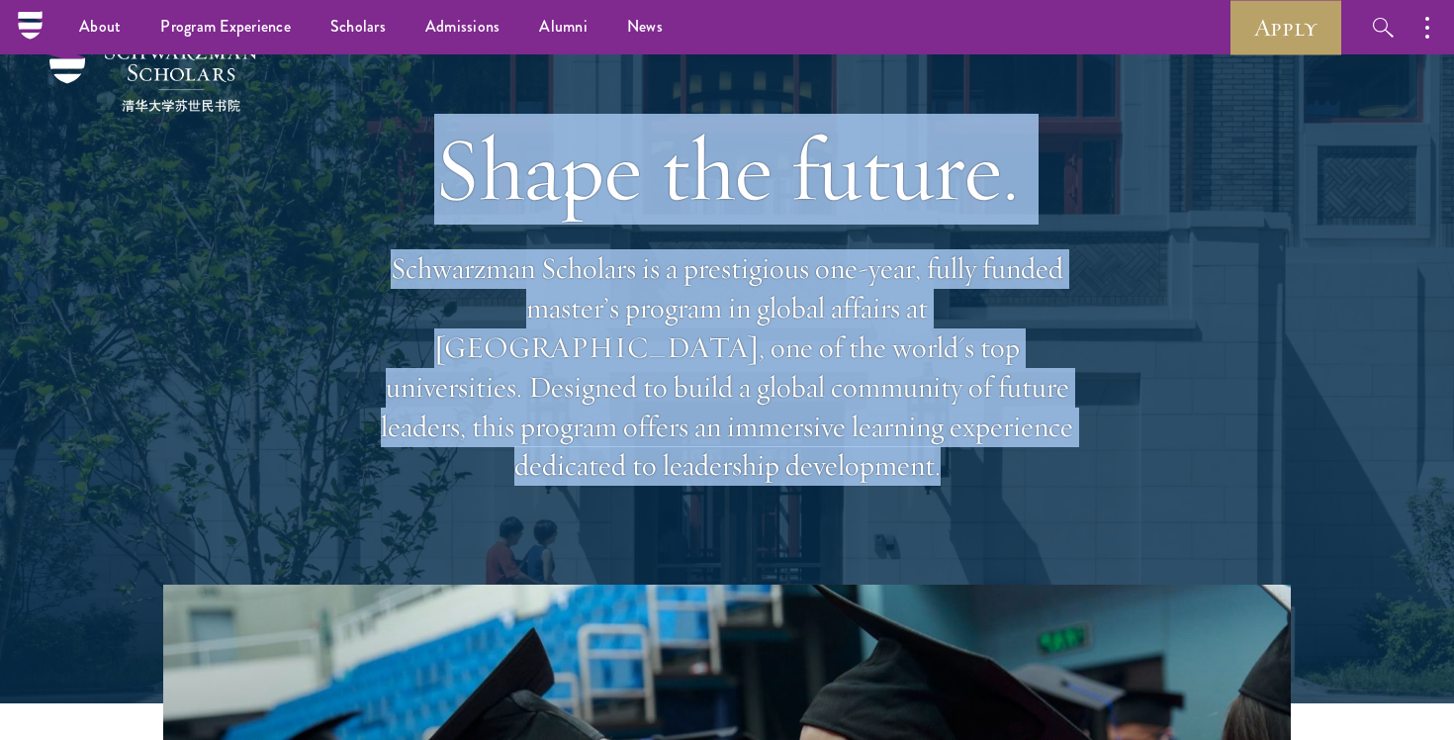
drag, startPoint x: 668, startPoint y: 398, endPoint x: 573, endPoint y: 114, distance: 299.4
click at [573, 114] on div "Shape the future. Schwarzman Scholars is a prestigious one-year, fully funded m…" at bounding box center [727, 300] width 712 height 570
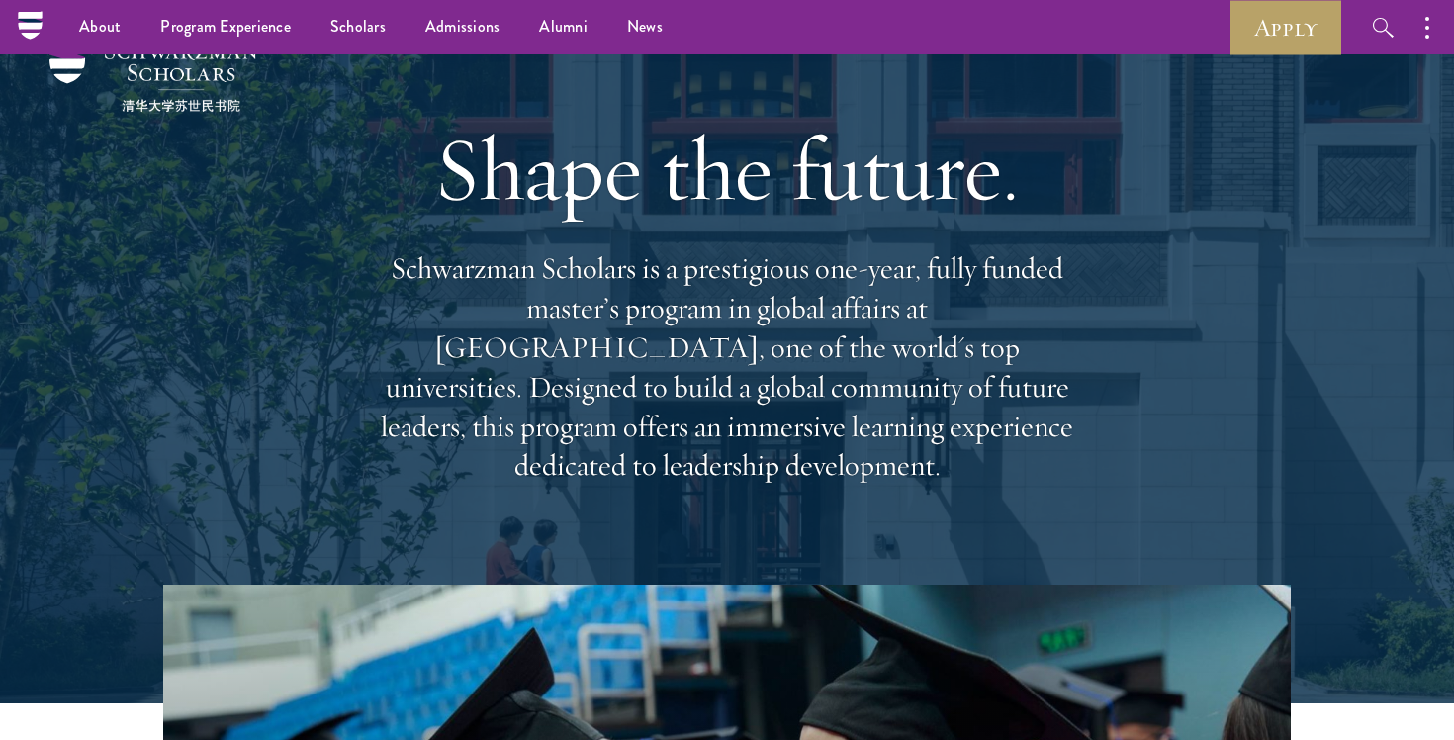
click at [573, 114] on div "Shape the future. Schwarzman Scholars is a prestigious one-year, fully funded m…" at bounding box center [727, 300] width 712 height 570
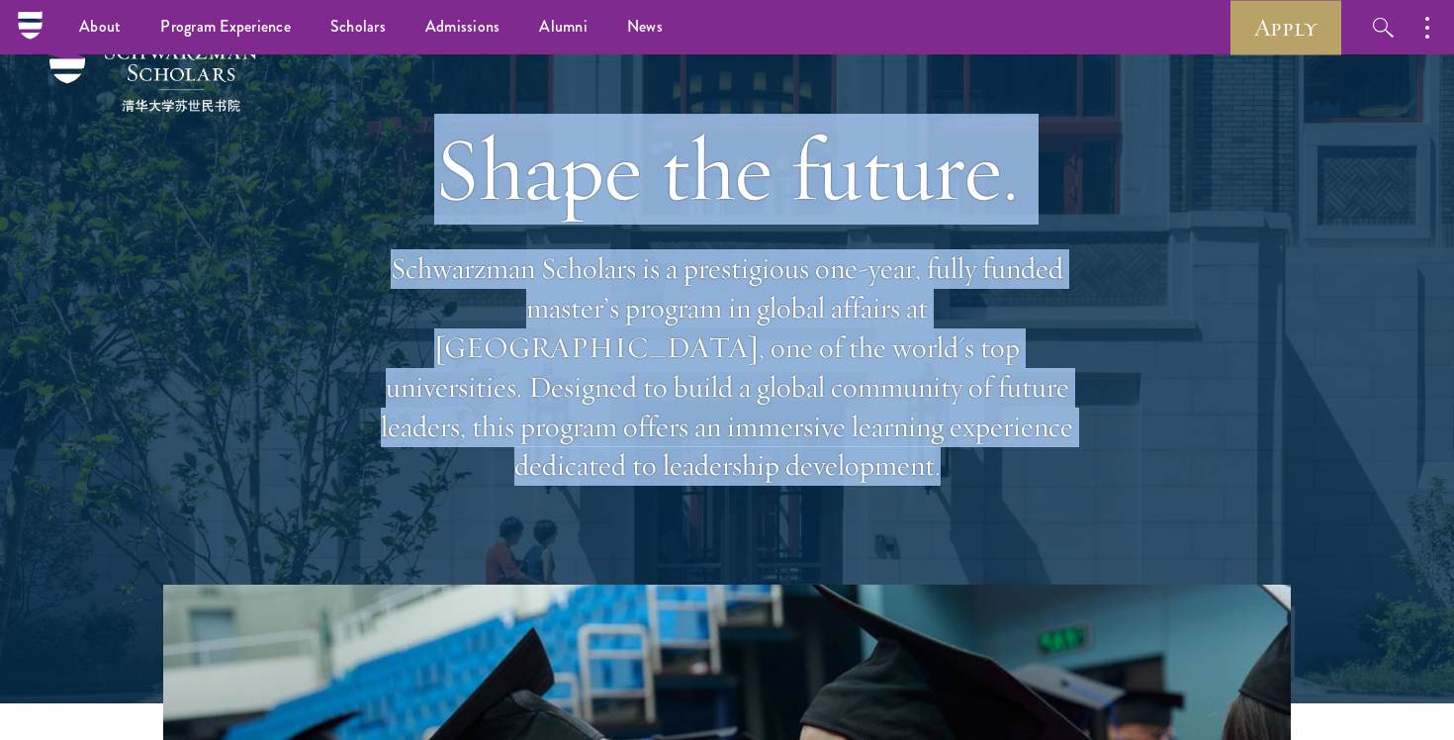
drag, startPoint x: 573, startPoint y: 114, endPoint x: 679, endPoint y: 377, distance: 283.7
click at [679, 377] on div "Shape the future. Schwarzman Scholars is a prestigious one-year, fully funded m…" at bounding box center [727, 300] width 712 height 570
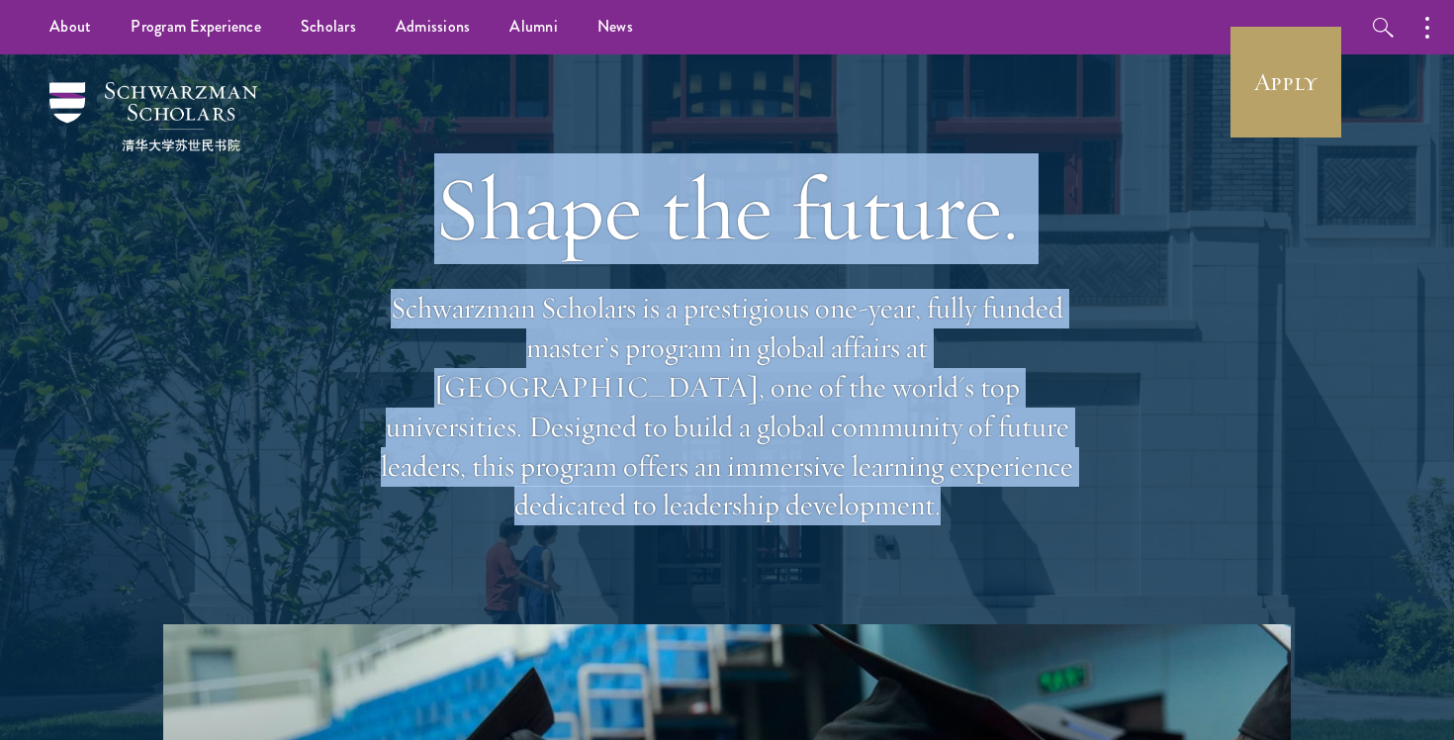
click at [679, 376] on p "Schwarzman Scholars is a prestigious one-year, fully funded master’s program in…" at bounding box center [727, 407] width 712 height 236
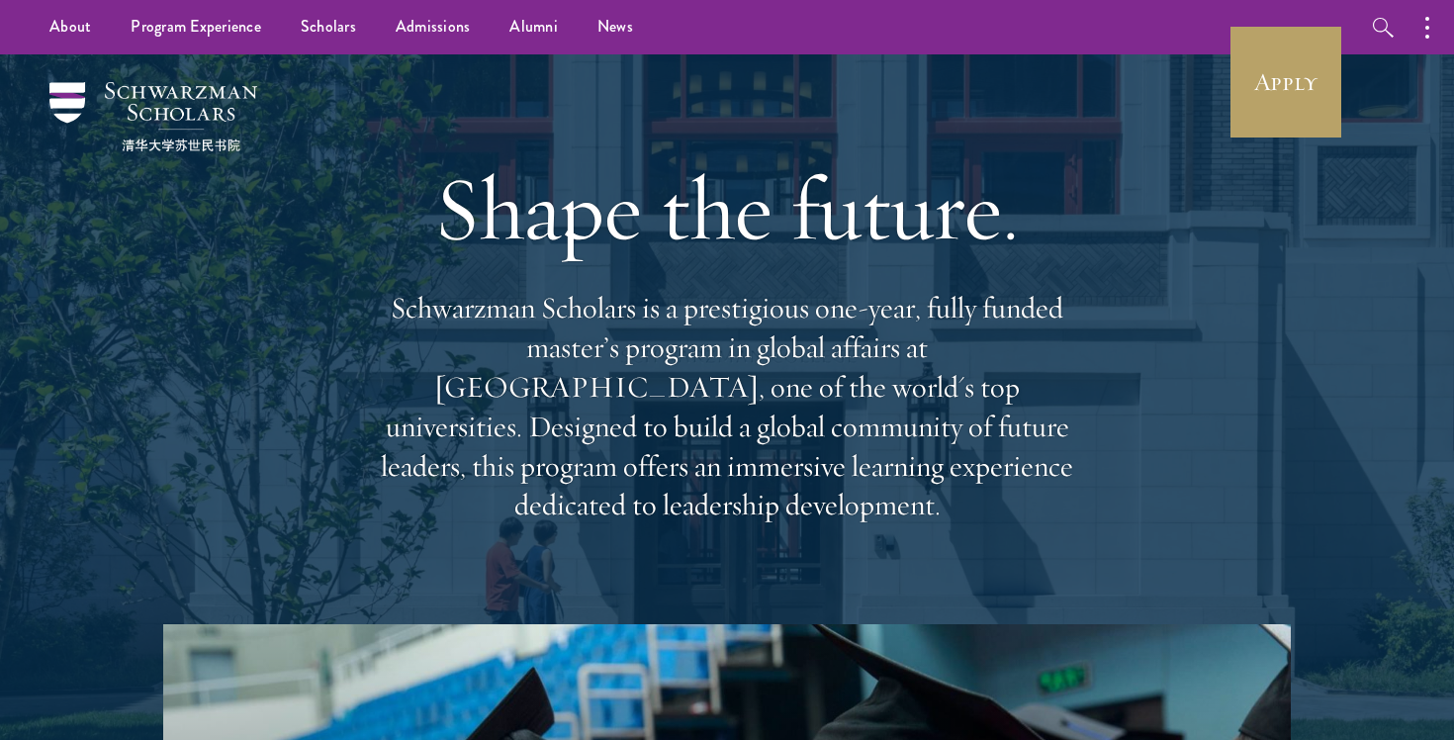
click at [679, 377] on p "Schwarzman Scholars is a prestigious one-year, fully funded master’s program in…" at bounding box center [727, 407] width 712 height 236
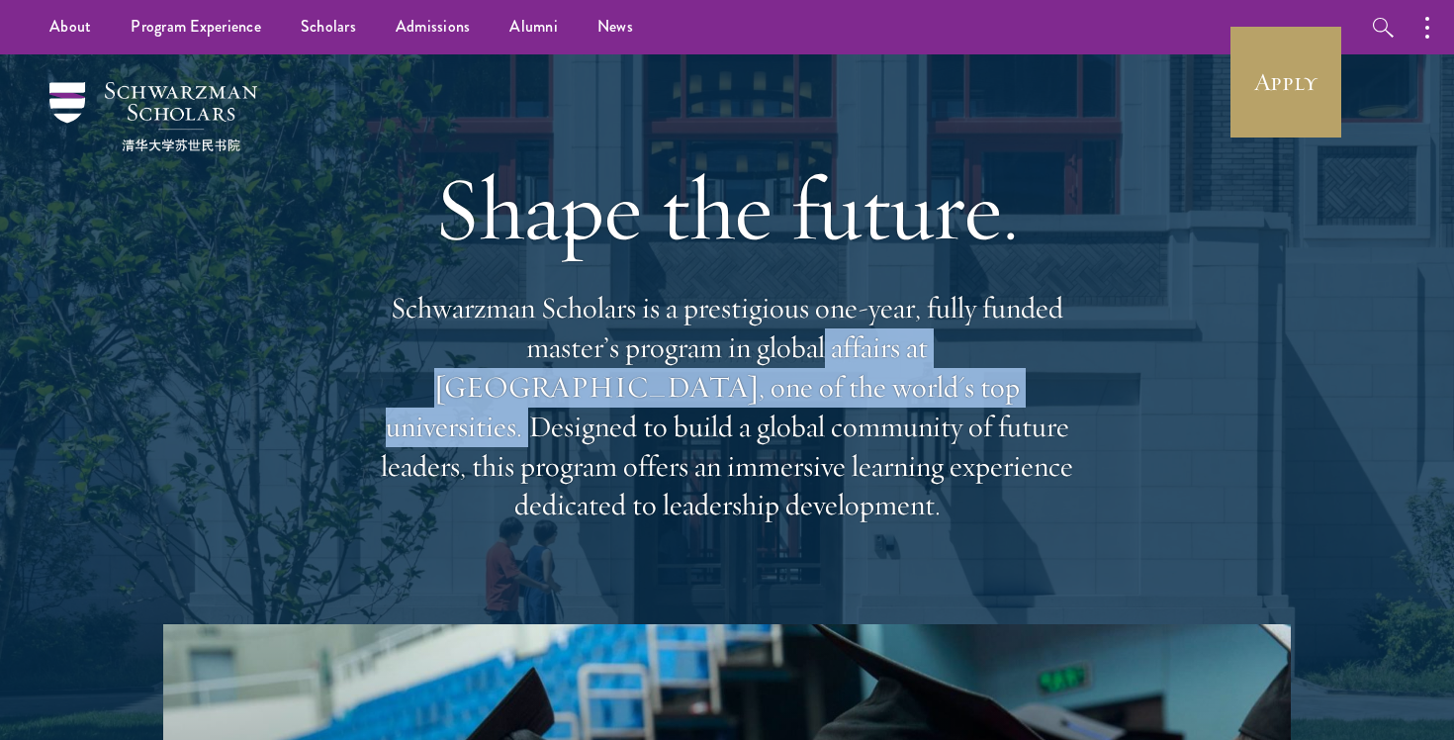
drag, startPoint x: 679, startPoint y: 377, endPoint x: 729, endPoint y: 404, distance: 57.1
click at [730, 404] on p "Schwarzman Scholars is a prestigious one-year, fully funded master’s program in…" at bounding box center [727, 407] width 712 height 236
click at [825, 357] on p "Schwarzman Scholars is a prestigious one-year, fully funded master’s program in…" at bounding box center [727, 407] width 712 height 236
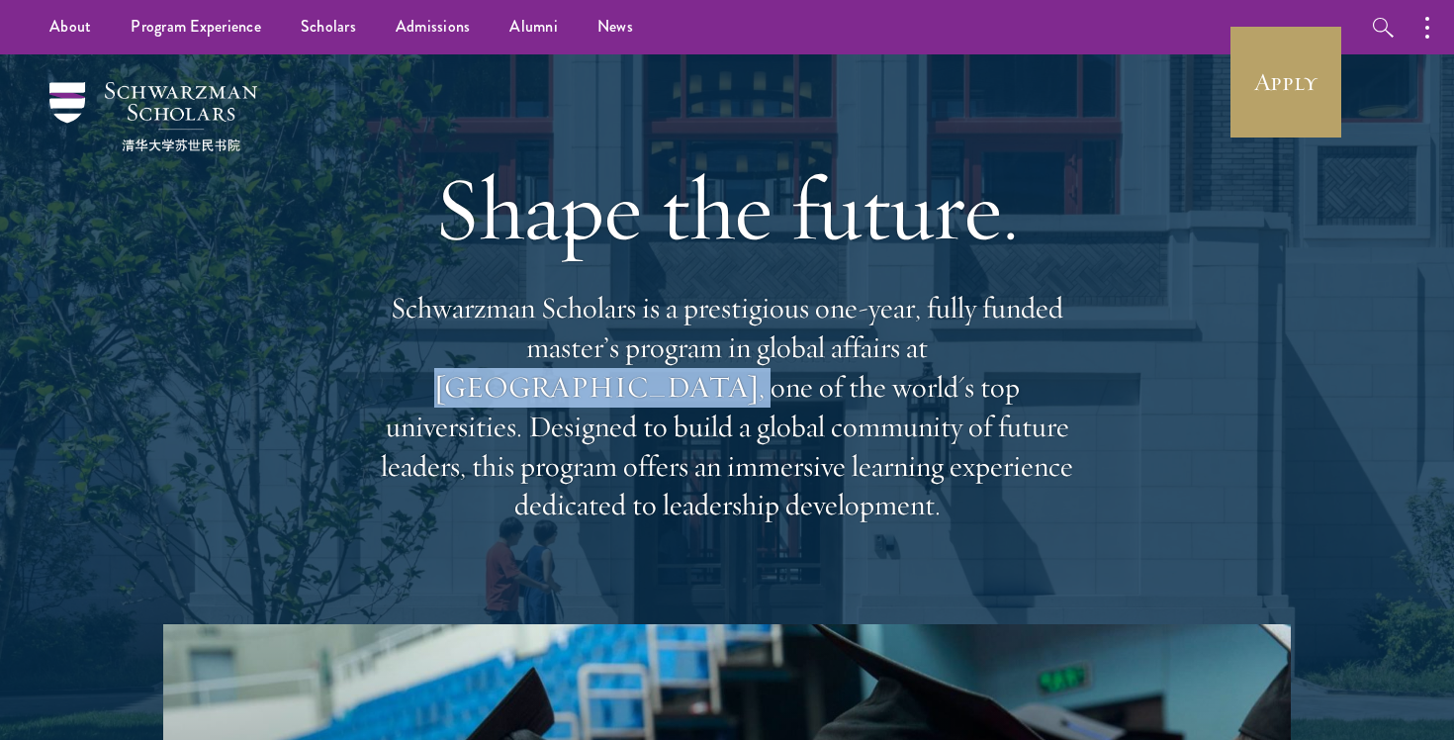
drag, startPoint x: 825, startPoint y: 357, endPoint x: 991, endPoint y: 372, distance: 166.9
click at [991, 371] on p "Schwarzman Scholars is a prestigious one-year, fully funded master’s program in…" at bounding box center [727, 407] width 712 height 236
click at [1007, 308] on p "Schwarzman Scholars is a prestigious one-year, fully funded master’s program in…" at bounding box center [727, 407] width 712 height 236
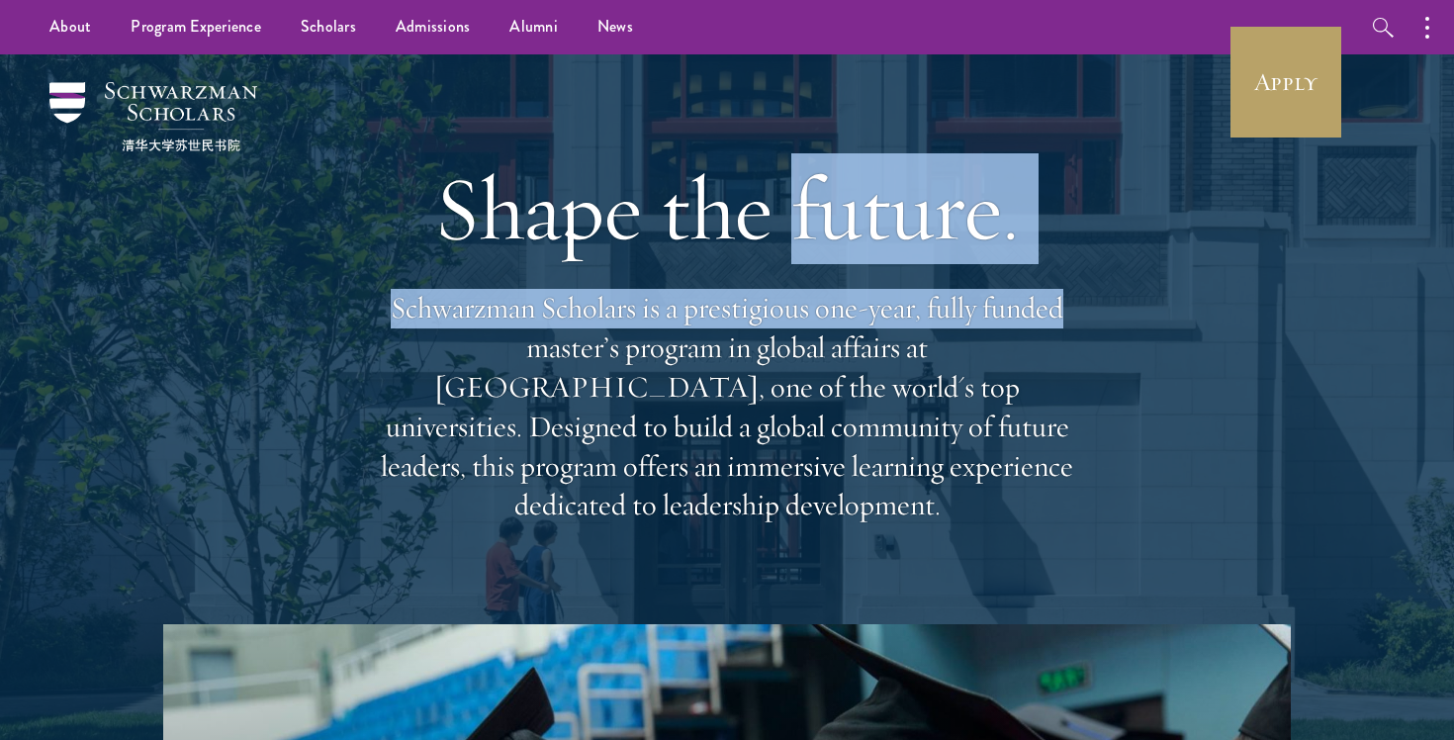
drag, startPoint x: 1007, startPoint y: 308, endPoint x: 919, endPoint y: 276, distance: 93.6
click at [919, 276] on div "Shape the future. Schwarzman Scholars is a prestigious one-year, fully funded m…" at bounding box center [727, 339] width 712 height 570
click at [919, 264] on h1 "Shape the future." at bounding box center [727, 208] width 712 height 111
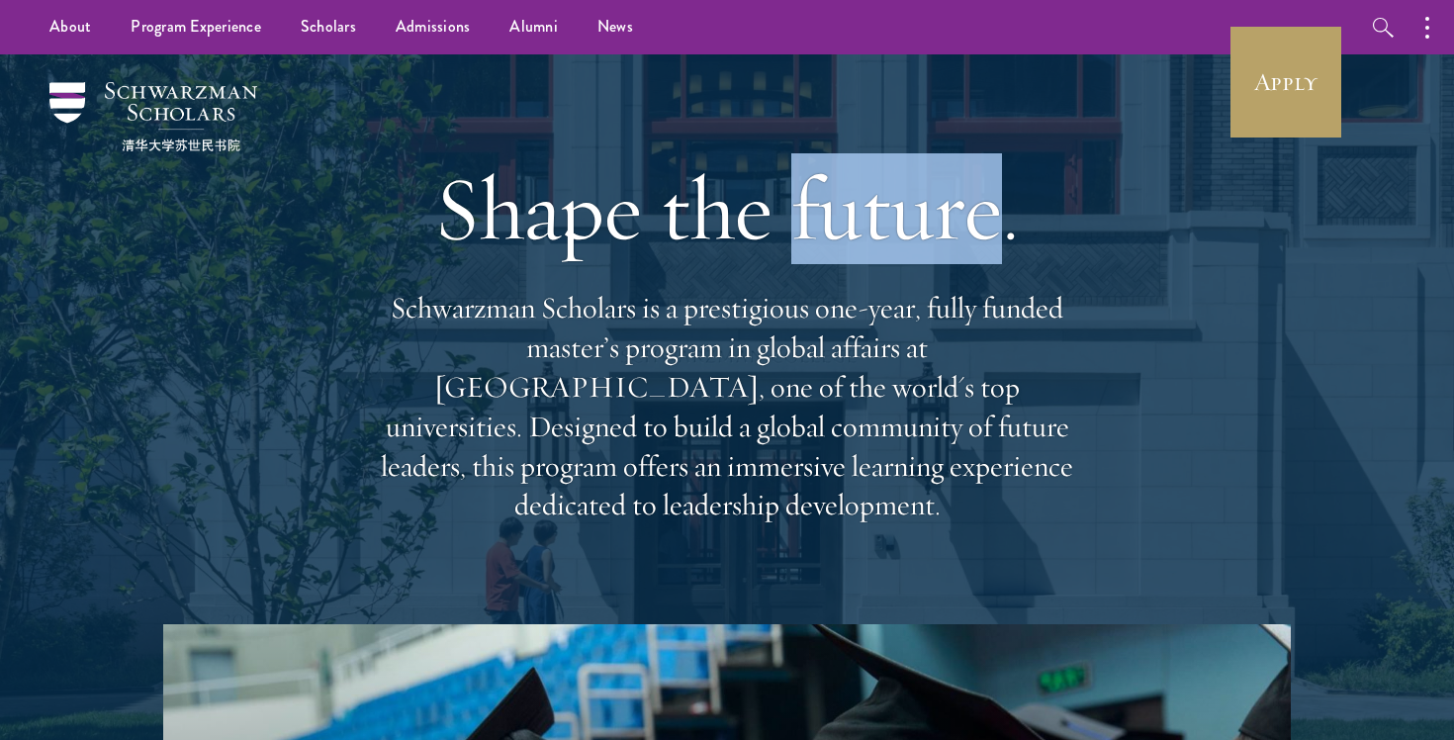
click at [919, 264] on h1 "Shape the future." at bounding box center [727, 208] width 712 height 111
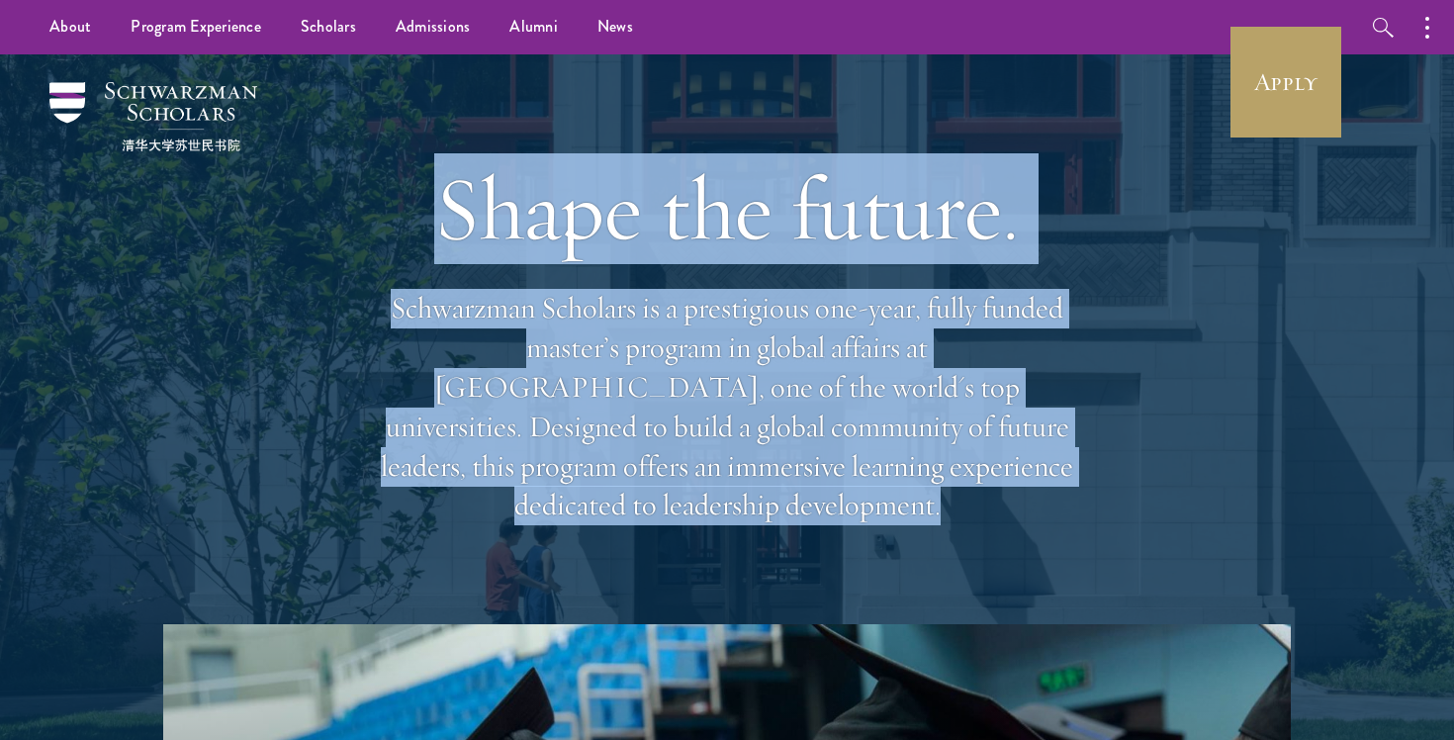
drag, startPoint x: 919, startPoint y: 276, endPoint x: 1057, endPoint y: 464, distance: 232.9
click at [1048, 455] on div "Shape the future. Schwarzman Scholars is a prestigious one-year, fully funded m…" at bounding box center [727, 339] width 712 height 570
click at [1057, 464] on p "Schwarzman Scholars is a prestigious one-year, fully funded master’s program in…" at bounding box center [727, 407] width 712 height 236
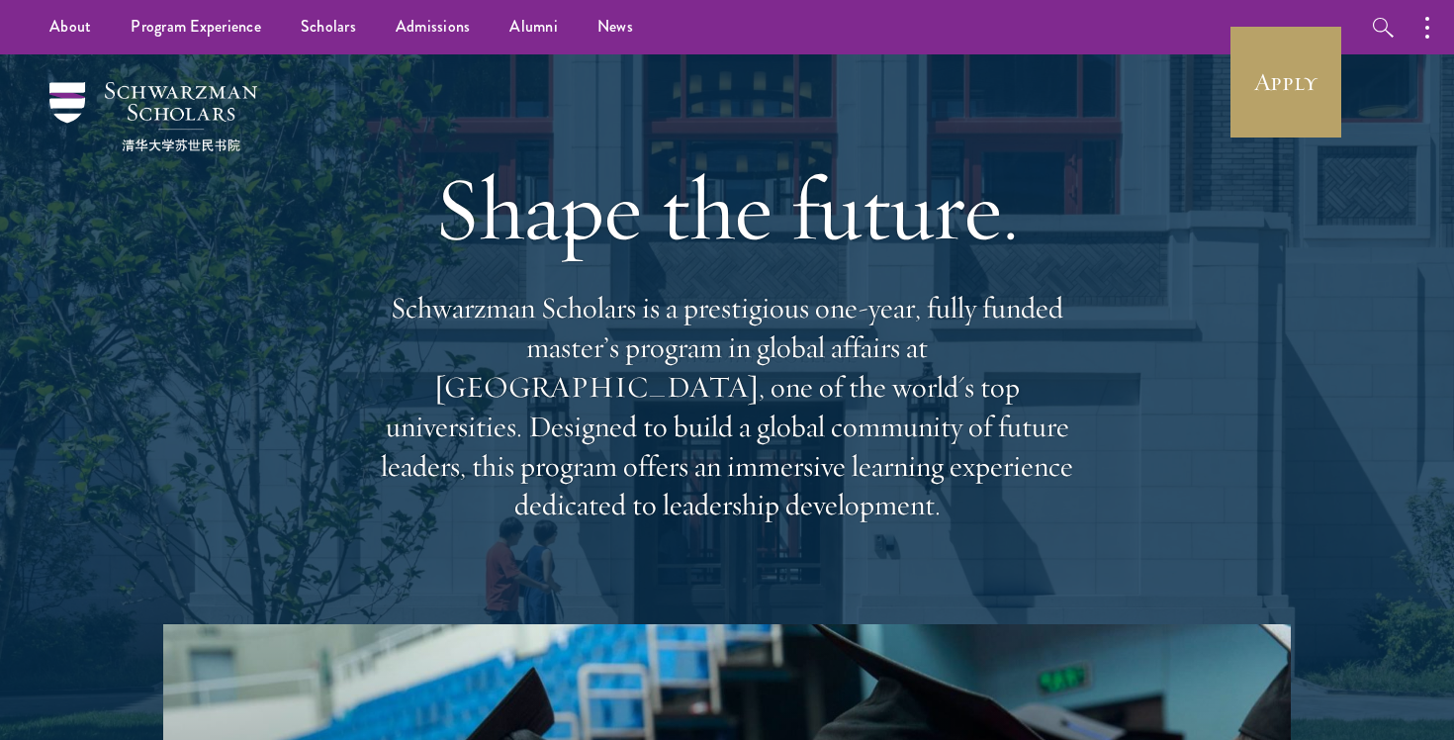
click at [1057, 464] on p "Schwarzman Scholars is a prestigious one-year, fully funded master’s program in…" at bounding box center [727, 407] width 712 height 236
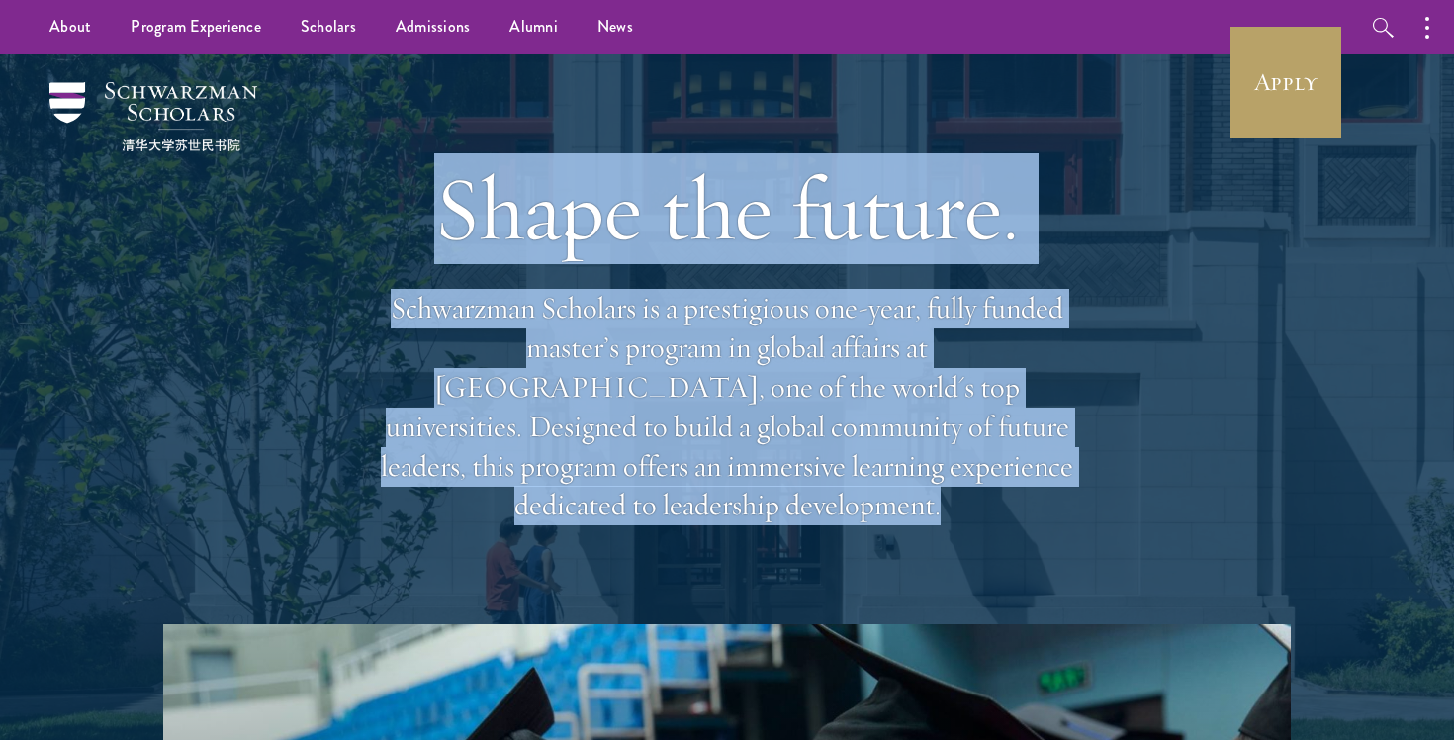
drag, startPoint x: 1057, startPoint y: 464, endPoint x: 677, endPoint y: 194, distance: 466.1
click at [680, 197] on div "Shape the future. Schwarzman Scholars is a prestigious one-year, fully funded m…" at bounding box center [727, 339] width 712 height 570
click at [677, 194] on h1 "Shape the future." at bounding box center [727, 208] width 712 height 111
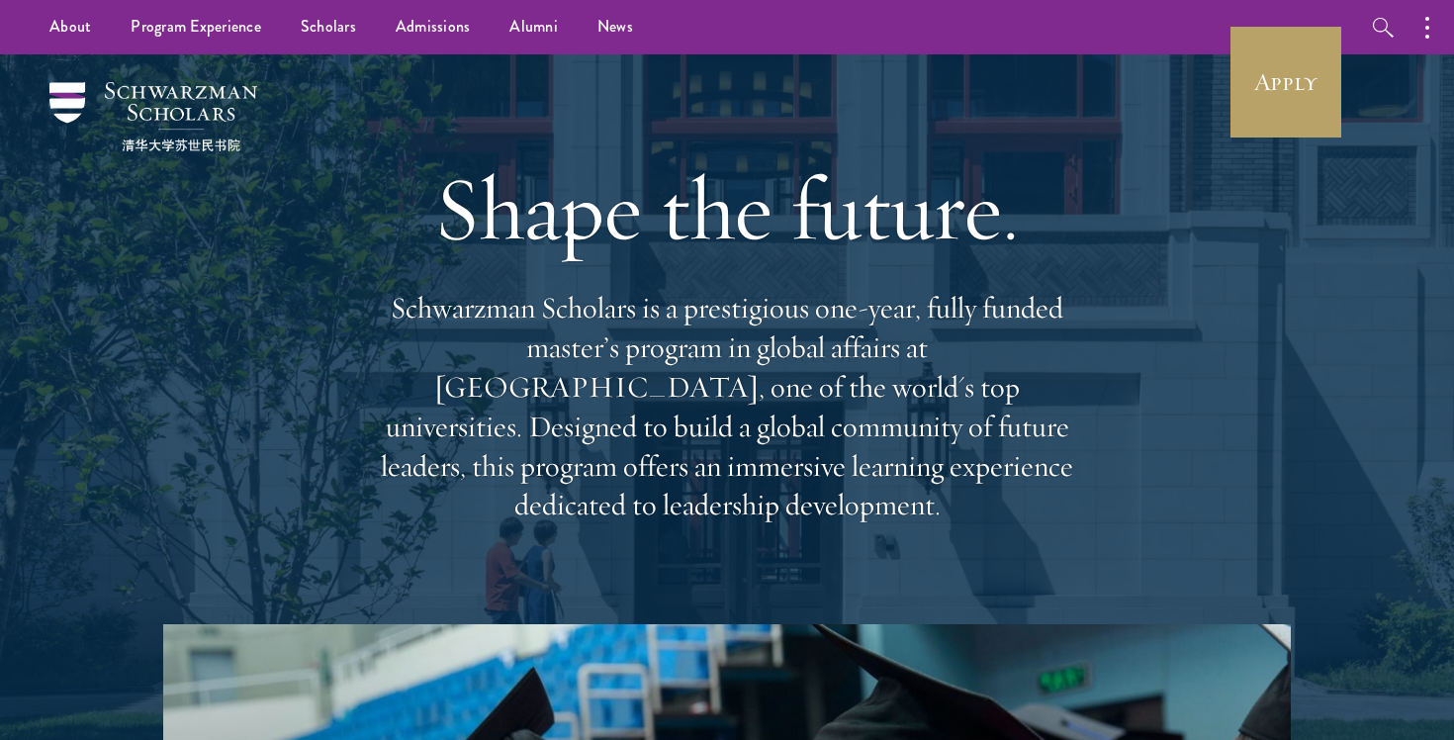
click at [677, 194] on h1 "Shape the future." at bounding box center [727, 208] width 712 height 111
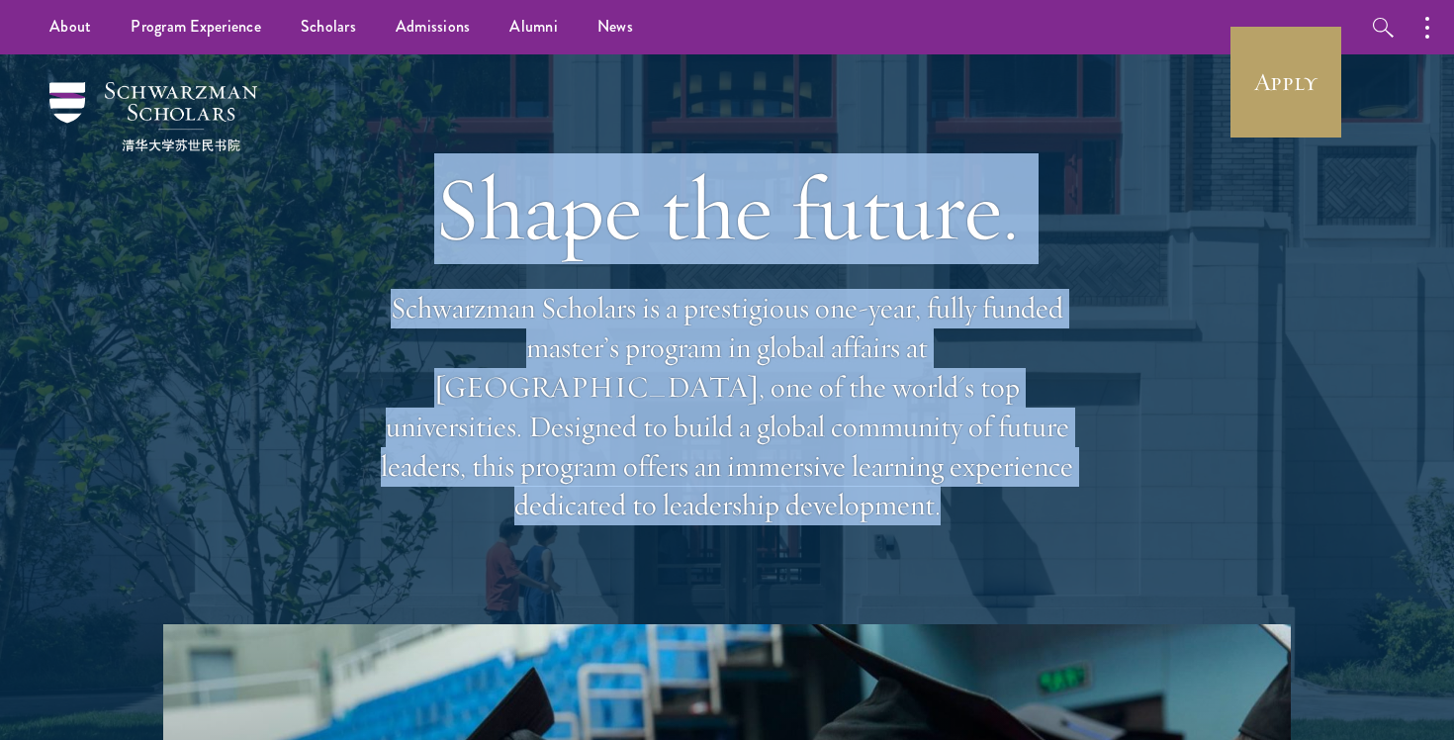
drag, startPoint x: 677, startPoint y: 194, endPoint x: 974, endPoint y: 582, distance: 489.0
click at [964, 572] on div "Shape the future. Schwarzman Scholars is a prestigious one-year, fully funded m…" at bounding box center [727, 339] width 712 height 570
click at [974, 582] on div "Shape the future. Schwarzman Scholars is a prestigious one-year, fully funded m…" at bounding box center [727, 339] width 712 height 570
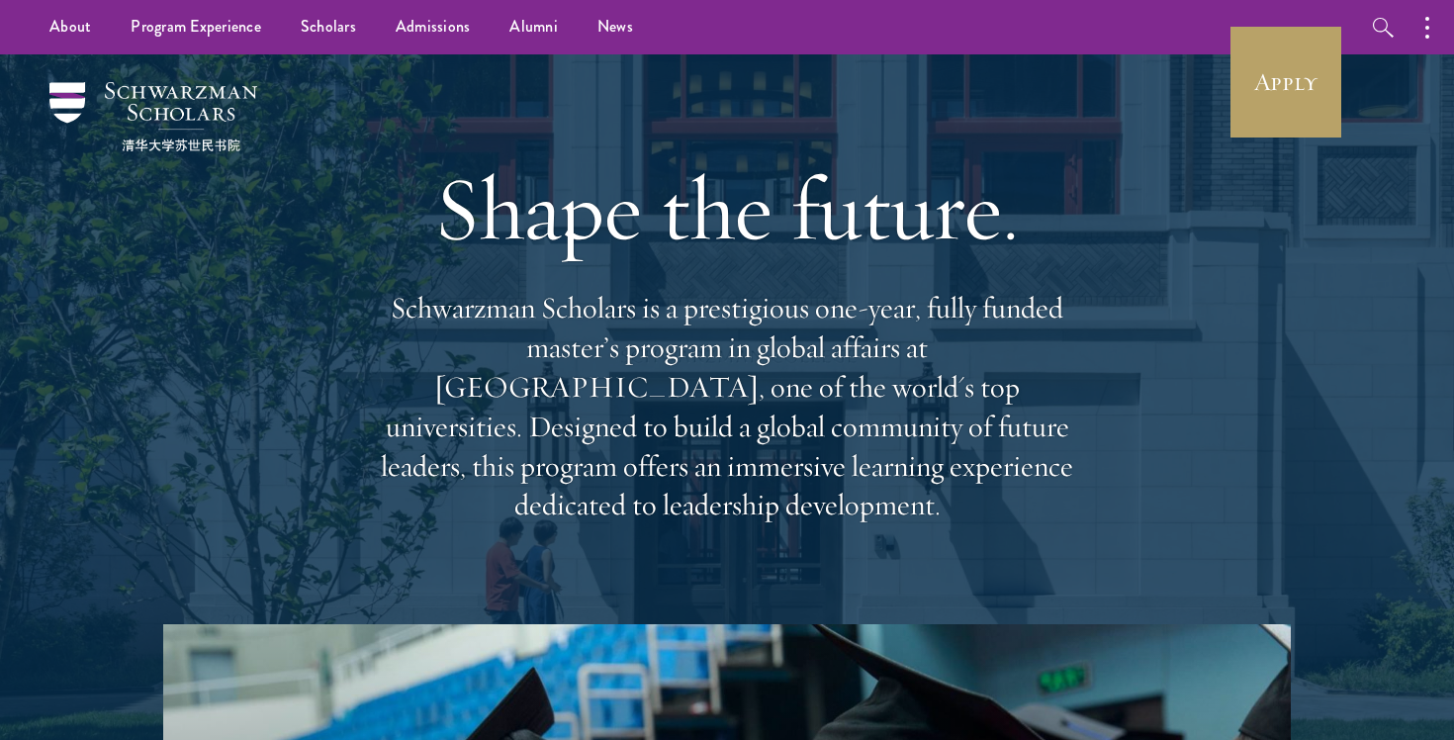
click at [974, 582] on div "Shape the future. Schwarzman Scholars is a prestigious one-year, fully funded m…" at bounding box center [727, 339] width 712 height 570
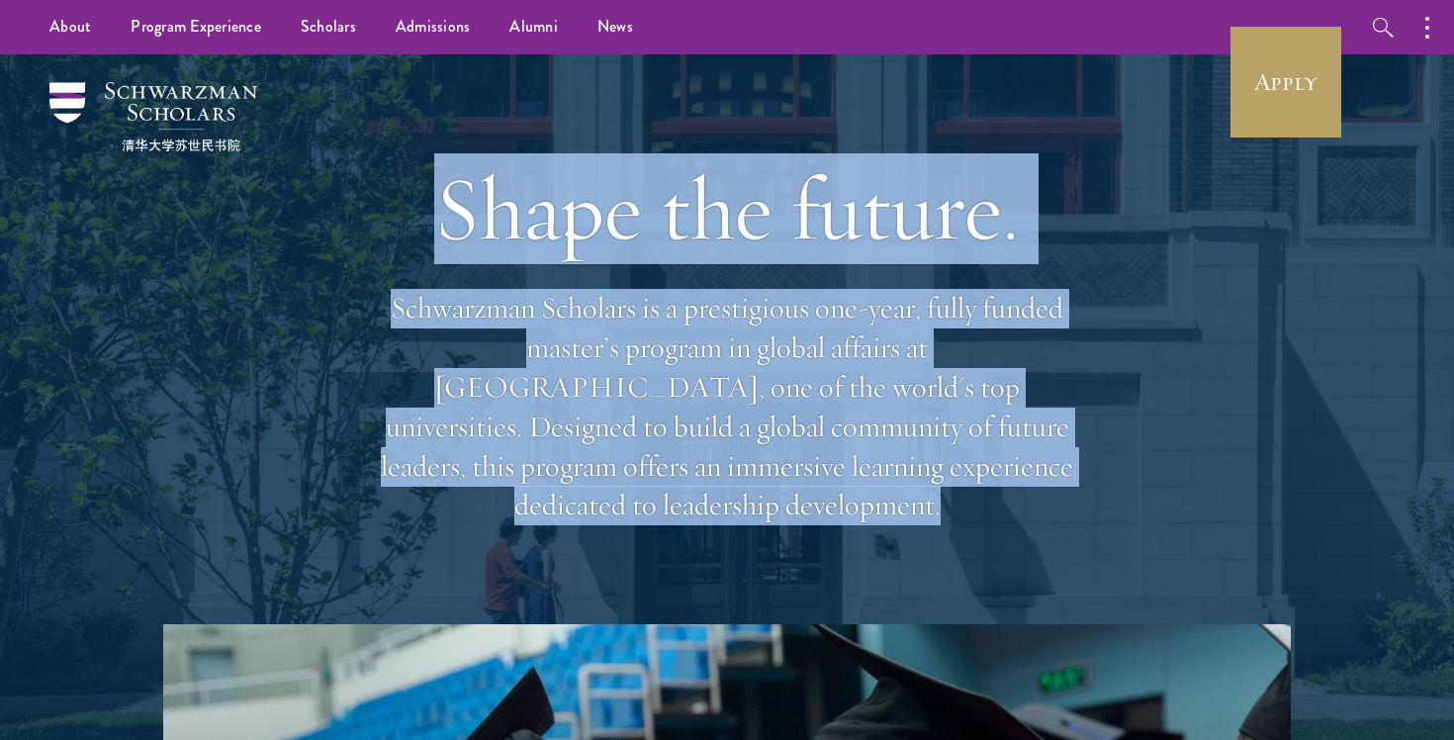
drag, startPoint x: 974, startPoint y: 582, endPoint x: 594, endPoint y: 144, distance: 579.9
click at [594, 144] on div "Shape the future. Schwarzman Scholars is a prestigious one-year, fully funded m…" at bounding box center [727, 339] width 712 height 570
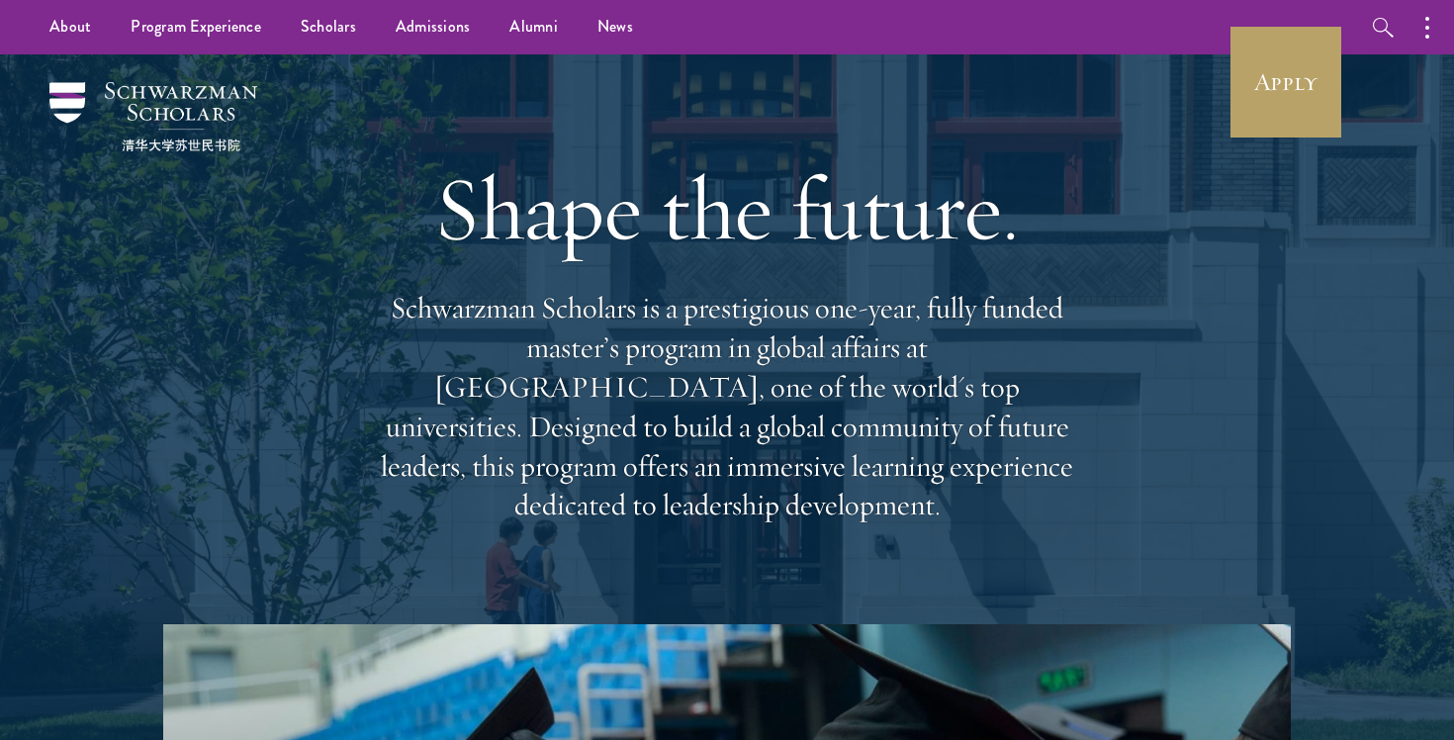
click at [594, 144] on div "Shape the future. Schwarzman Scholars is a prestigious one-year, fully funded m…" at bounding box center [727, 339] width 712 height 570
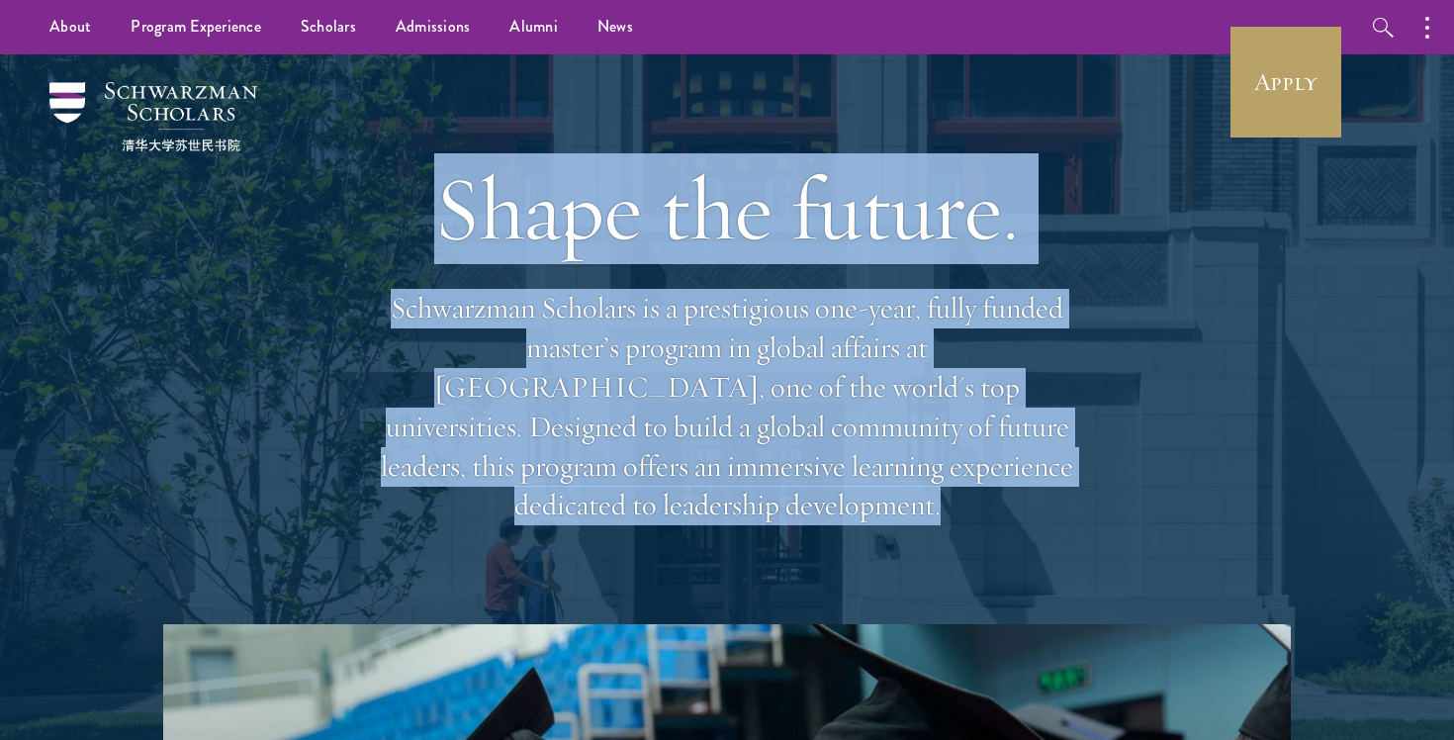
drag, startPoint x: 594, startPoint y: 144, endPoint x: 895, endPoint y: 563, distance: 515.9
click at [892, 560] on div "Shape the future. Schwarzman Scholars is a prestigious one-year, fully funded m…" at bounding box center [727, 339] width 712 height 570
click at [895, 563] on div "Shape the future. Schwarzman Scholars is a prestigious one-year, fully funded m…" at bounding box center [727, 339] width 712 height 570
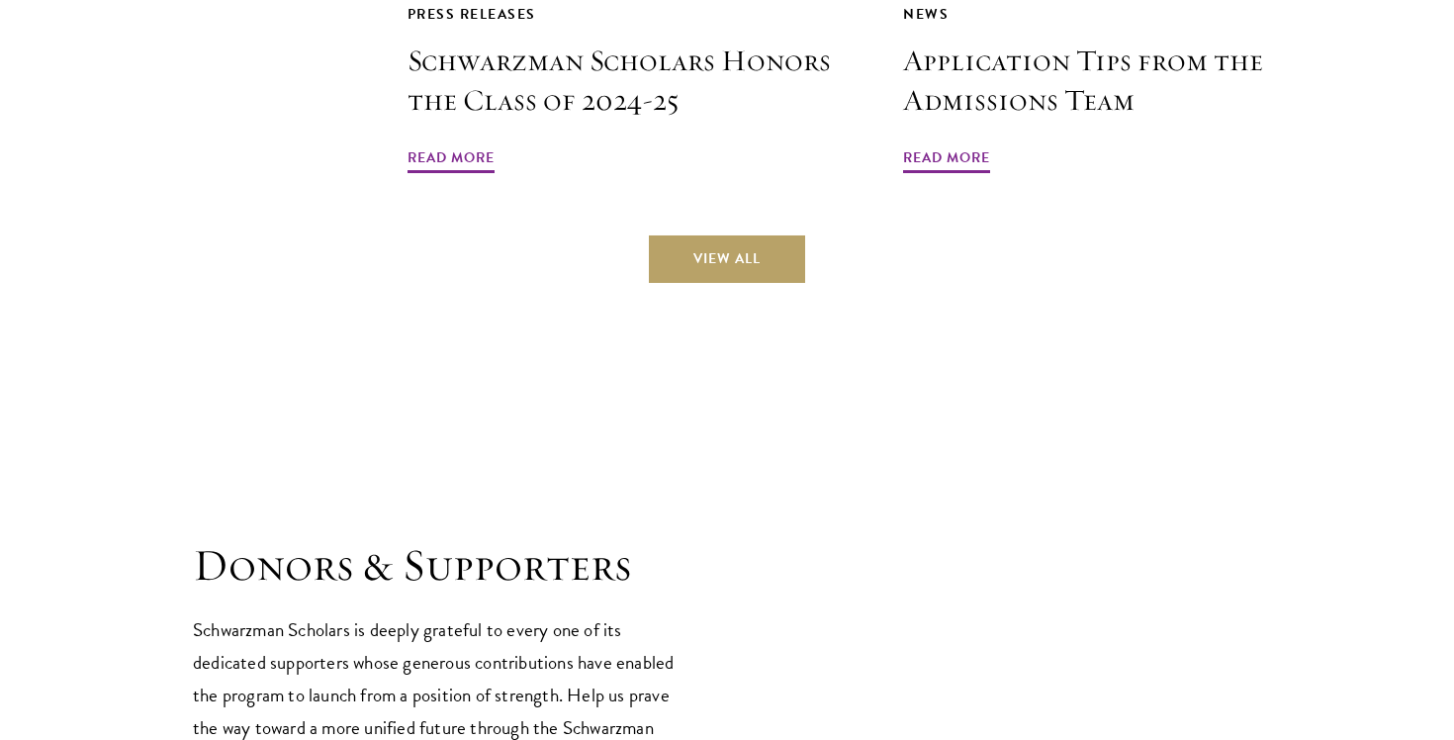
scroll to position [5777, 0]
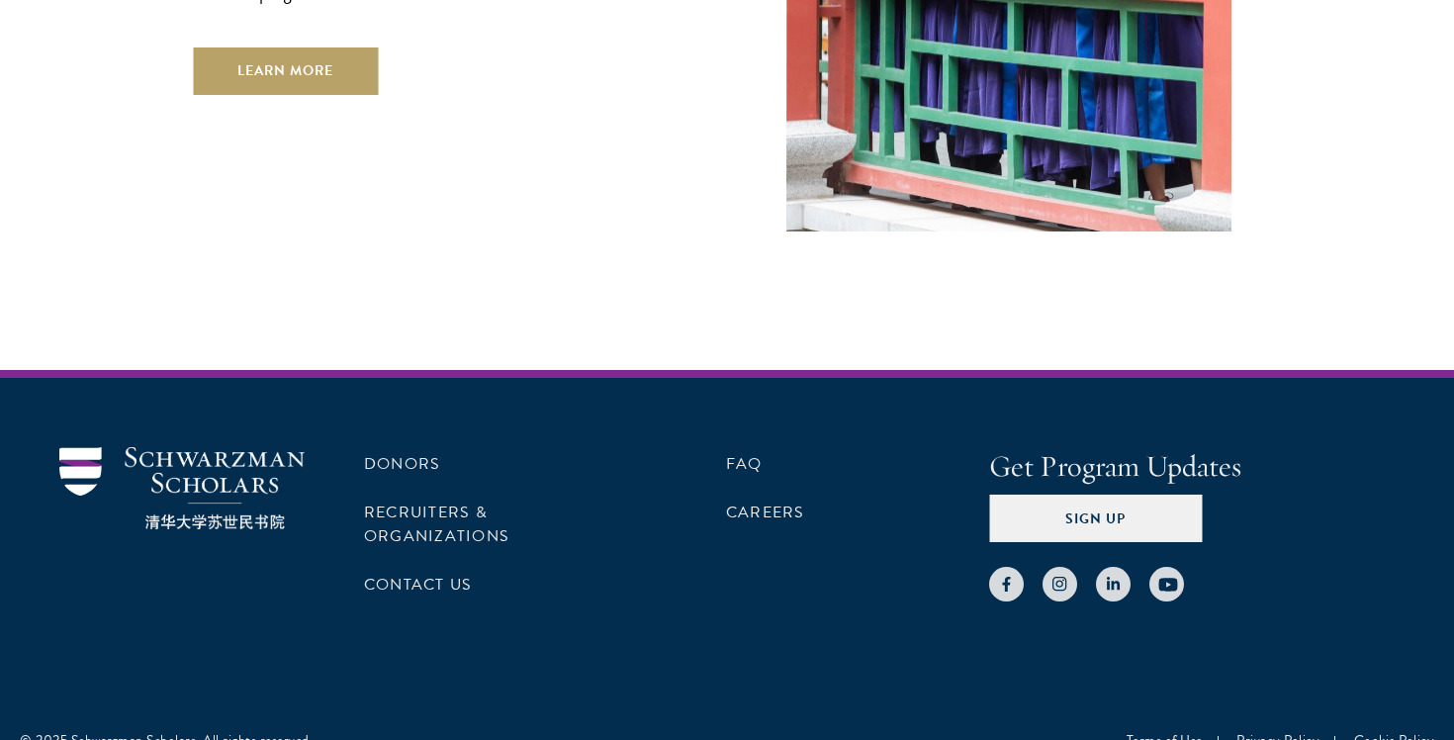
click at [895, 561] on div "Donors Recruiters & Organizations Contact Us FAQ Careers Get Program Updates Si…" at bounding box center [727, 570] width 1454 height 401
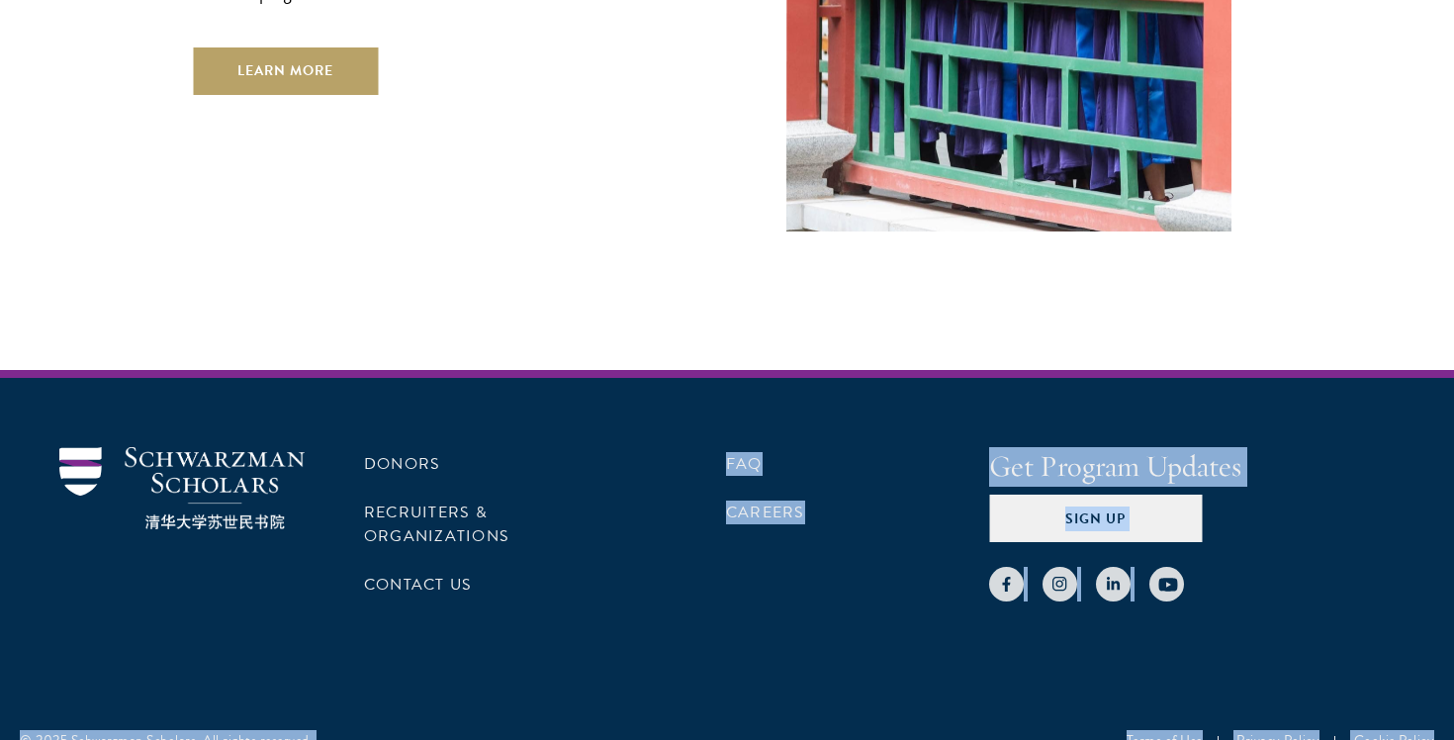
drag, startPoint x: 895, startPoint y: 563, endPoint x: 760, endPoint y: 308, distance: 289.0
click at [760, 370] on div "Donors Recruiters & Organizations Contact Us FAQ Careers Get Program Updates Si…" at bounding box center [727, 570] width 1454 height 401
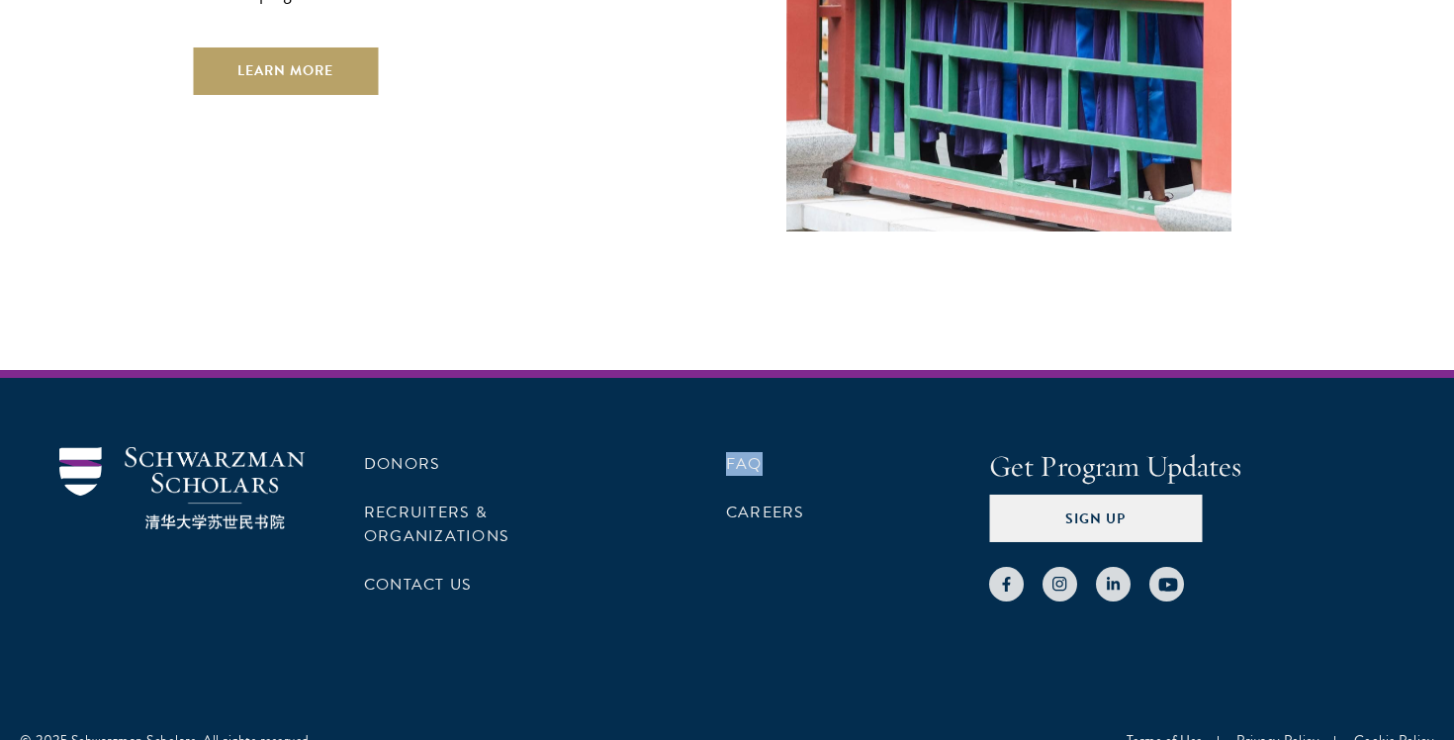
click at [760, 370] on div "Donors Recruiters & Organizations Contact Us FAQ Careers Get Program Updates Si…" at bounding box center [727, 570] width 1454 height 401
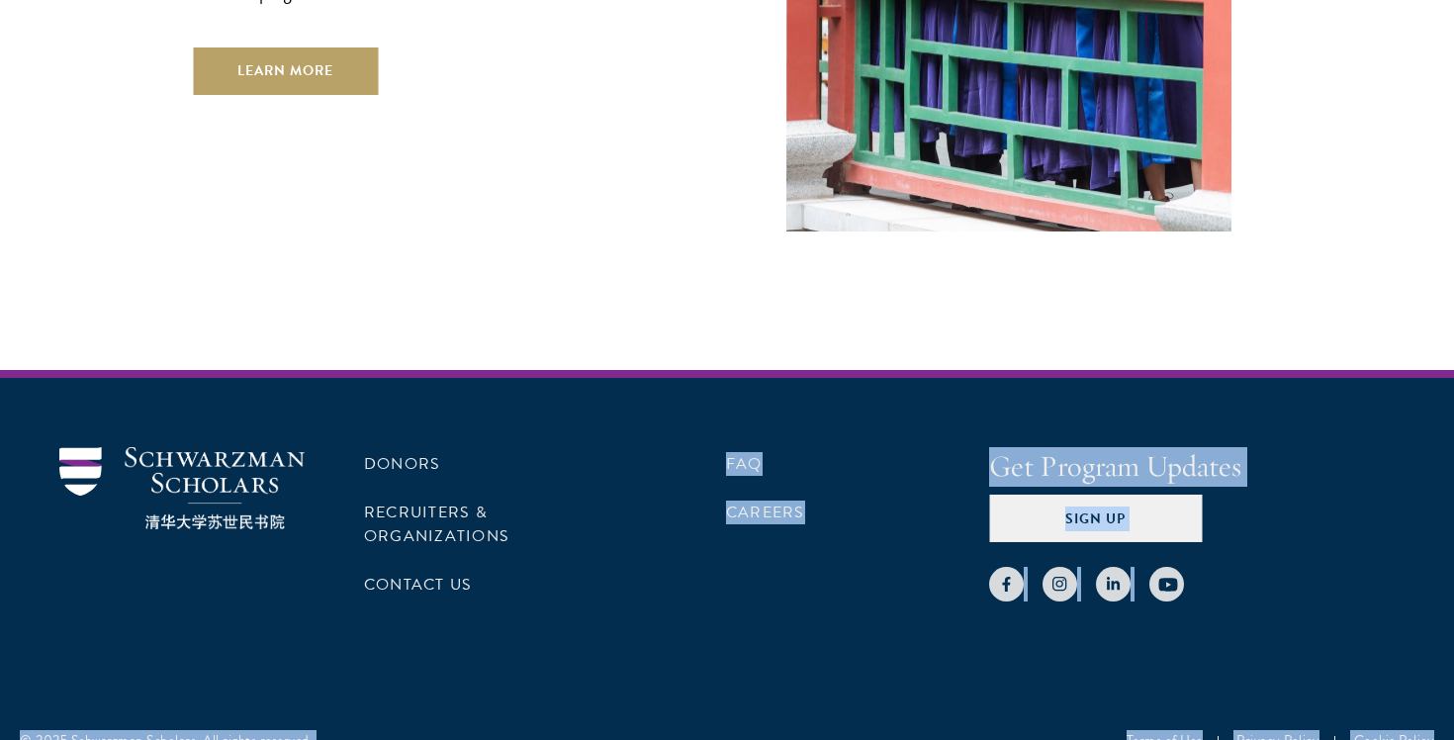
drag, startPoint x: 760, startPoint y: 308, endPoint x: 946, endPoint y: 725, distance: 457.0
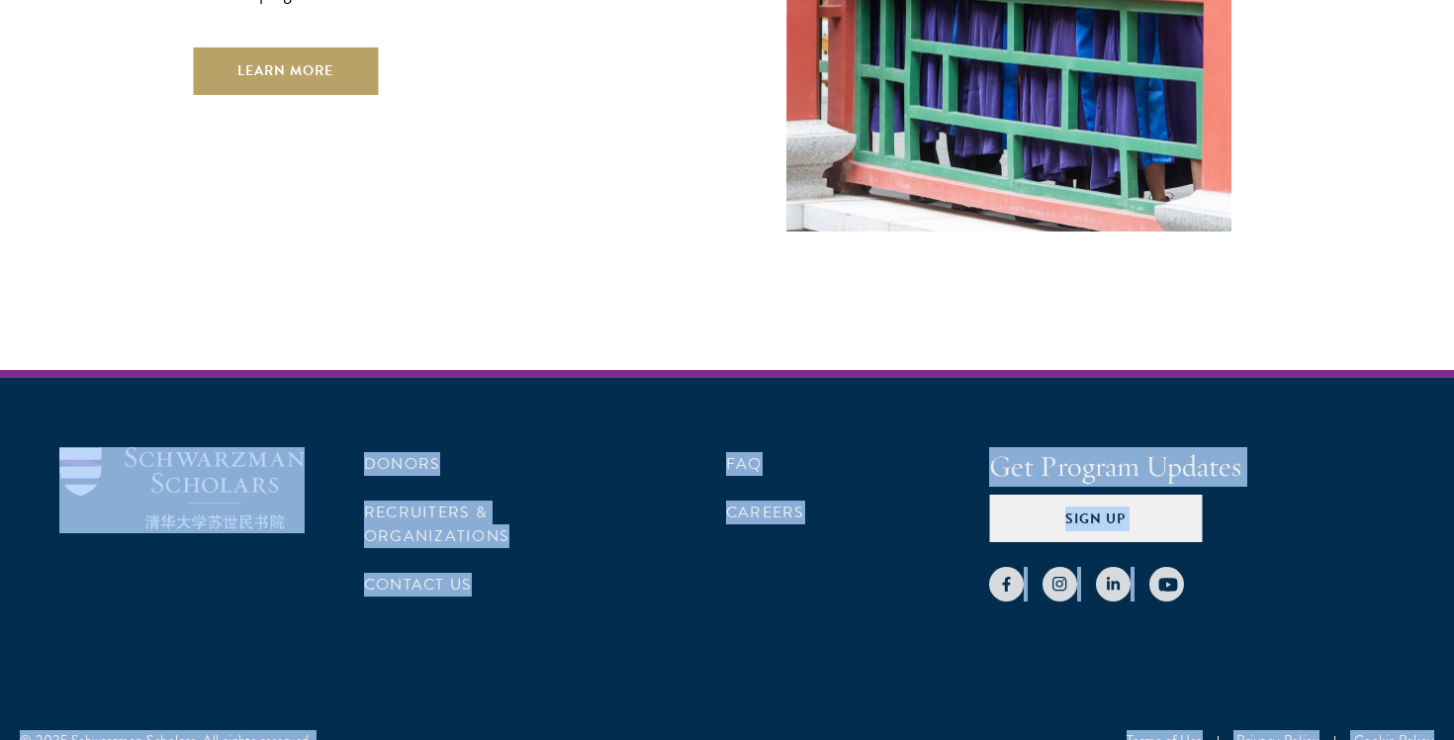
drag, startPoint x: 946, startPoint y: 725, endPoint x: 200, endPoint y: 351, distance: 834.4
click at [200, 370] on div "Donors Recruiters & Organizations Contact Us FAQ Careers Get Program Updates Si…" at bounding box center [727, 570] width 1454 height 401
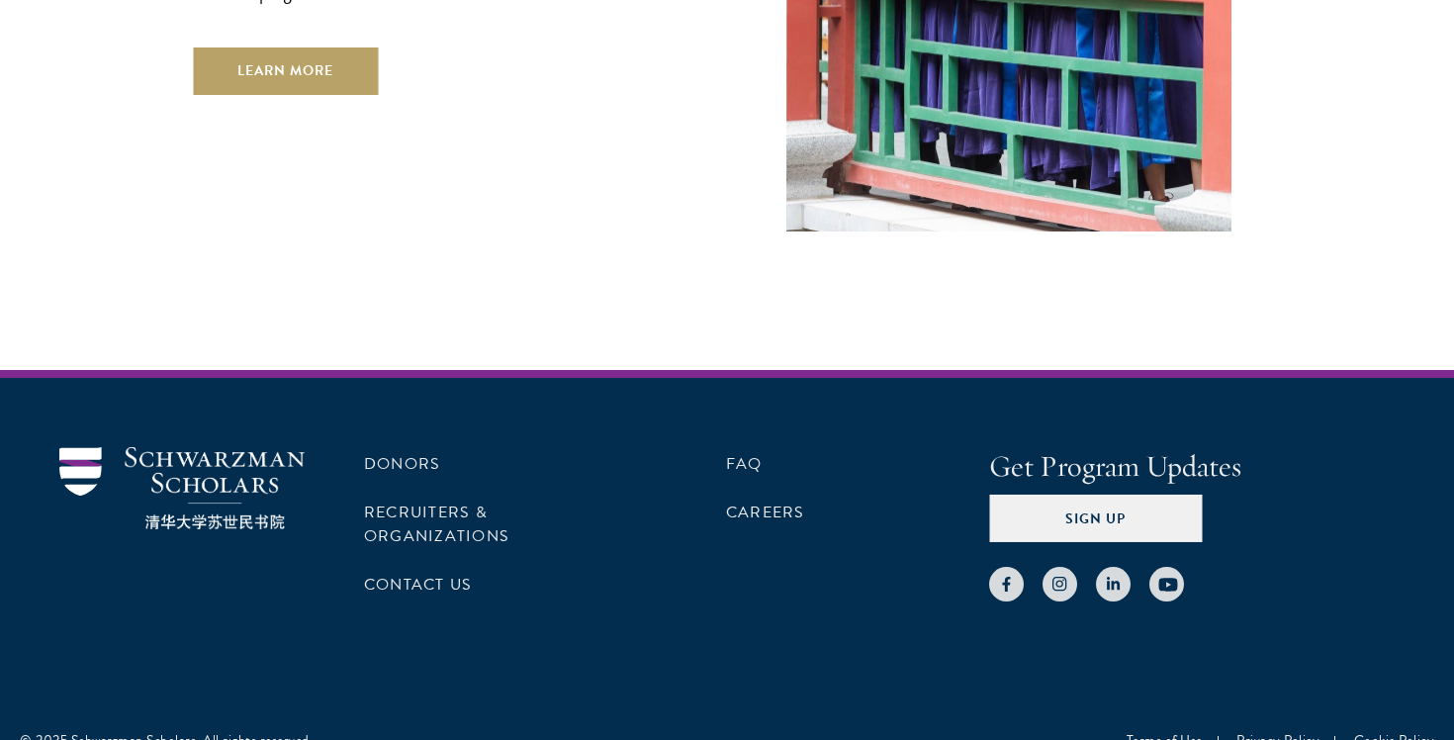
click at [200, 370] on div "Donors Recruiters & Organizations Contact Us FAQ Careers Get Program Updates Si…" at bounding box center [727, 570] width 1454 height 401
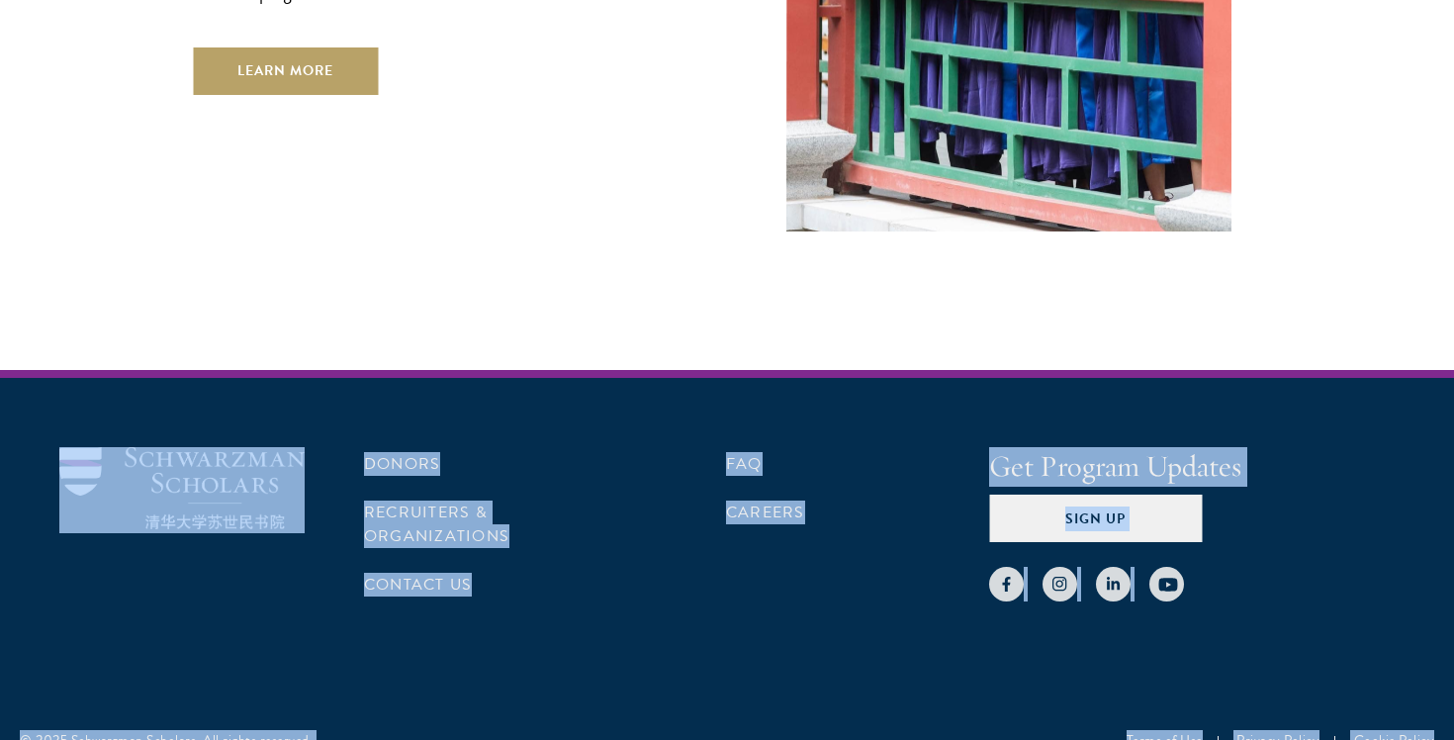
drag, startPoint x: 200, startPoint y: 351, endPoint x: 1054, endPoint y: 804, distance: 966.6
click at [999, 618] on div "Donors Recruiters & Organizations Contact Us FAQ Careers Get Program Updates Si…" at bounding box center [727, 570] width 1454 height 401
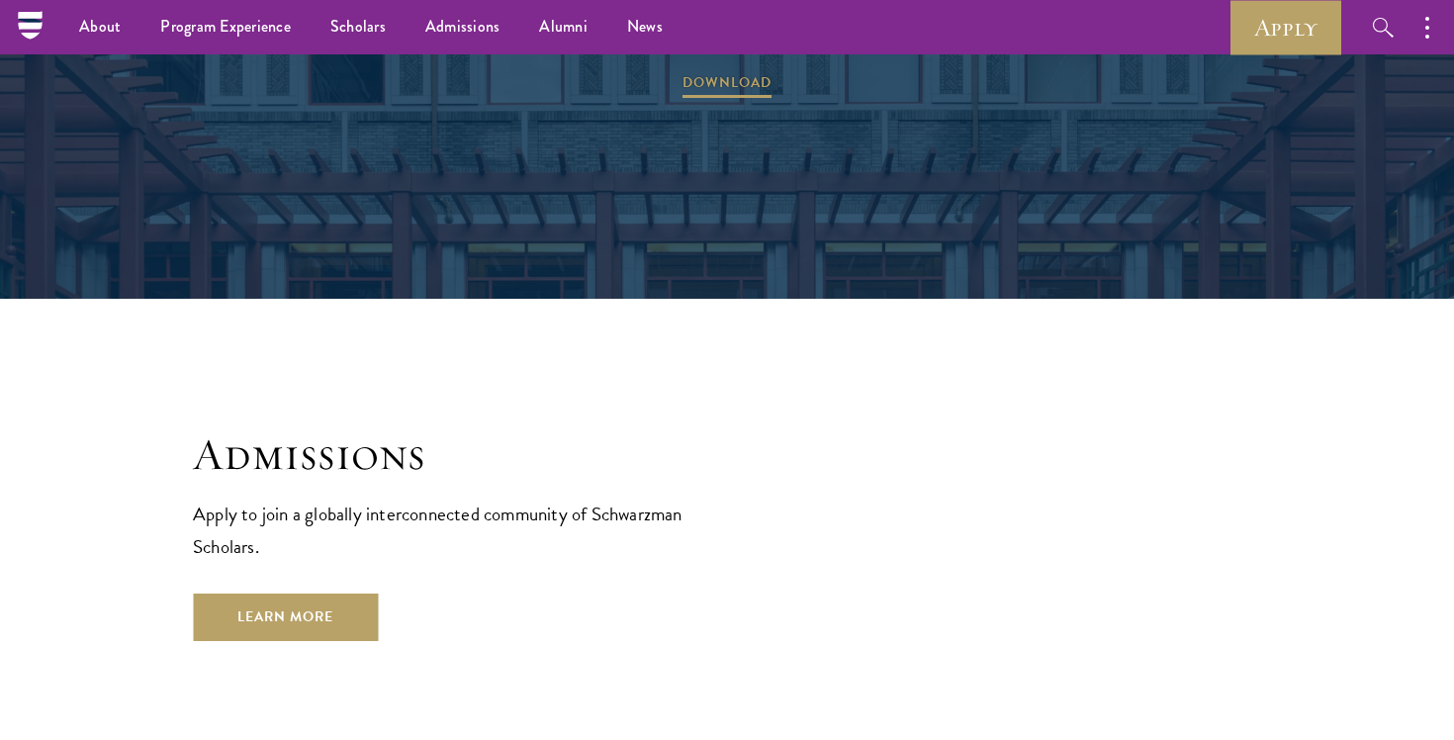
scroll to position [2798, 0]
